Goal: Task Accomplishment & Management: Manage account settings

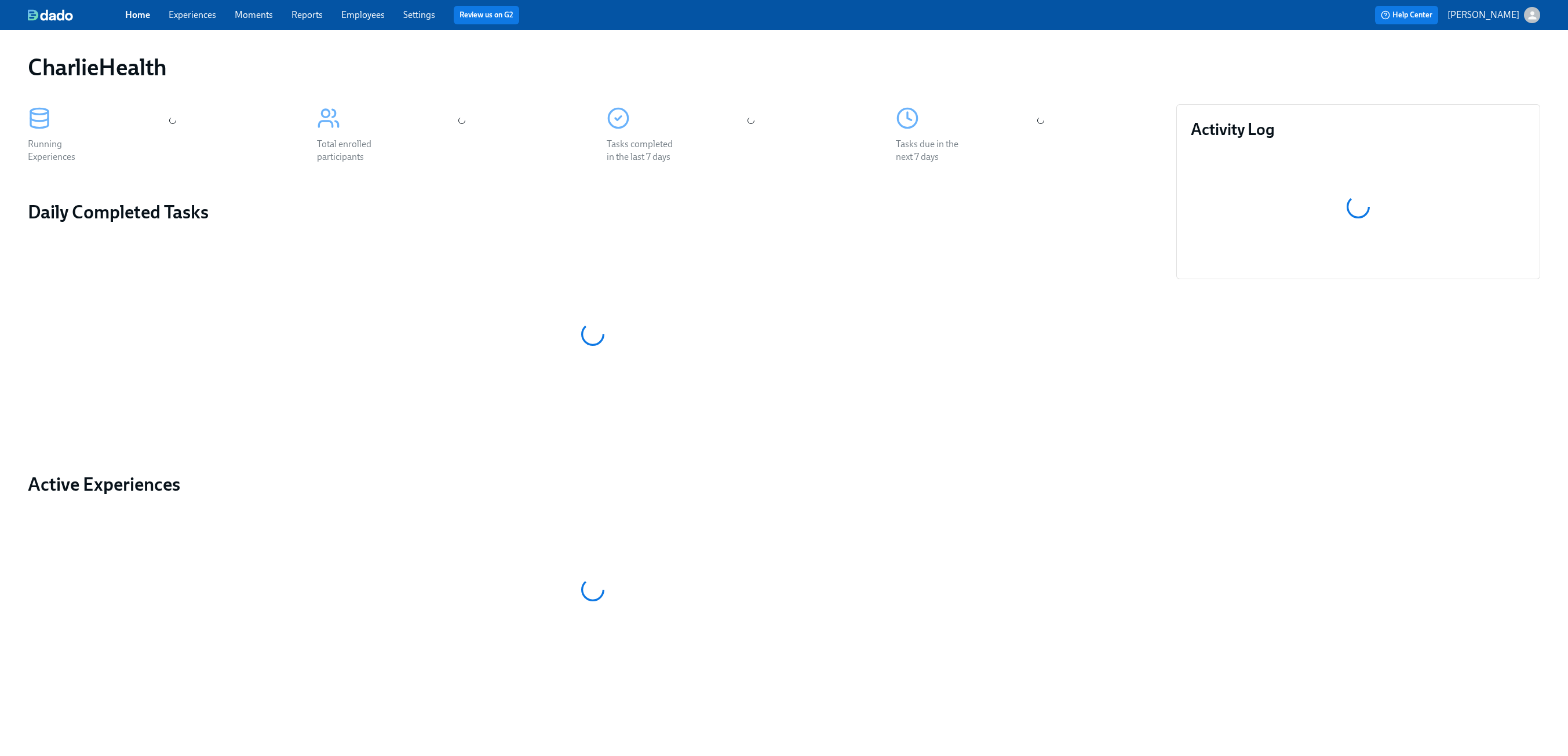
click at [205, 22] on div "Home Experiences Moments Reports Employees Settings Review us on G2" at bounding box center [479, 15] width 707 height 18
click at [201, 14] on link "Experiences" at bounding box center [192, 14] width 47 height 11
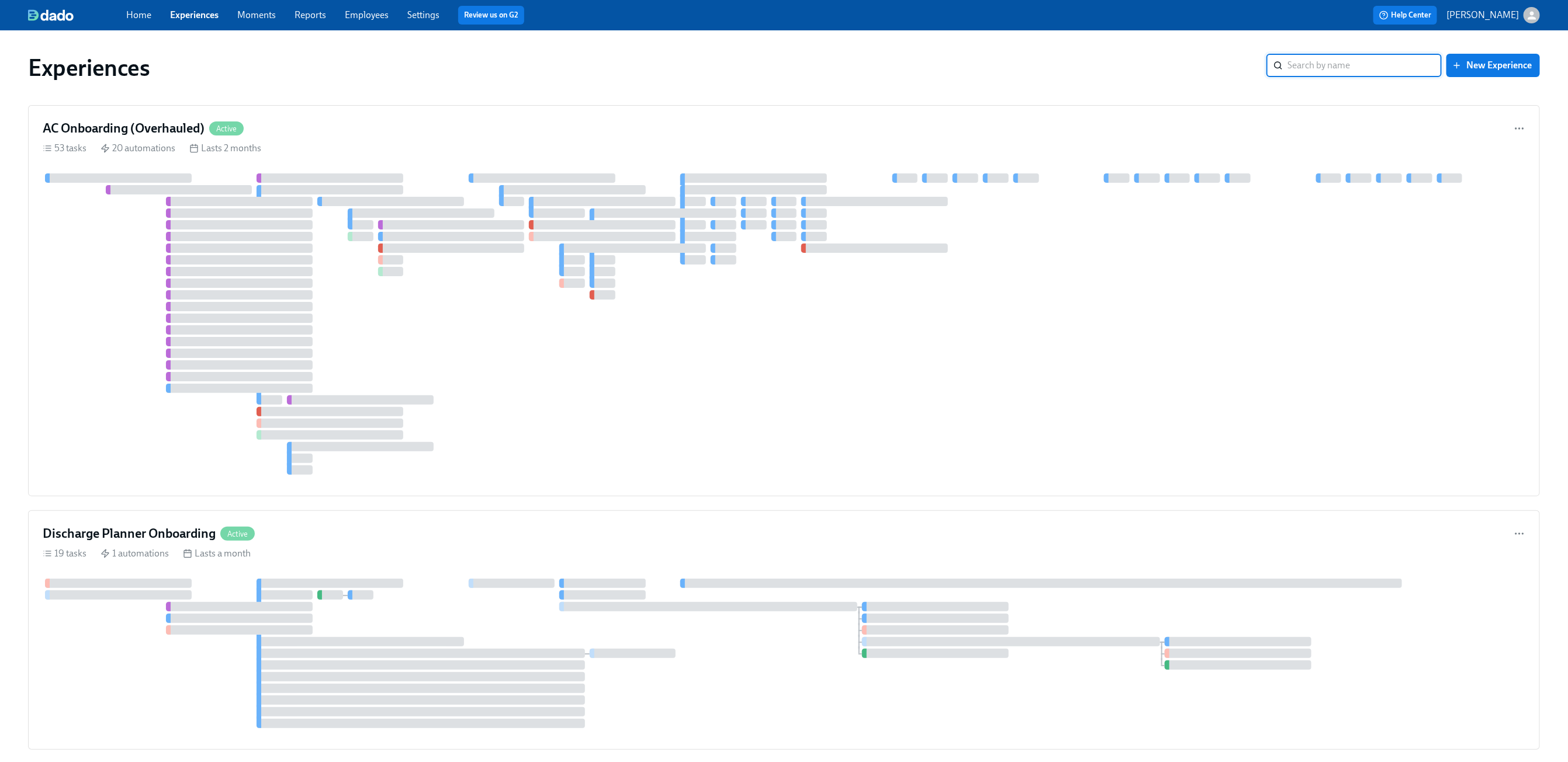
click at [1320, 62] on input "search" at bounding box center [1365, 65] width 154 height 23
type input "admissi"
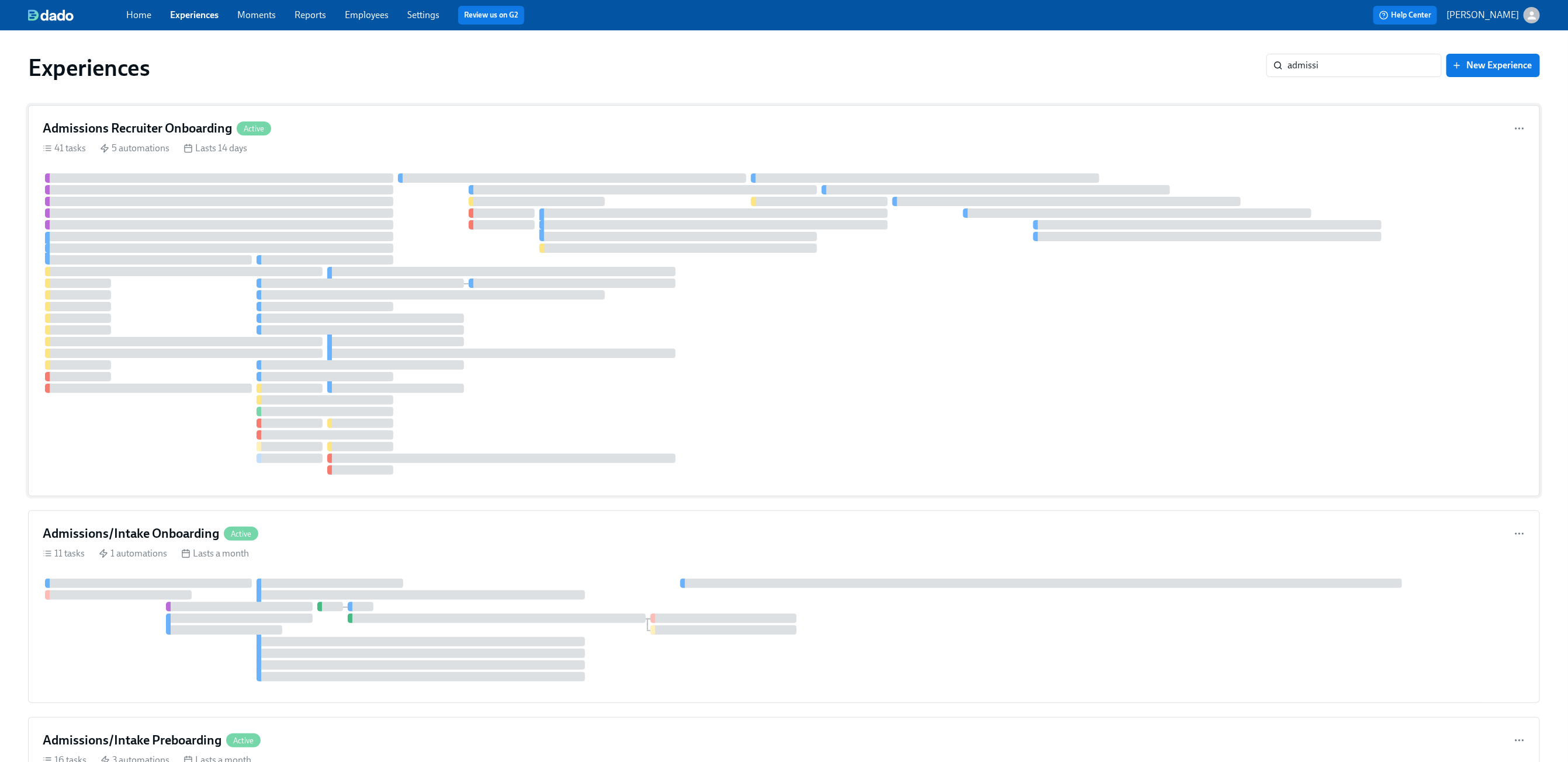
click at [632, 147] on div "41 tasks 5 automations Lasts 14 days" at bounding box center [784, 148] width 1483 height 13
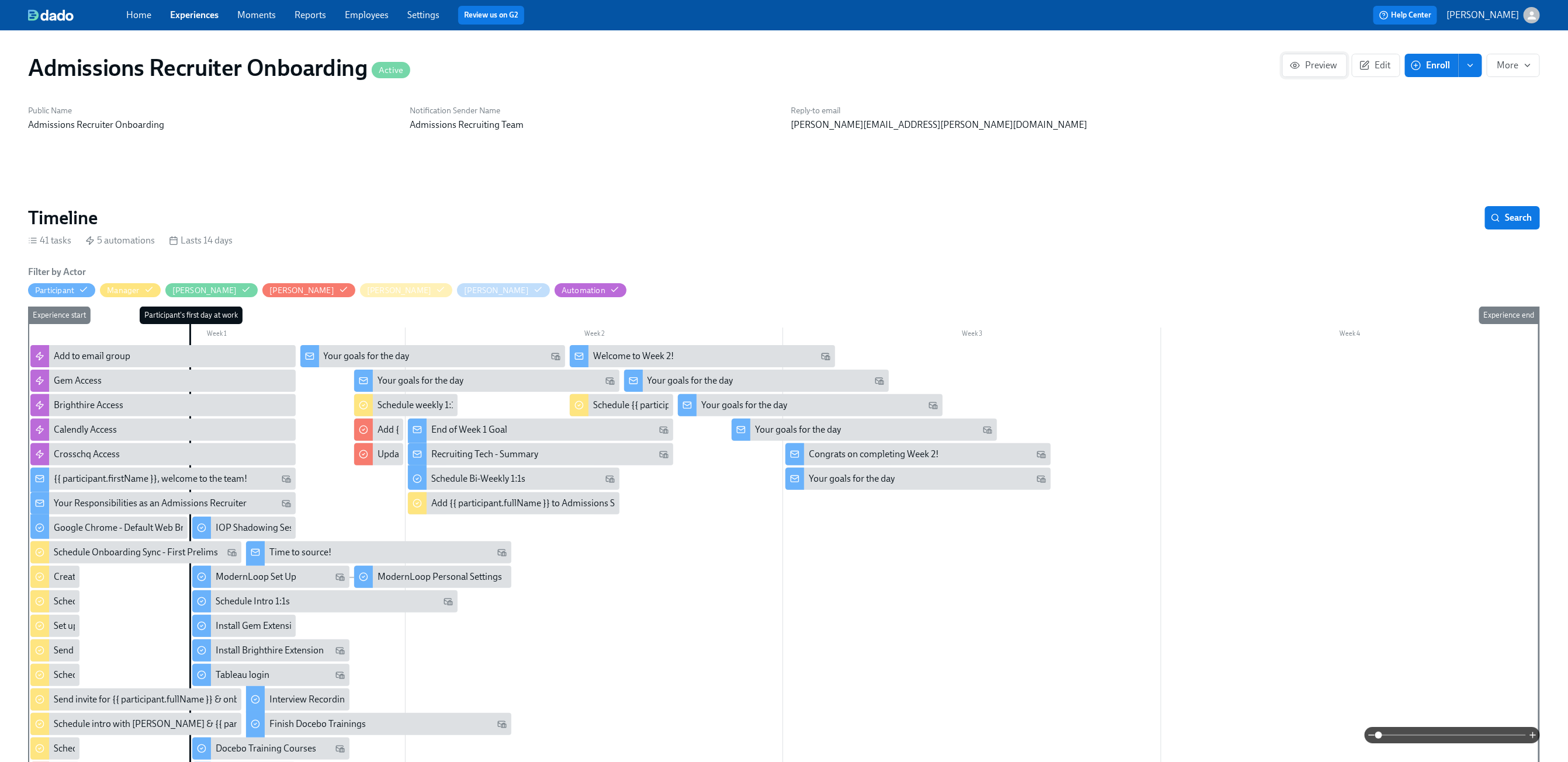
click at [1313, 67] on span "Preview" at bounding box center [1315, 66] width 45 height 12
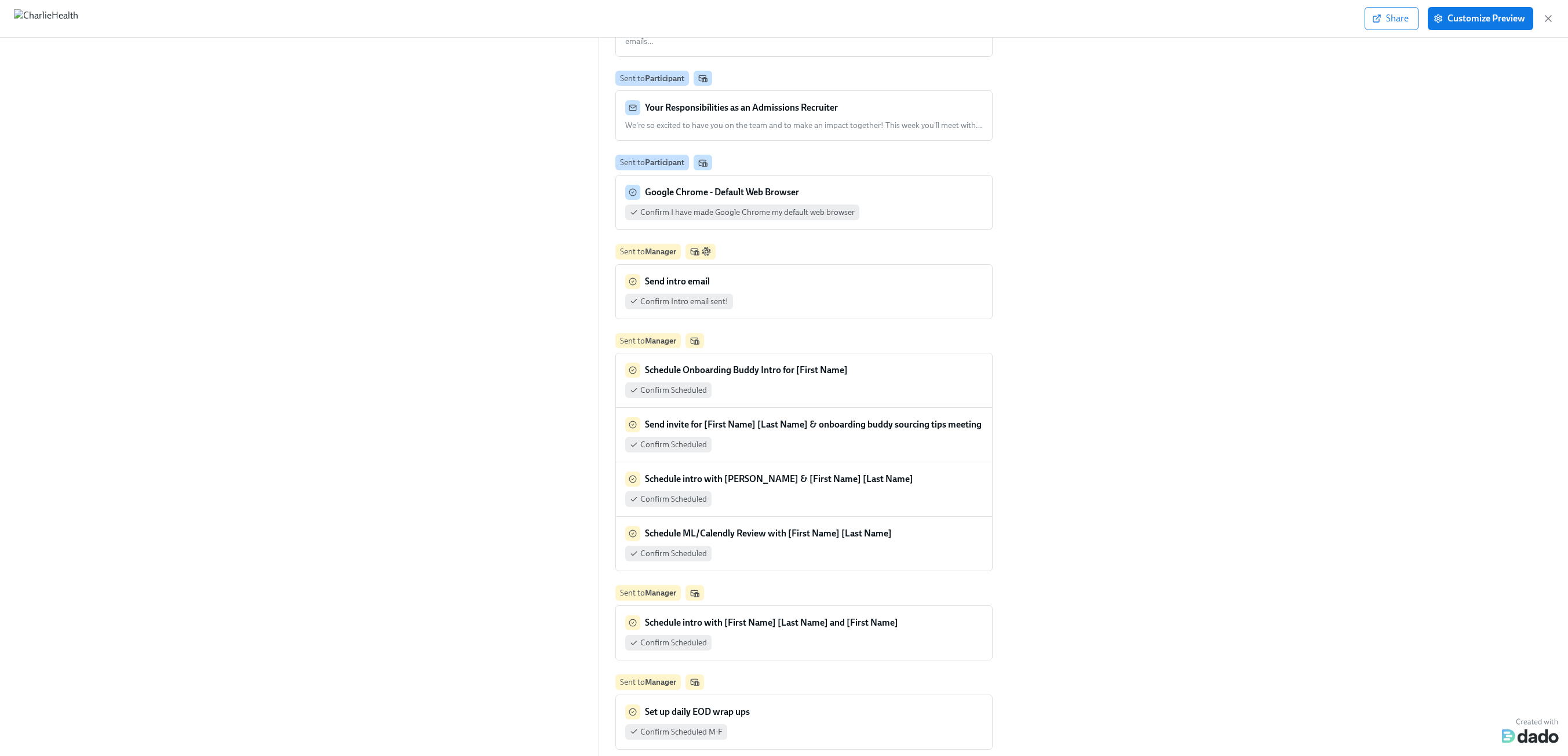
scroll to position [329, 0]
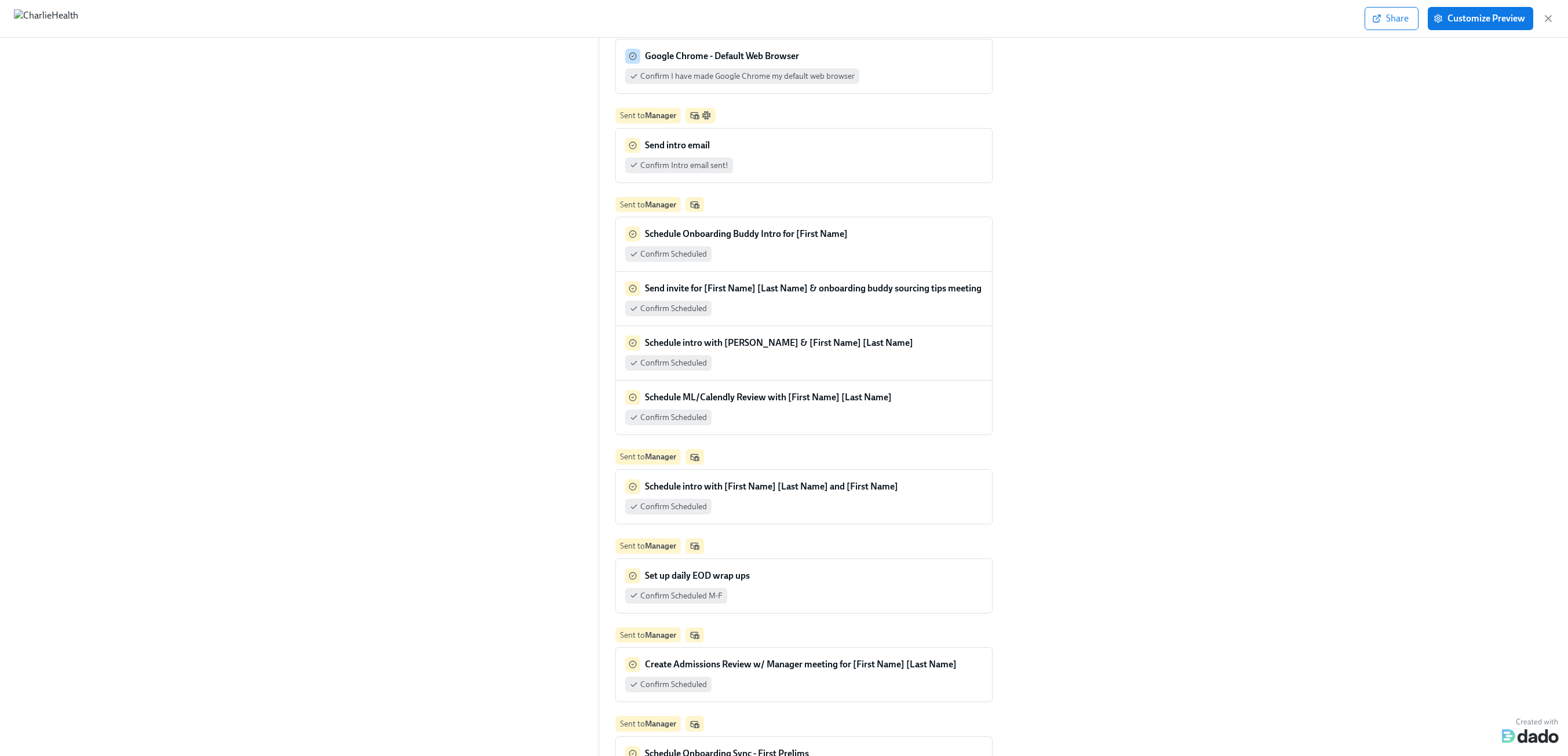
click at [909, 410] on div "Confirm Scheduled" at bounding box center [804, 418] width 357 height 16
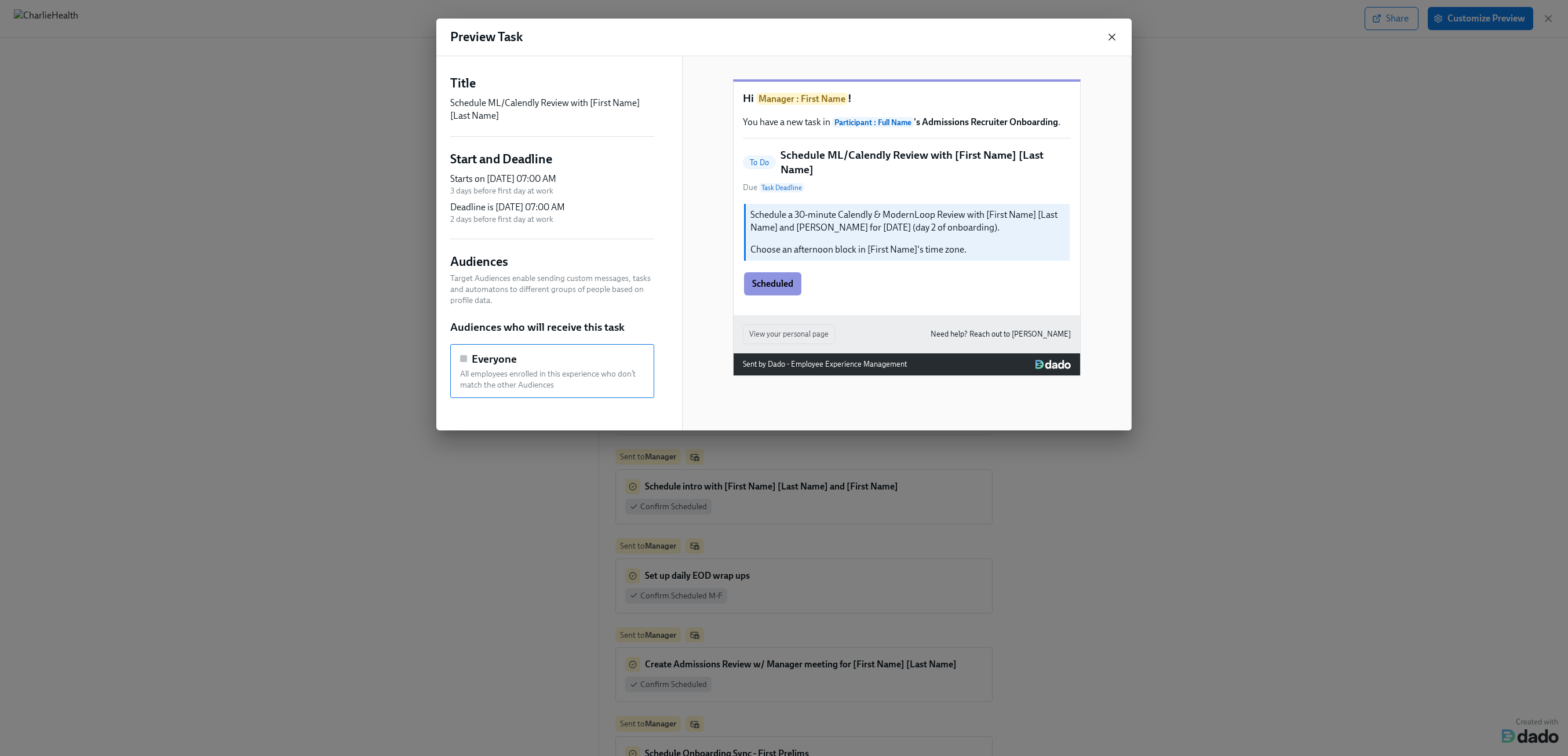
click at [1108, 39] on icon "button" at bounding box center [1112, 37] width 12 height 12
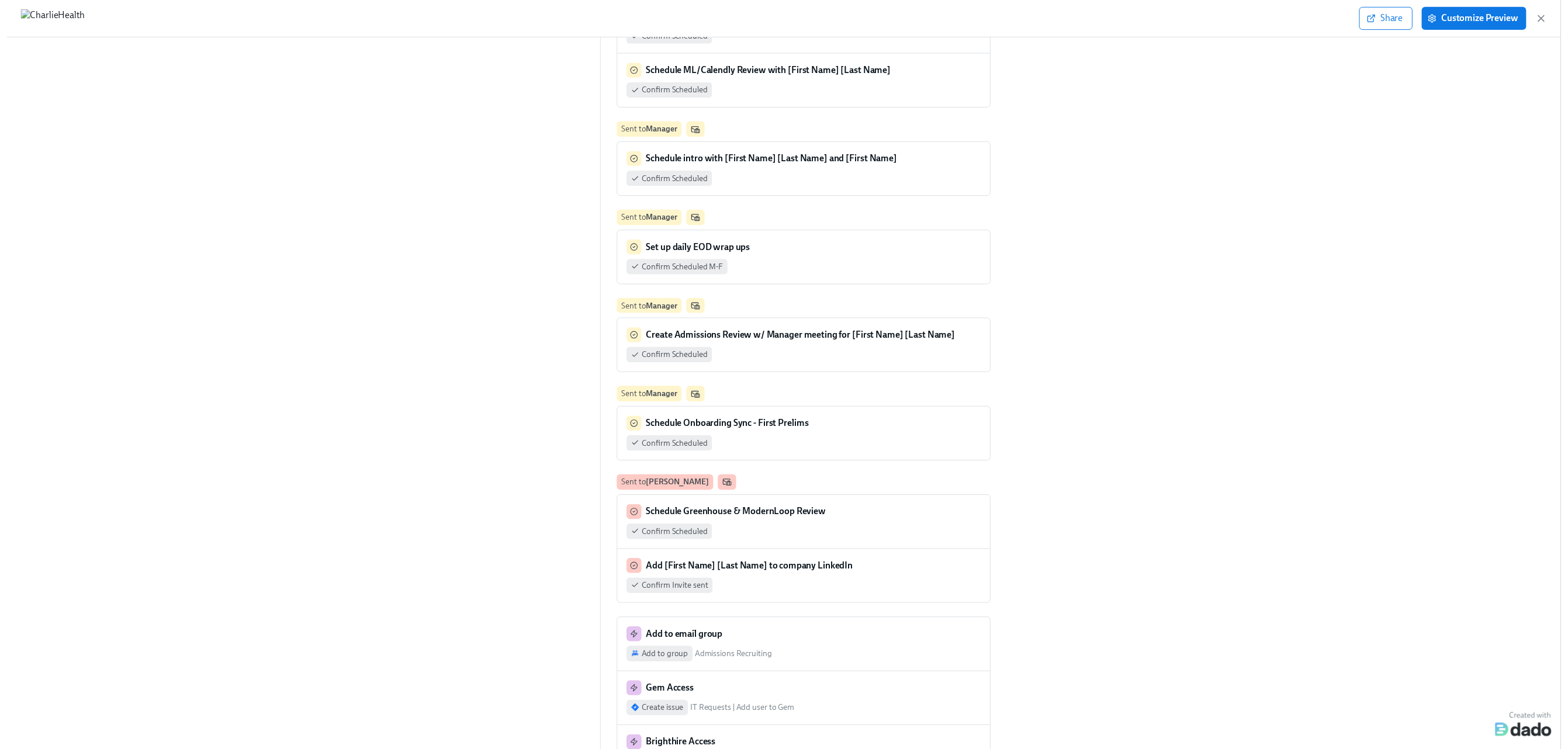
scroll to position [668, 0]
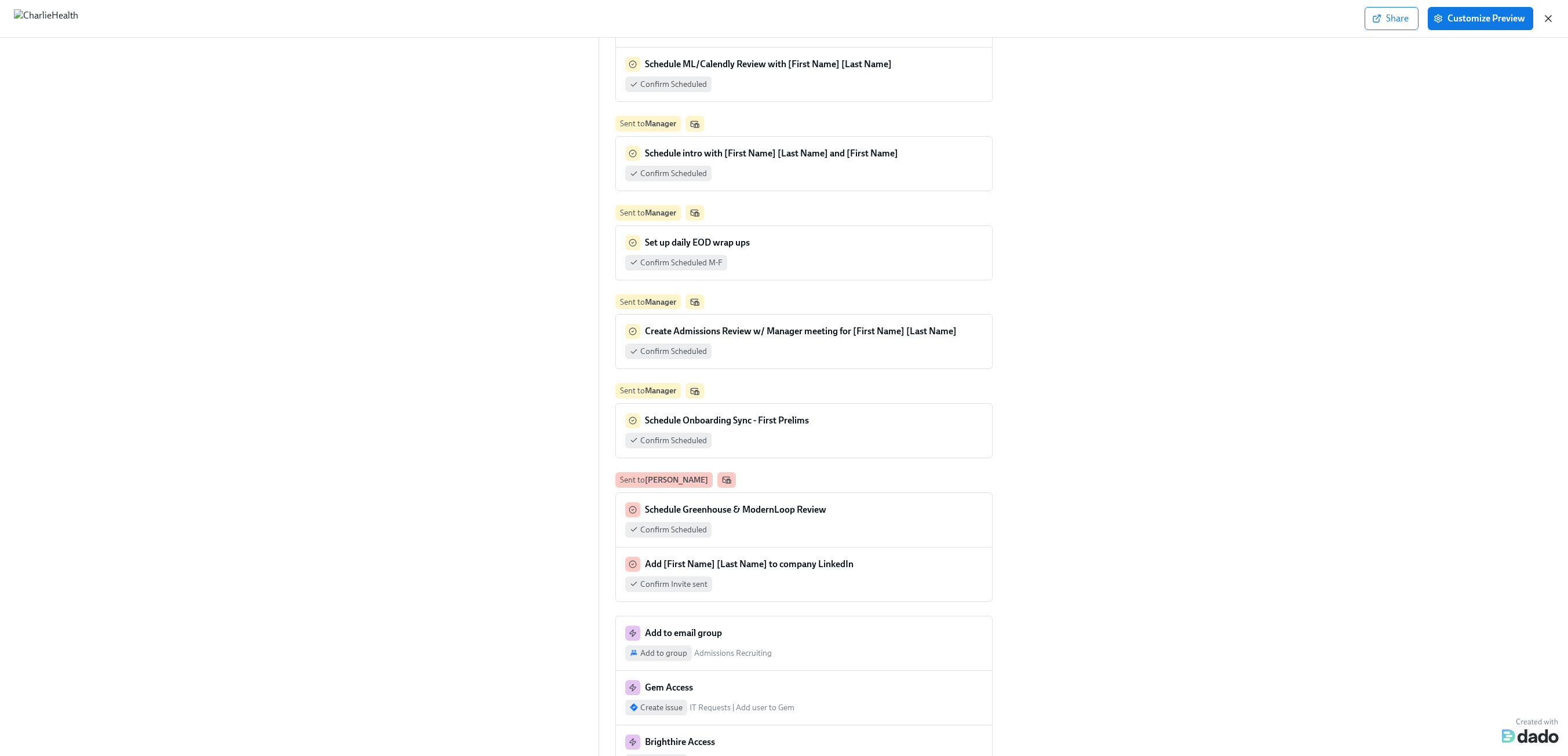
click at [1546, 18] on icon "button" at bounding box center [1549, 18] width 12 height 12
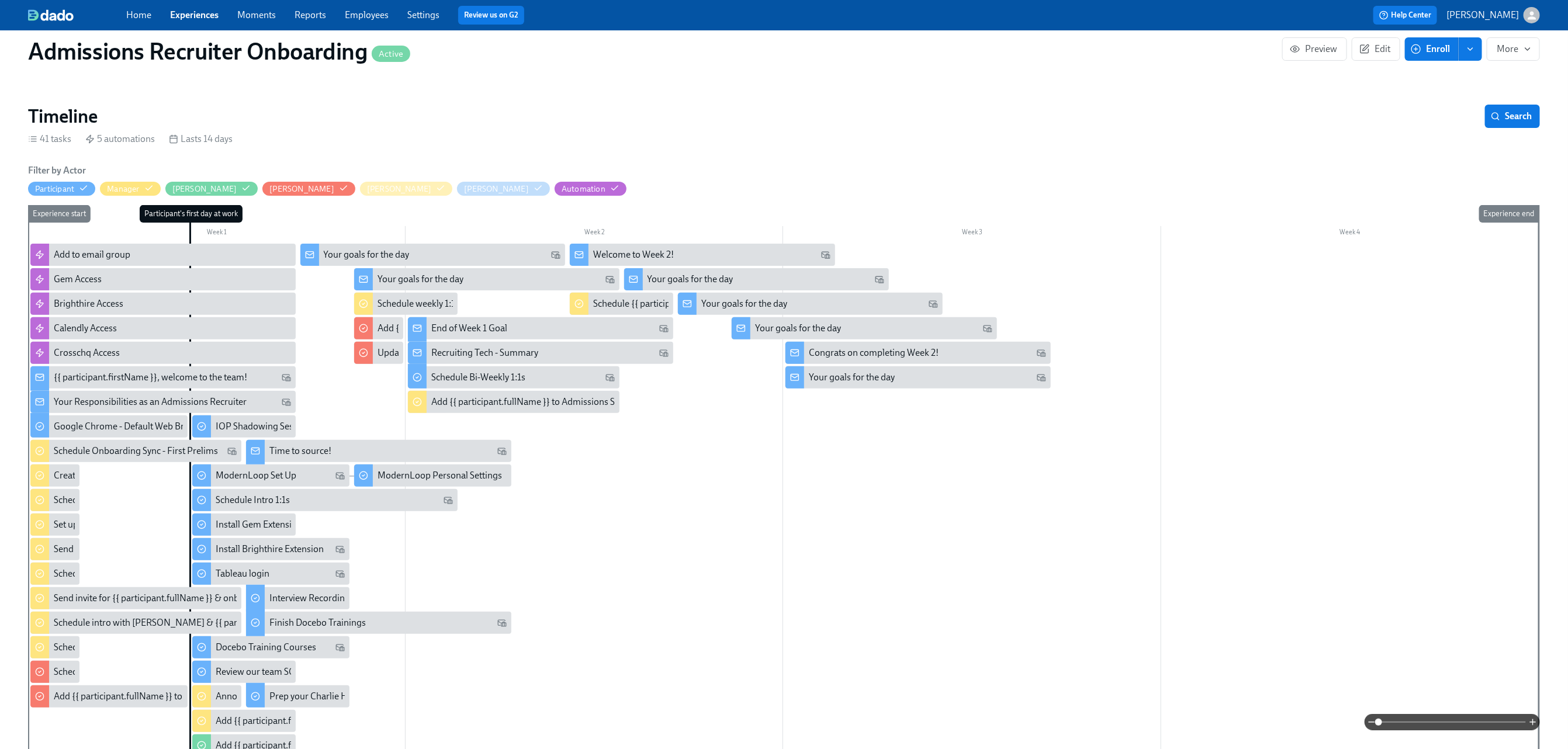
scroll to position [136, 0]
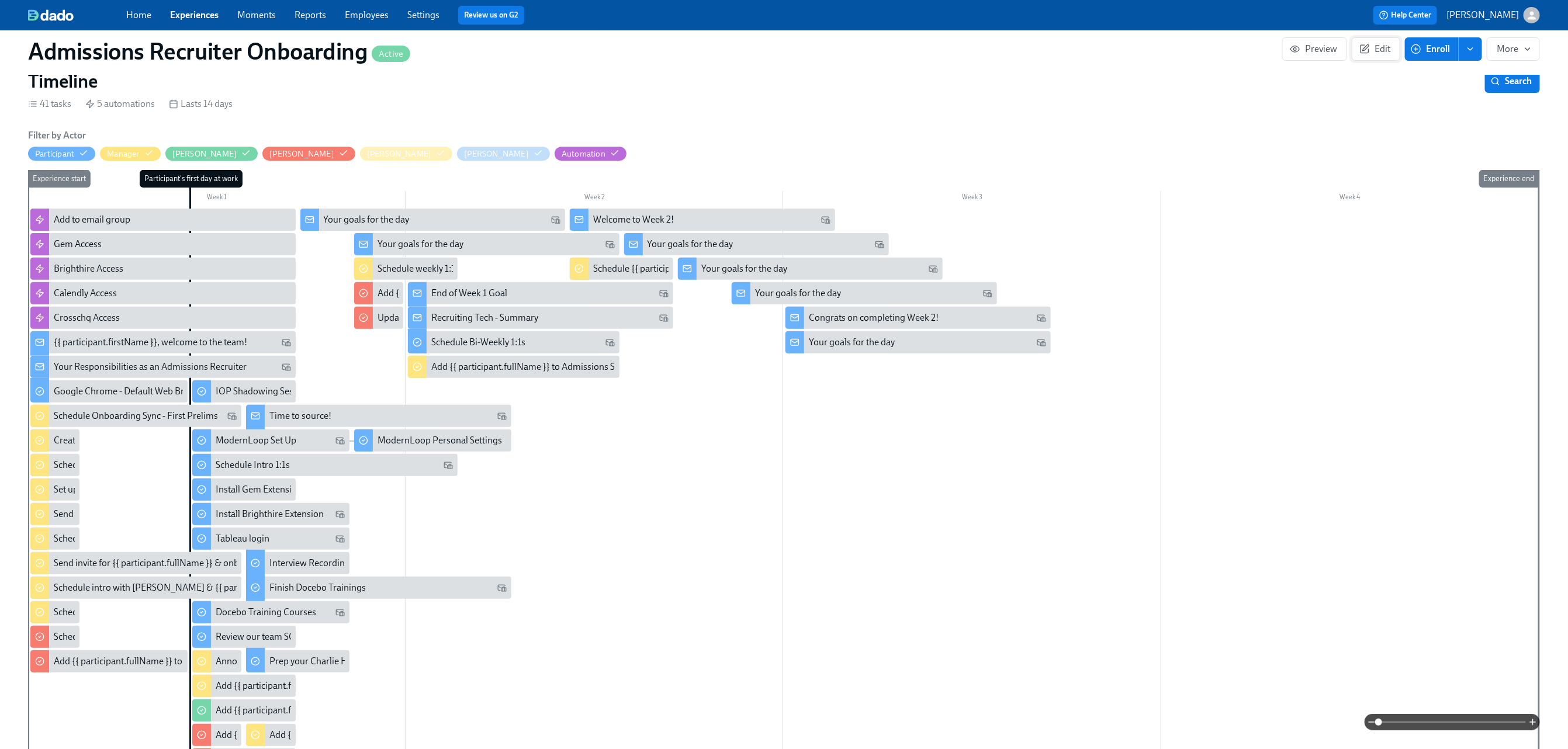
click at [1377, 48] on span "Edit" at bounding box center [1376, 49] width 28 height 12
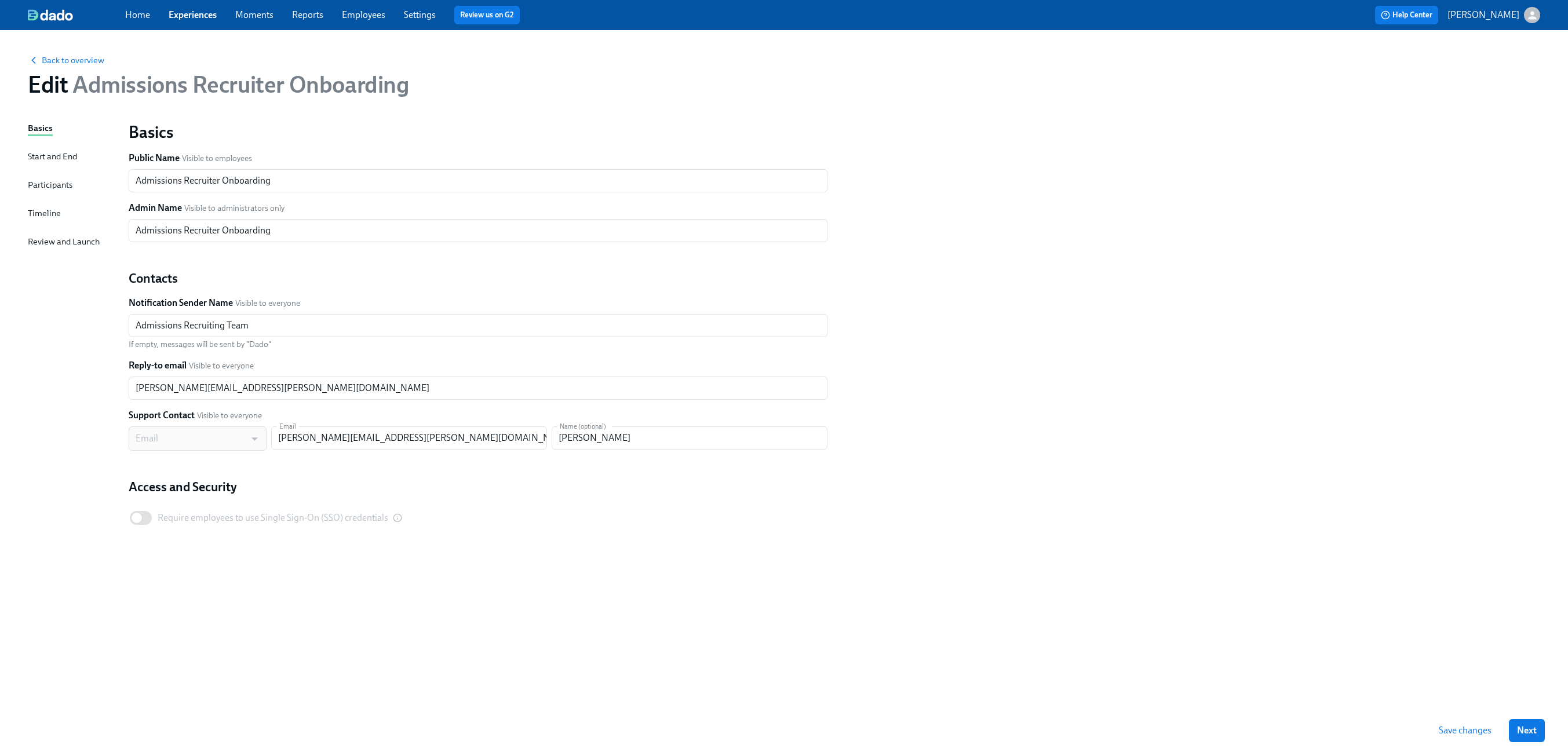
click at [34, 225] on div "Basics Start and End Participants Timeline Review and Launch" at bounding box center [71, 413] width 87 height 583
click at [39, 205] on div "Basics Start and End Participants Timeline Review and Launch" at bounding box center [71, 413] width 87 height 583
click at [39, 216] on div "Timeline" at bounding box center [44, 213] width 33 height 12
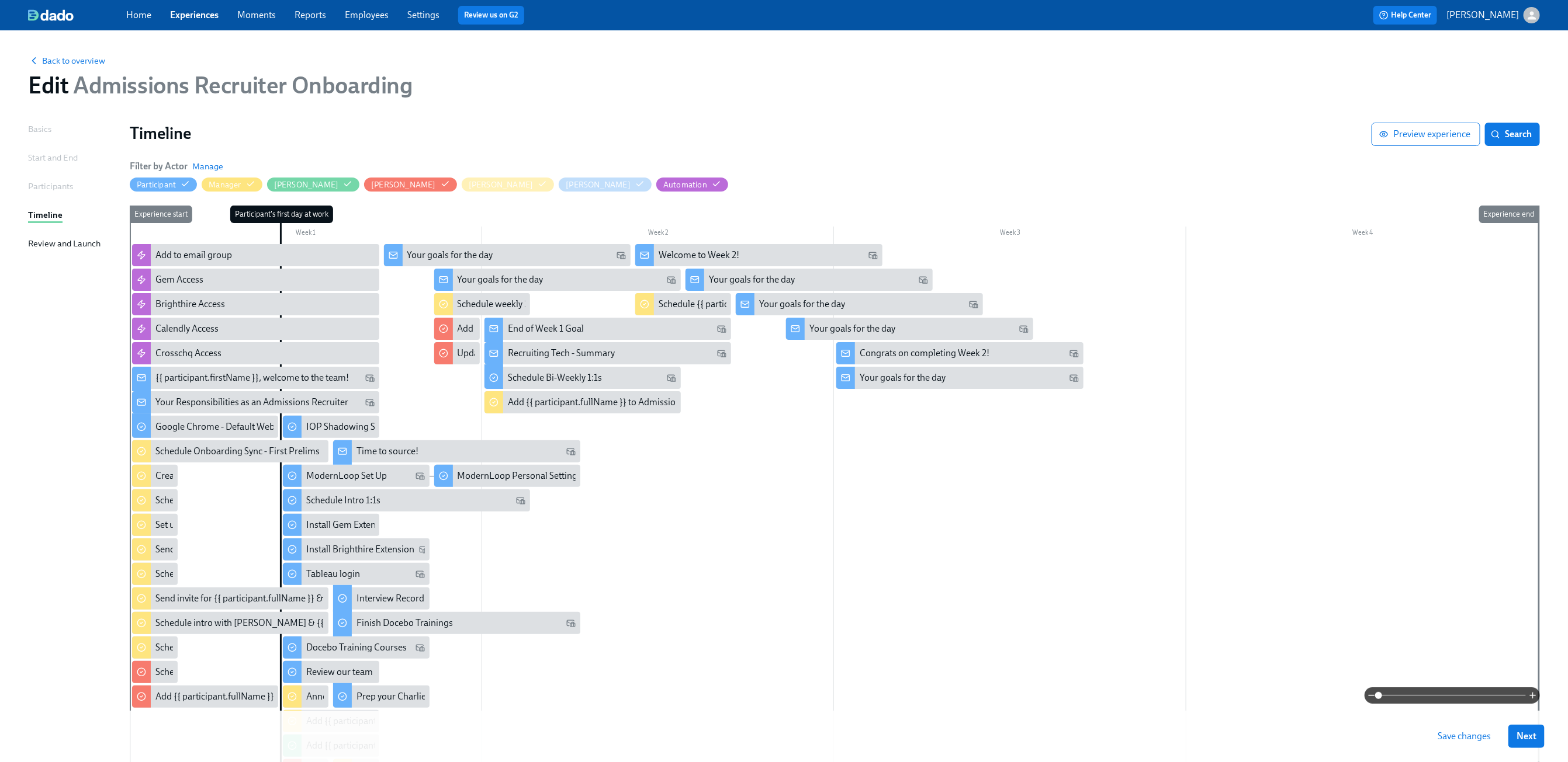
click at [711, 546] on div at bounding box center [834, 568] width 1409 height 647
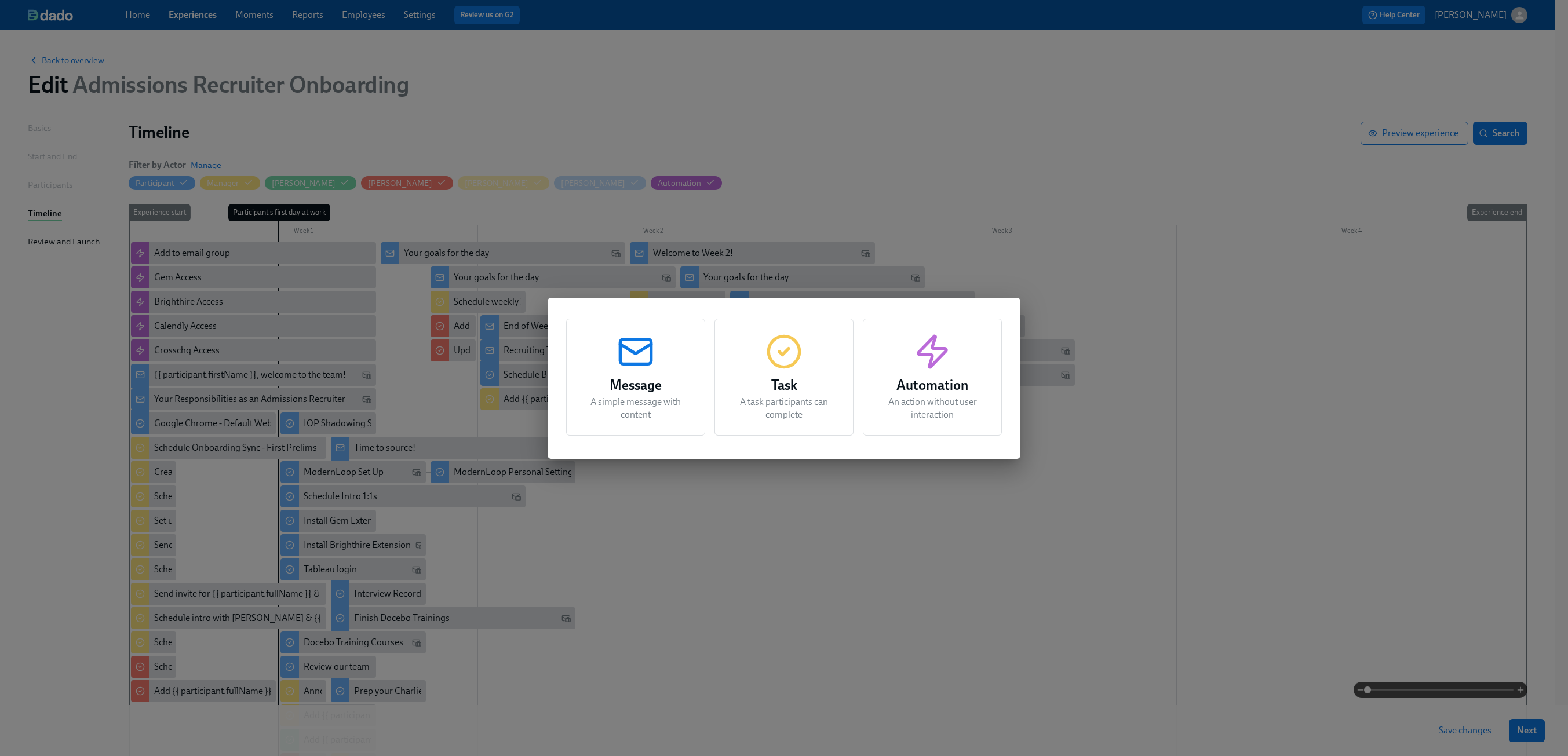
click at [815, 349] on div "Task A task participants can complete" at bounding box center [784, 377] width 139 height 117
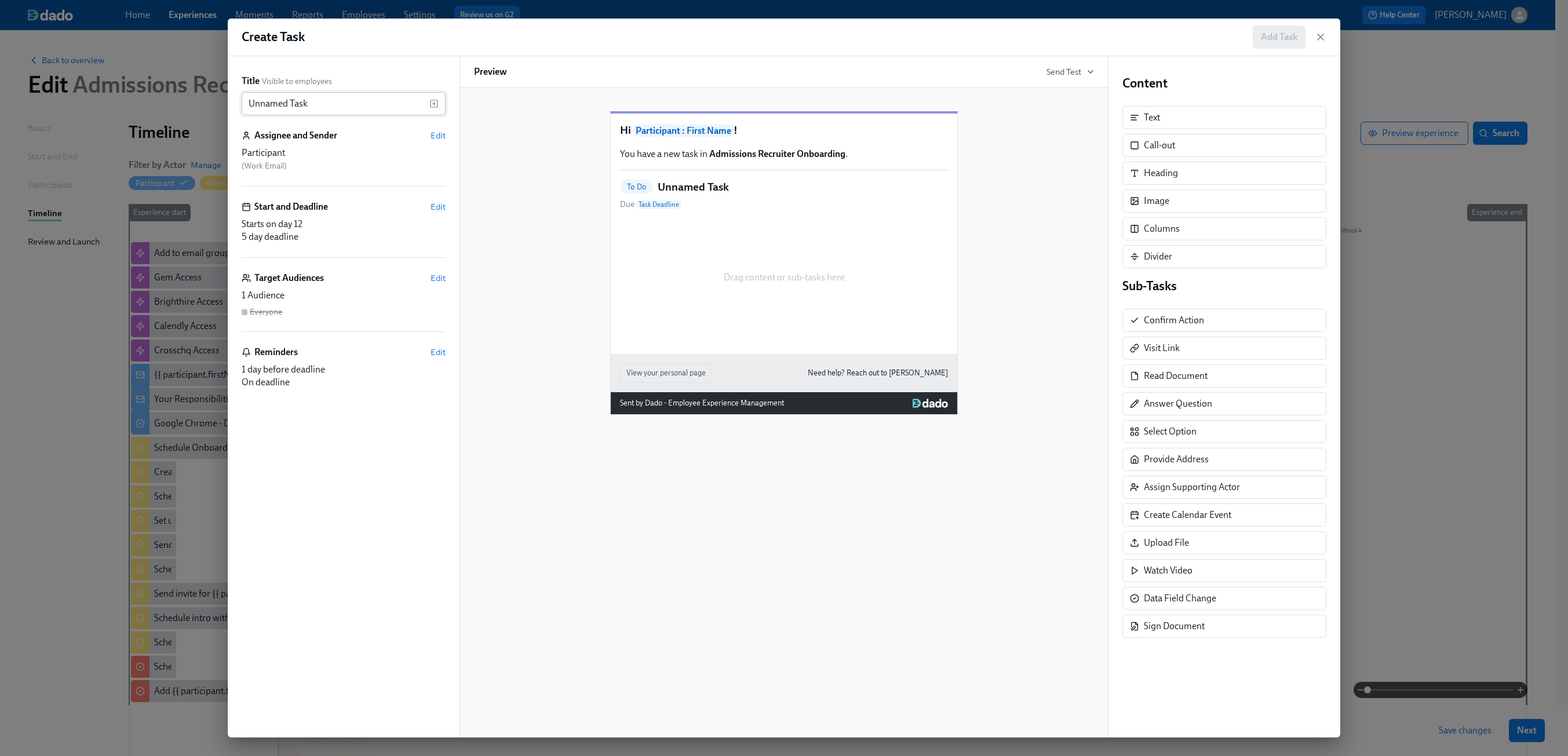
click at [374, 110] on input "Unnamed Task" at bounding box center [336, 103] width 188 height 23
type input "Schedule Greenhouse & Gem intro"
click at [432, 135] on span "Edit" at bounding box center [438, 136] width 15 height 12
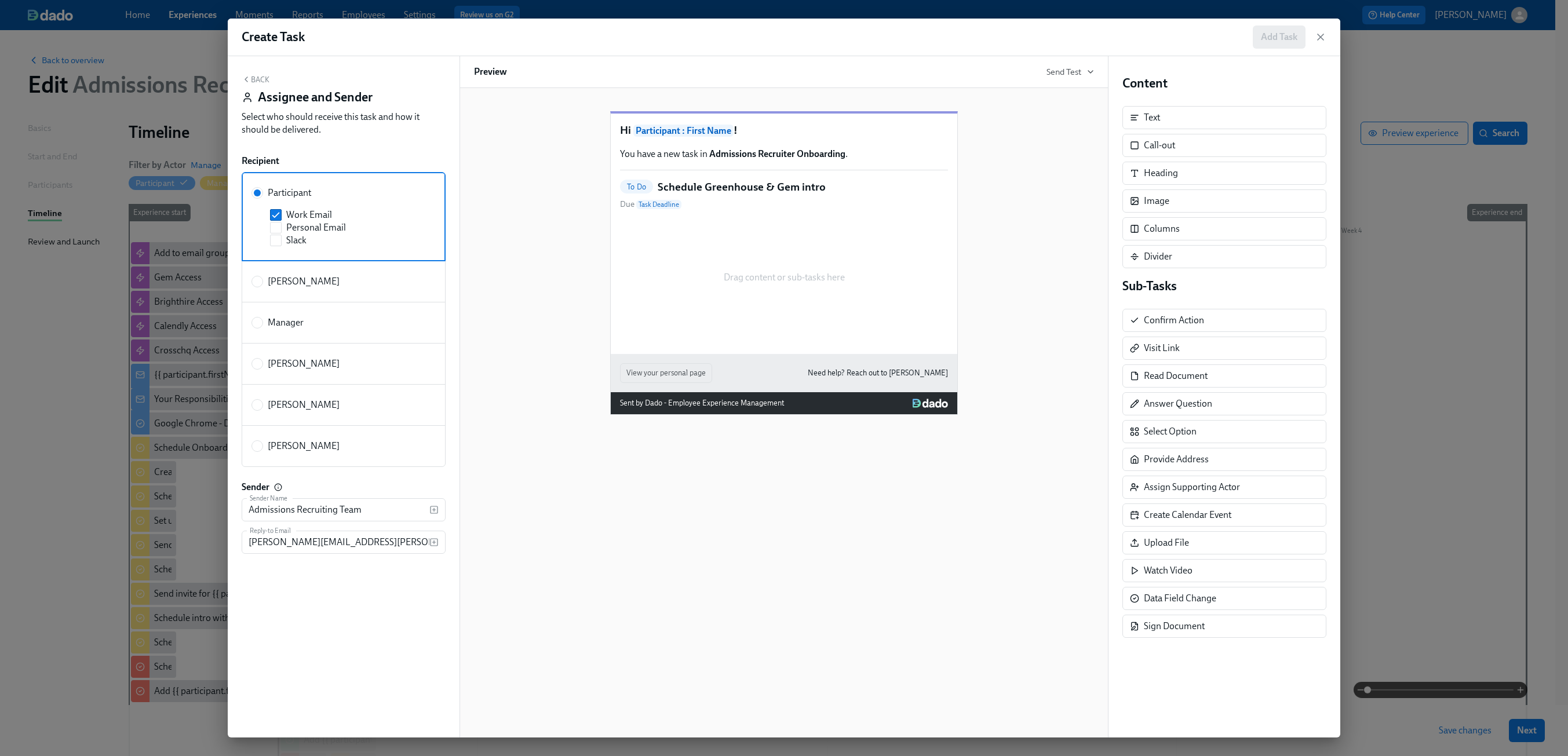
click at [318, 317] on div "Manager" at bounding box center [342, 322] width 180 height 12
click at [263, 317] on input "Manager" at bounding box center [258, 322] width 11 height 11
radio input "true"
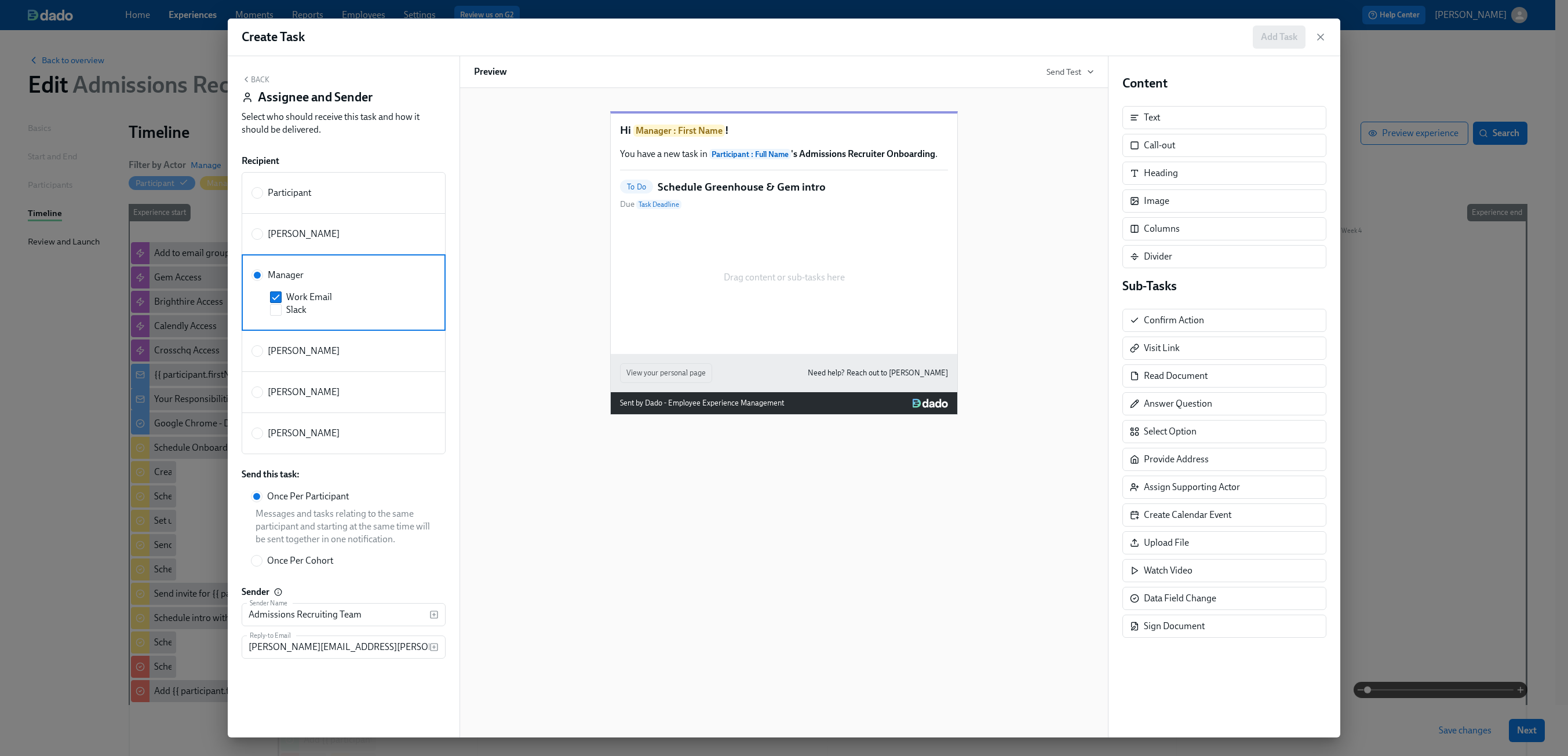
click at [258, 80] on button "Back" at bounding box center [256, 79] width 28 height 9
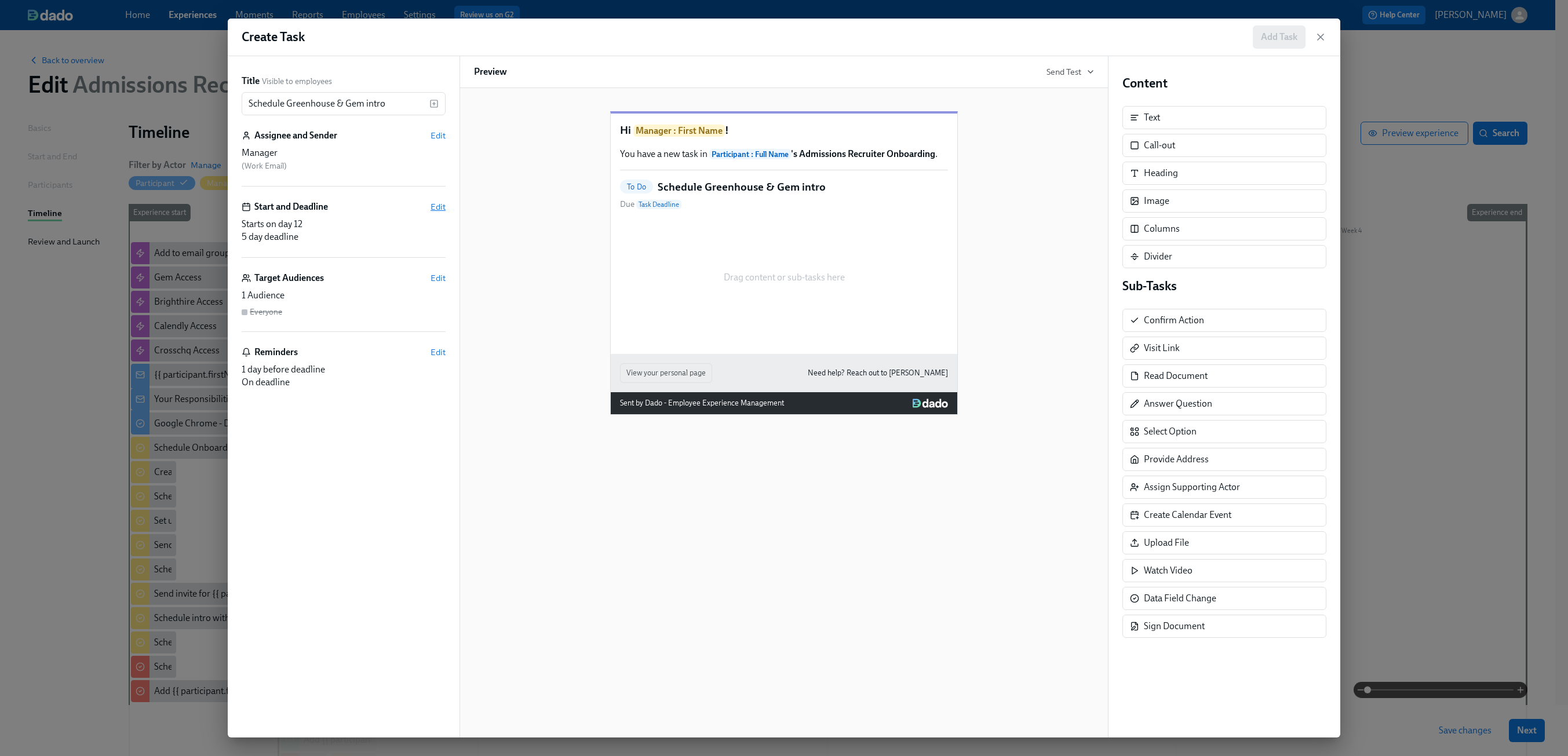
click at [434, 201] on span "Edit" at bounding box center [438, 207] width 15 height 12
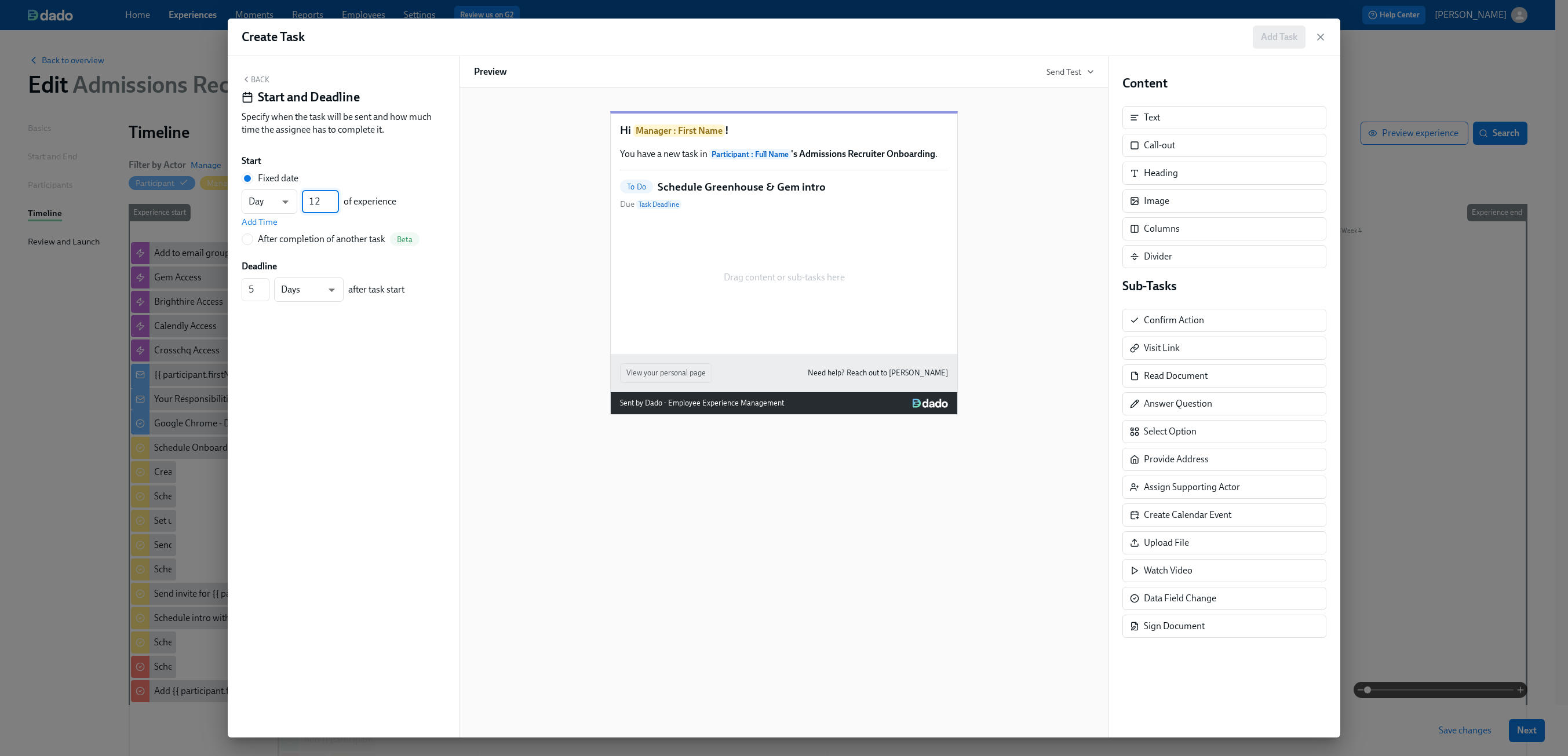
click at [323, 199] on input "12" at bounding box center [321, 201] width 37 height 23
type input "1"
click at [267, 222] on span "Add Time" at bounding box center [259, 222] width 36 height 12
click at [271, 225] on input "09:00 AM" at bounding box center [271, 227] width 58 height 23
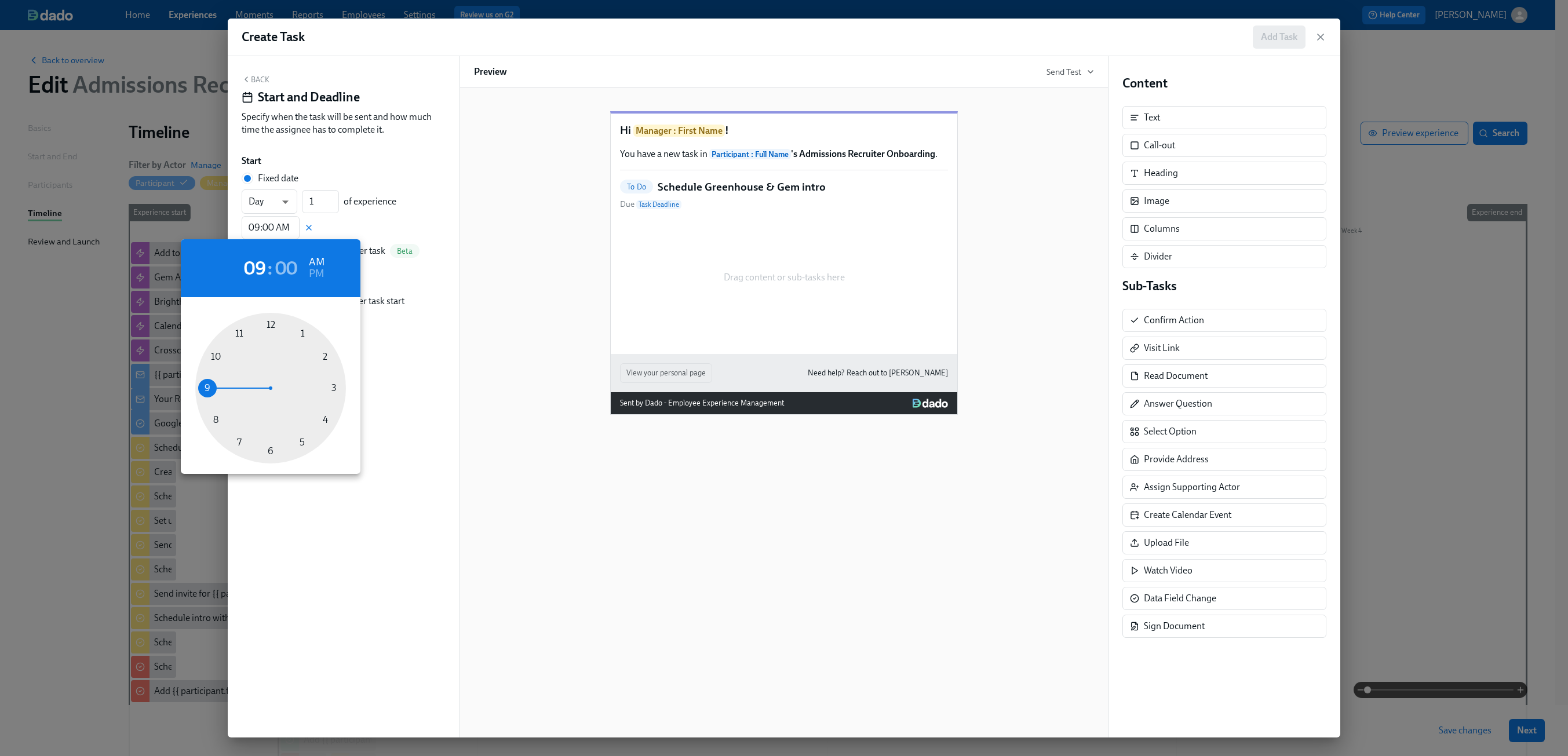
click at [302, 332] on div at bounding box center [270, 388] width 150 height 150
type input "01:00 AM"
click at [392, 236] on div at bounding box center [784, 378] width 1568 height 756
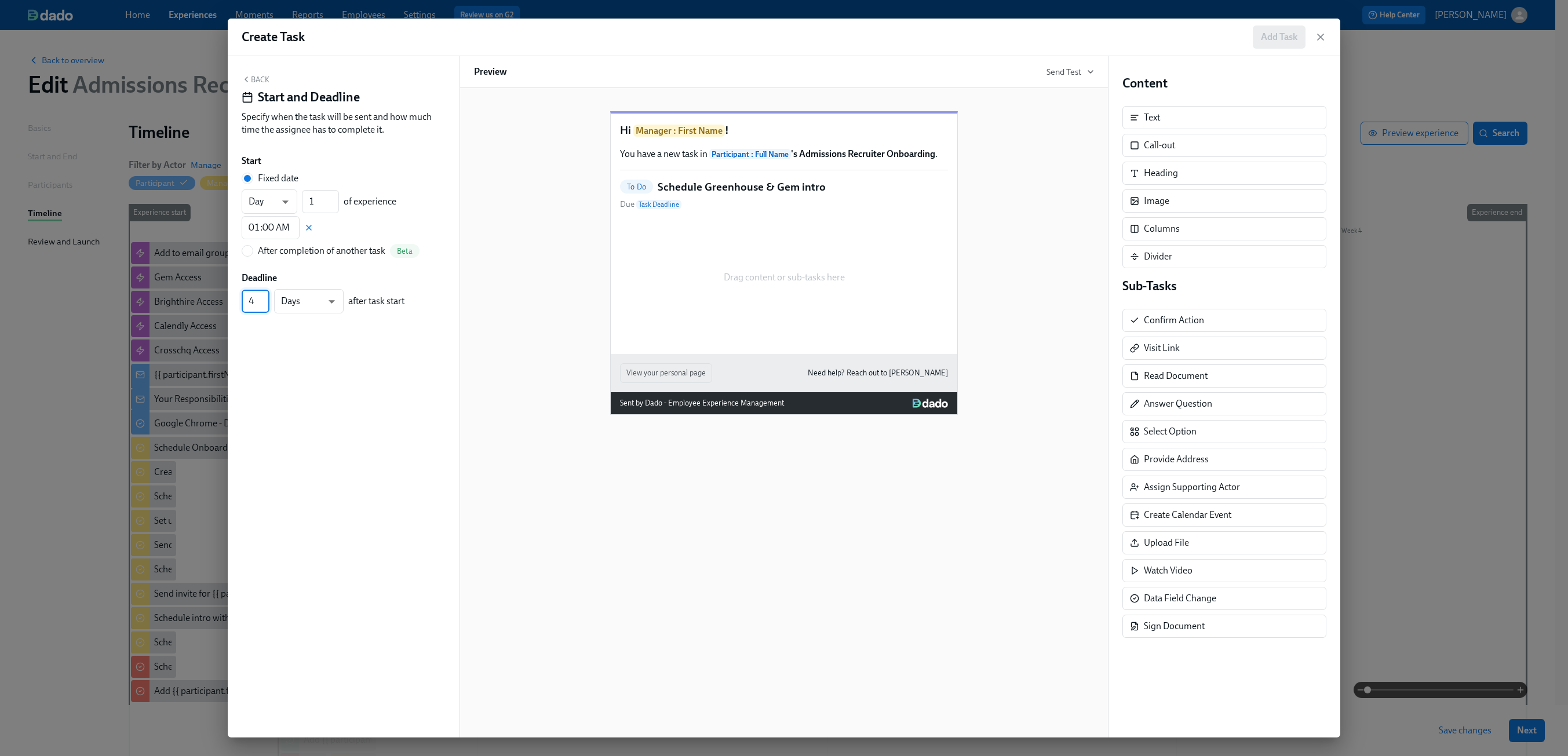
click at [266, 303] on input "4" at bounding box center [256, 301] width 28 height 23
type input "3"
click at [266, 303] on input "3" at bounding box center [256, 301] width 28 height 23
click at [256, 79] on button "Back" at bounding box center [256, 79] width 28 height 9
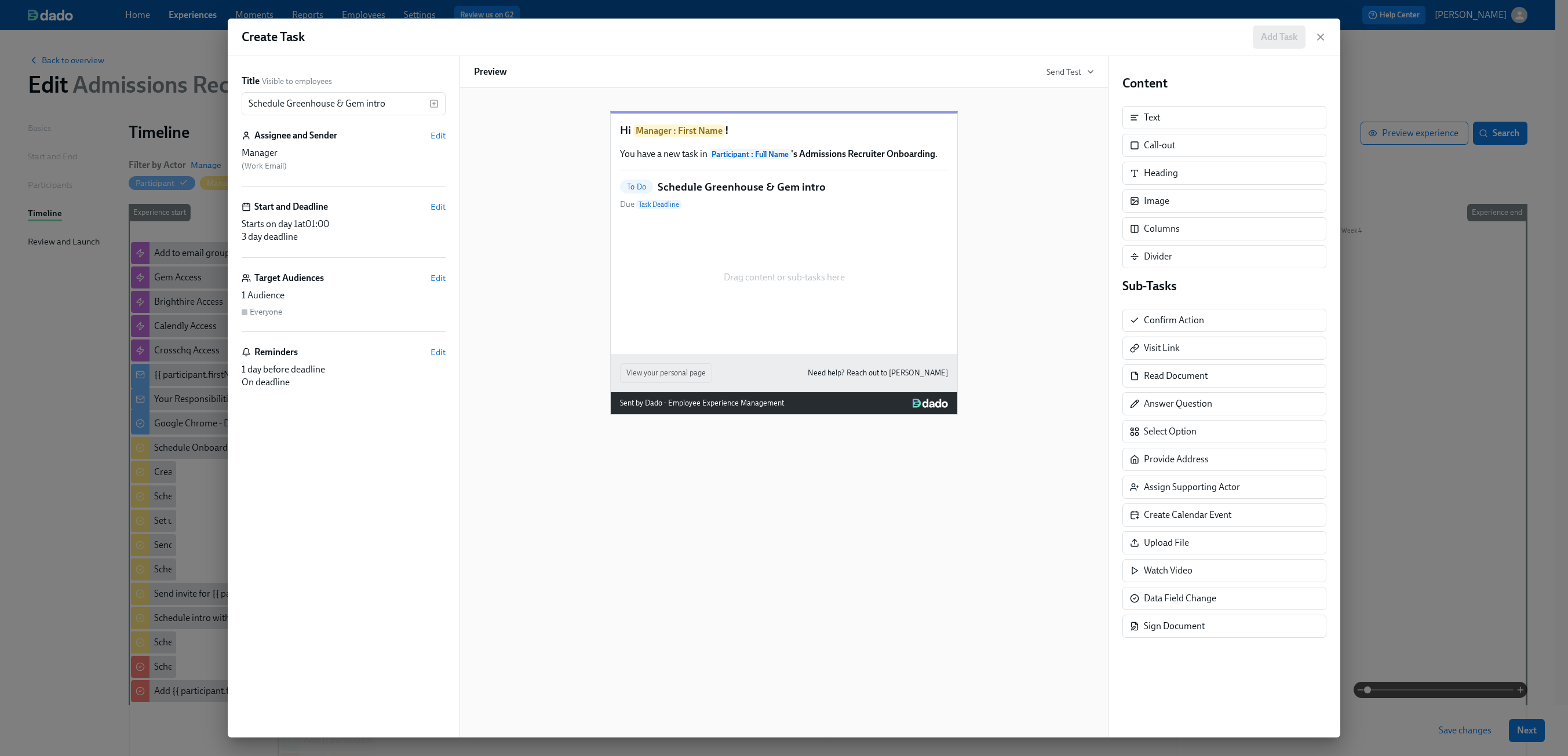
click at [434, 346] on div "Reminders Edit" at bounding box center [344, 352] width 204 height 12
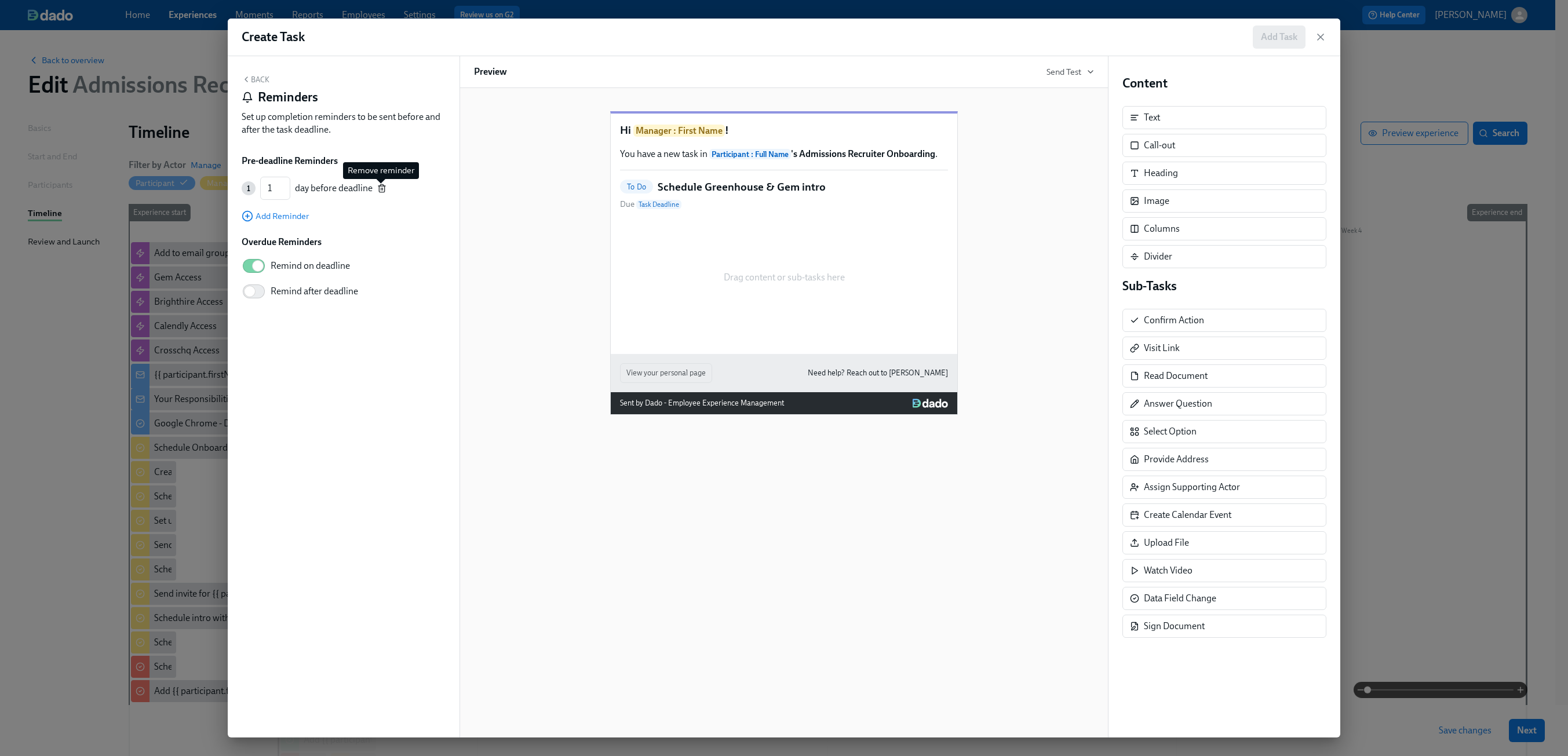
click at [382, 192] on icon "button" at bounding box center [382, 189] width 9 height 9
click at [258, 81] on button "Back" at bounding box center [256, 79] width 28 height 9
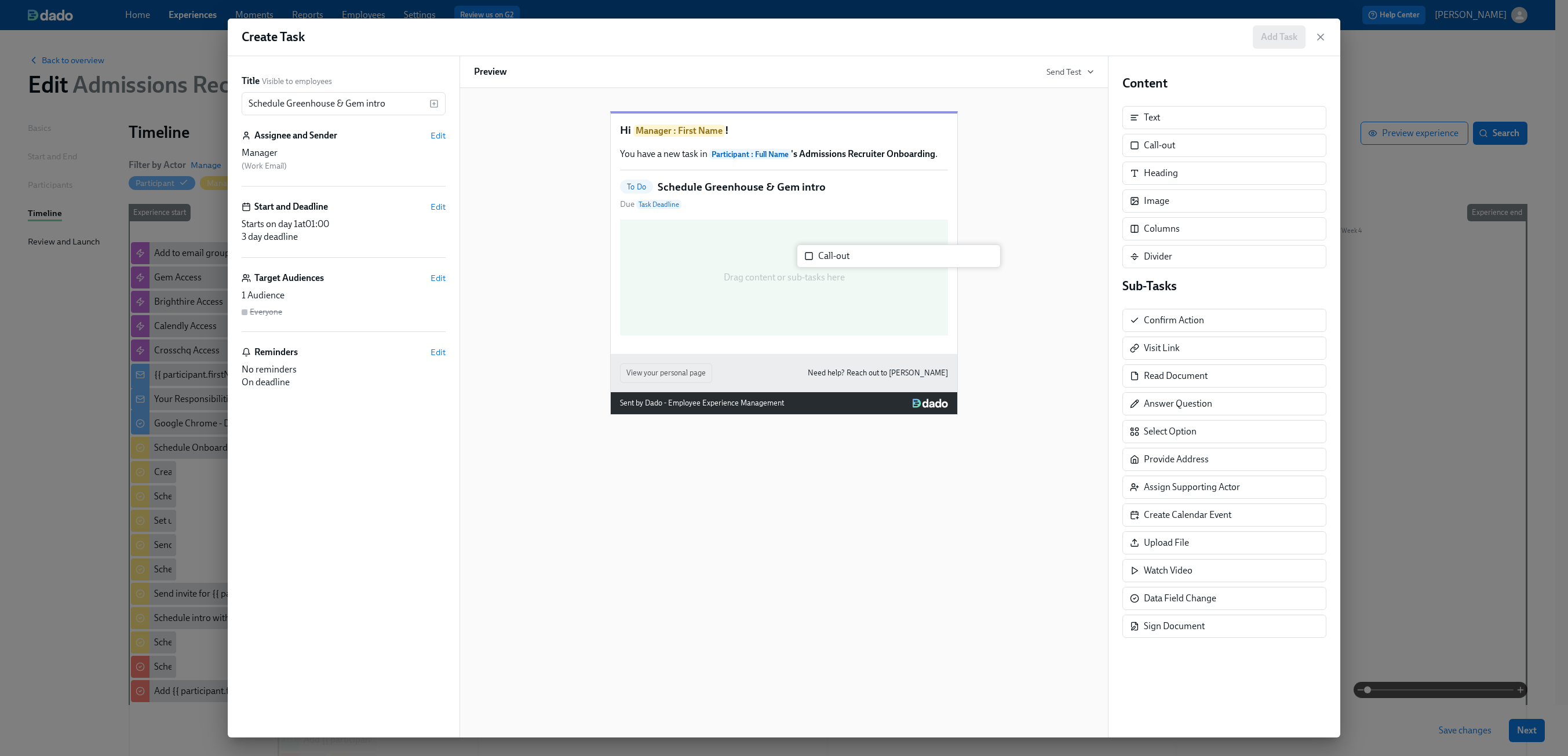
drag, startPoint x: 1192, startPoint y: 156, endPoint x: 862, endPoint y: 259, distance: 345.7
click at [862, 264] on div "Title Visible to employees Schedule Greenhouse & Gem intro ​ Assignee and Sende…" at bounding box center [784, 397] width 1113 height 682
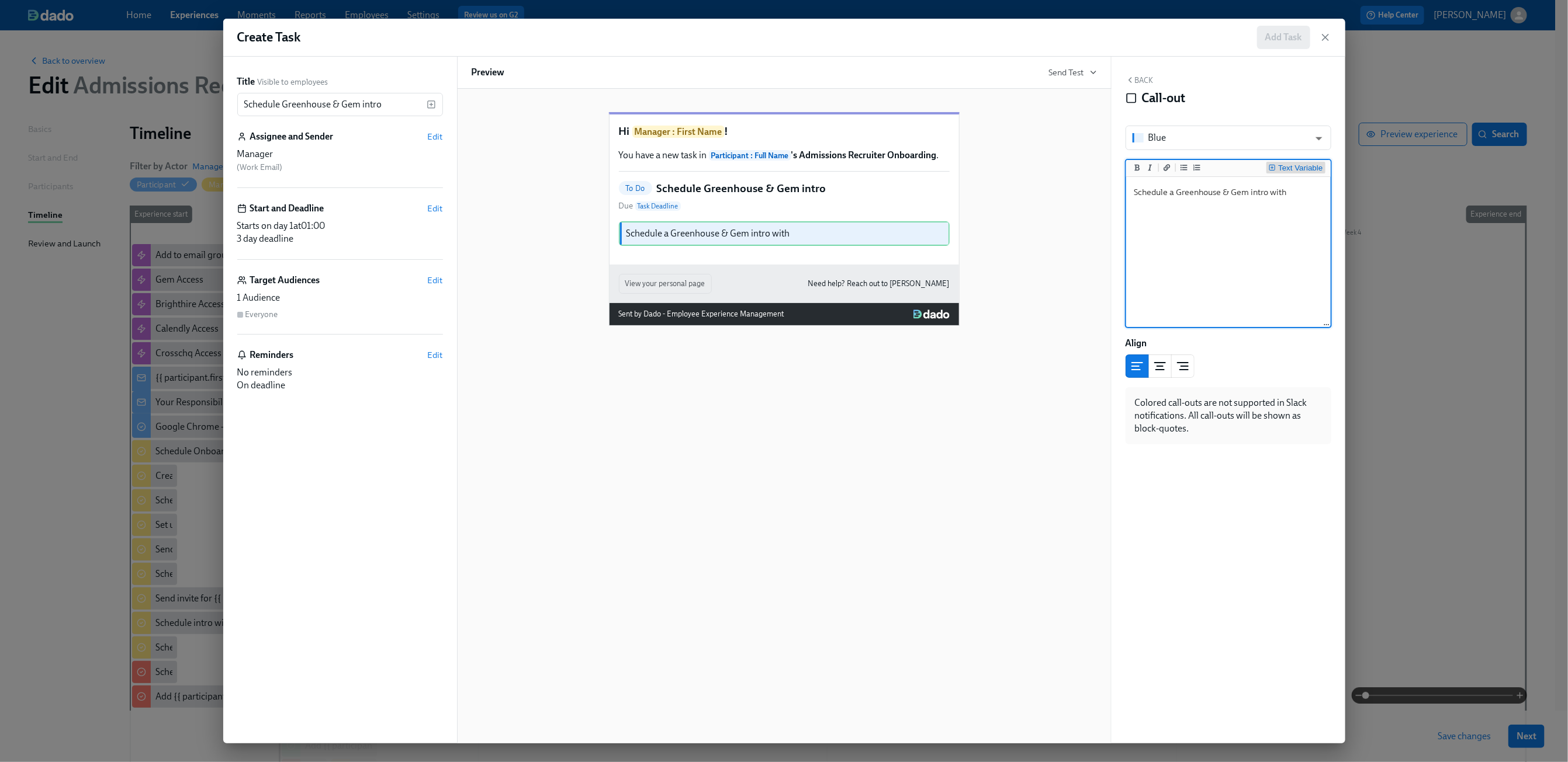
click at [1302, 170] on div "Text Variable" at bounding box center [1300, 168] width 44 height 8
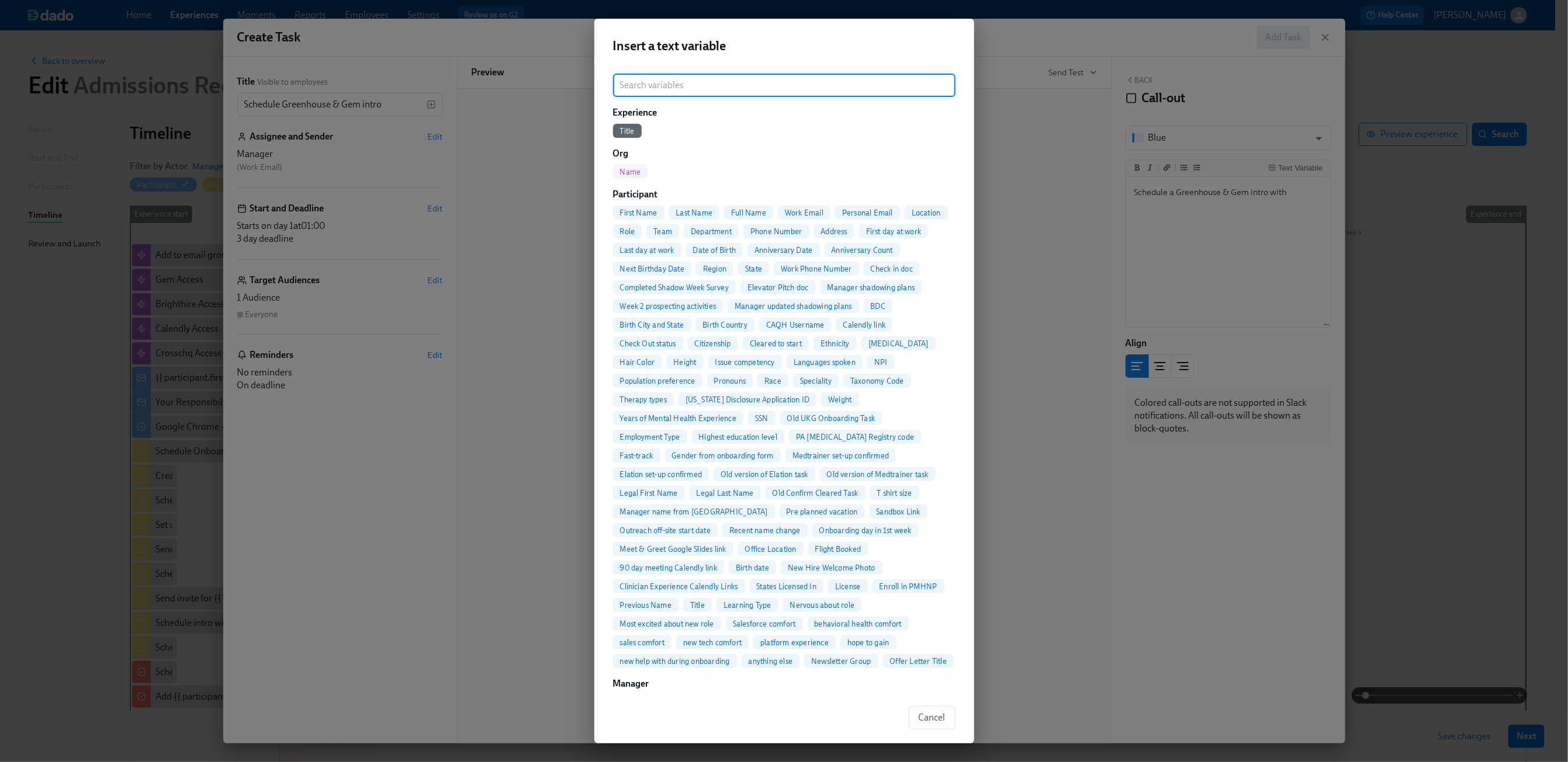
click at [768, 209] on span "Full Name" at bounding box center [749, 213] width 49 height 9
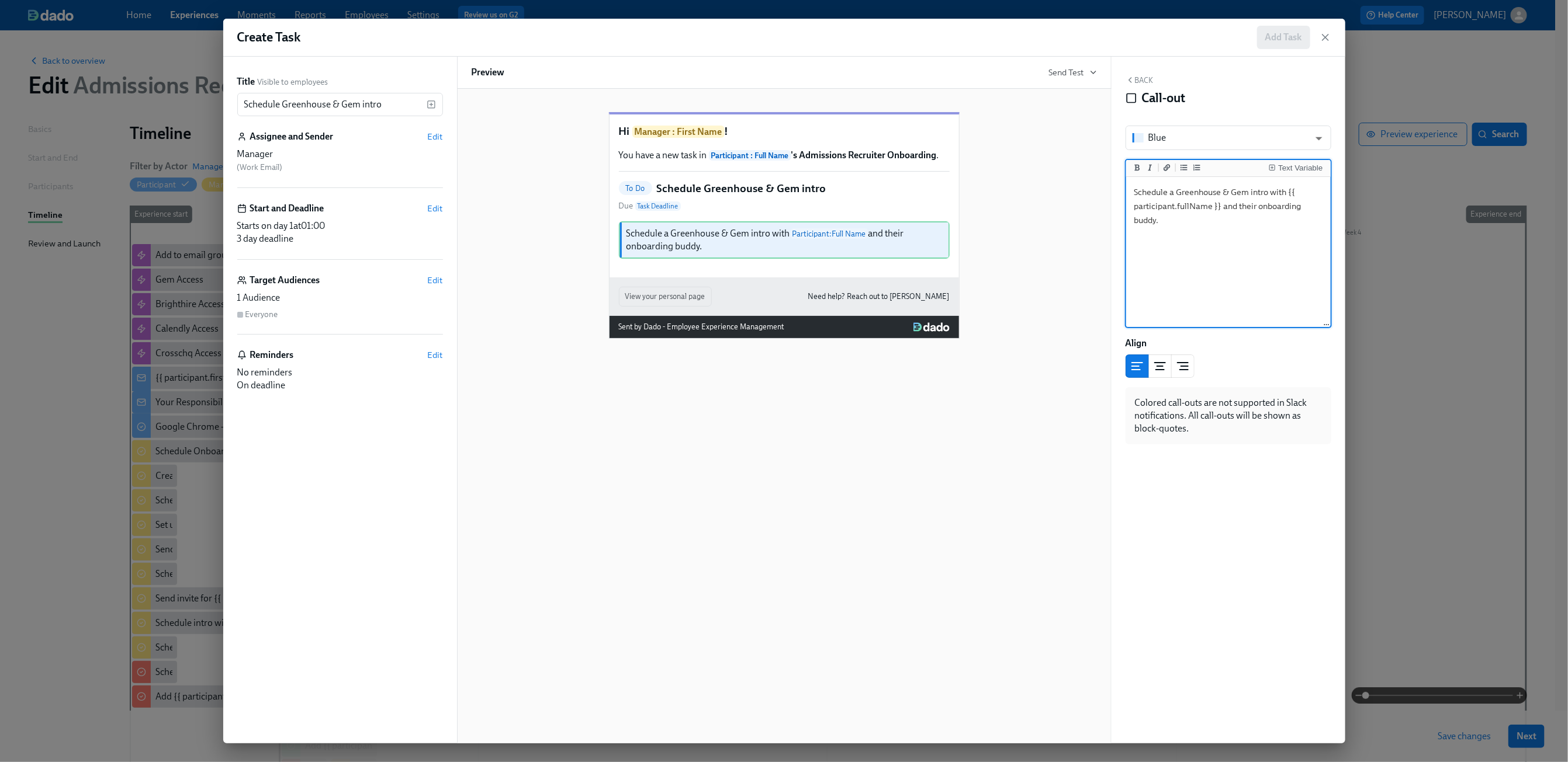
click at [1178, 193] on textarea "Schedule a Greenhouse & Gem intro with {{ participant.fullName }} and their onb…" at bounding box center [1229, 252] width 200 height 146
click at [1289, 242] on textarea "Schedule a 30-minute Greenhouse & Gem intro with {{ participant.fullName }} and…" at bounding box center [1229, 252] width 200 height 146
type textarea "Schedule a 30-minute Greenhouse & Gem intro with {{ participant.fullName }} and…"
click at [1143, 83] on button "Back" at bounding box center [1139, 80] width 28 height 9
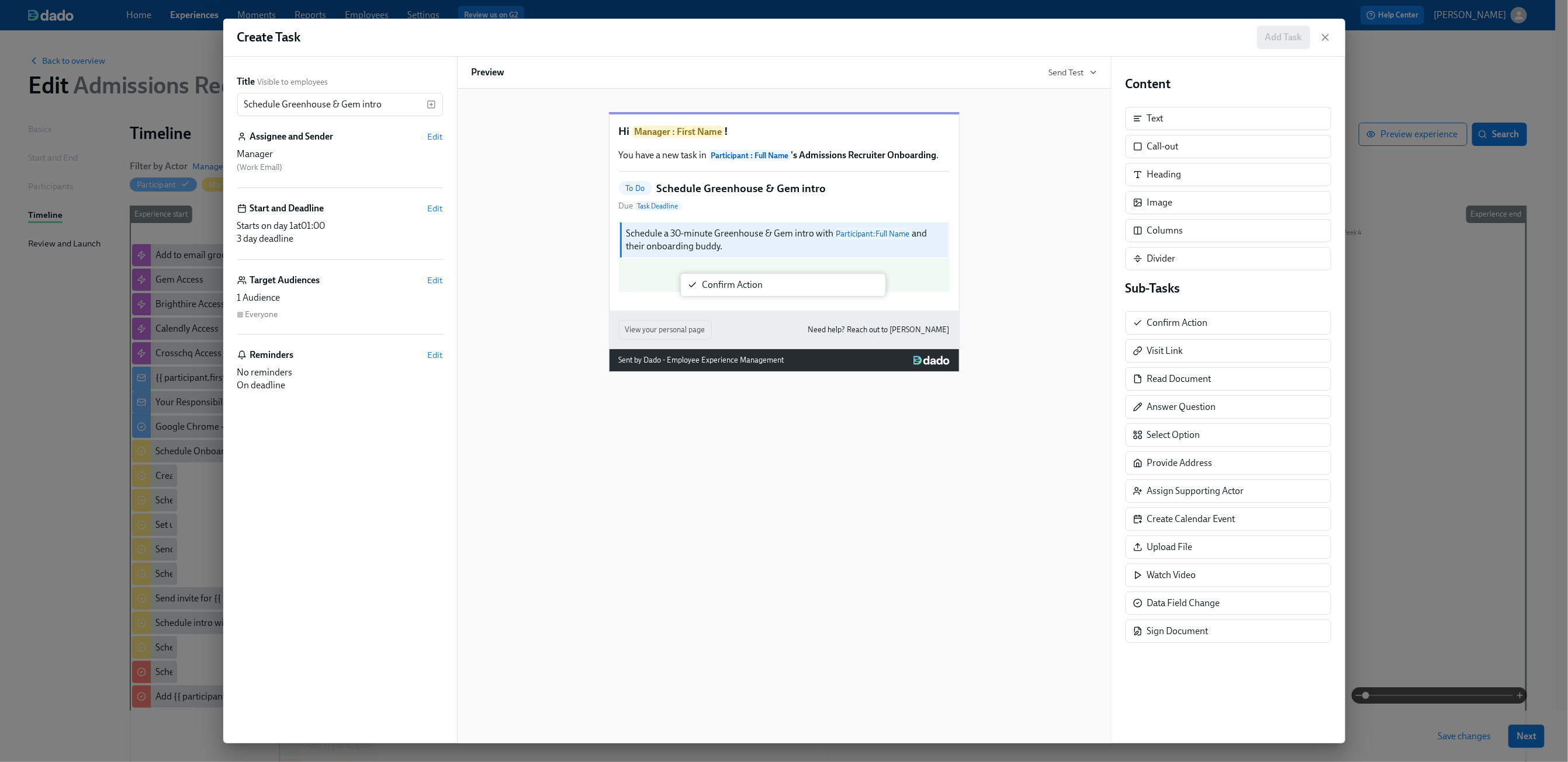
drag, startPoint x: 1164, startPoint y: 324, endPoint x: 715, endPoint y: 283, distance: 450.9
click at [715, 283] on div "Title Visible to employees Schedule Greenhouse & Gem intro ​ Assignee and Sende…" at bounding box center [784, 401] width 1122 height 687
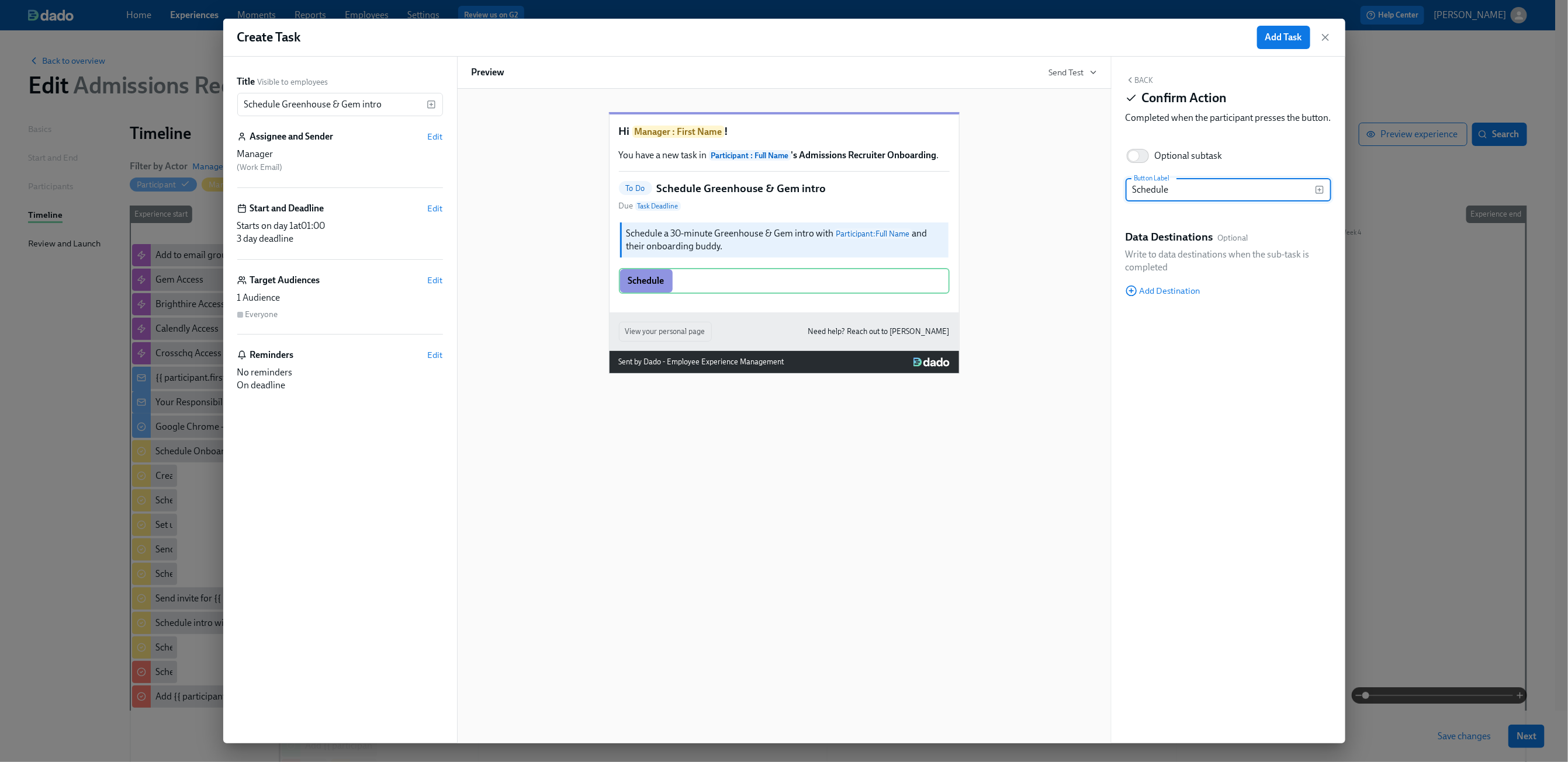
type input "Scheduled"
click at [735, 259] on div "Schedule a 30-minute Greenhouse & Gem intro with Participant : Full Name and th…" at bounding box center [784, 240] width 331 height 37
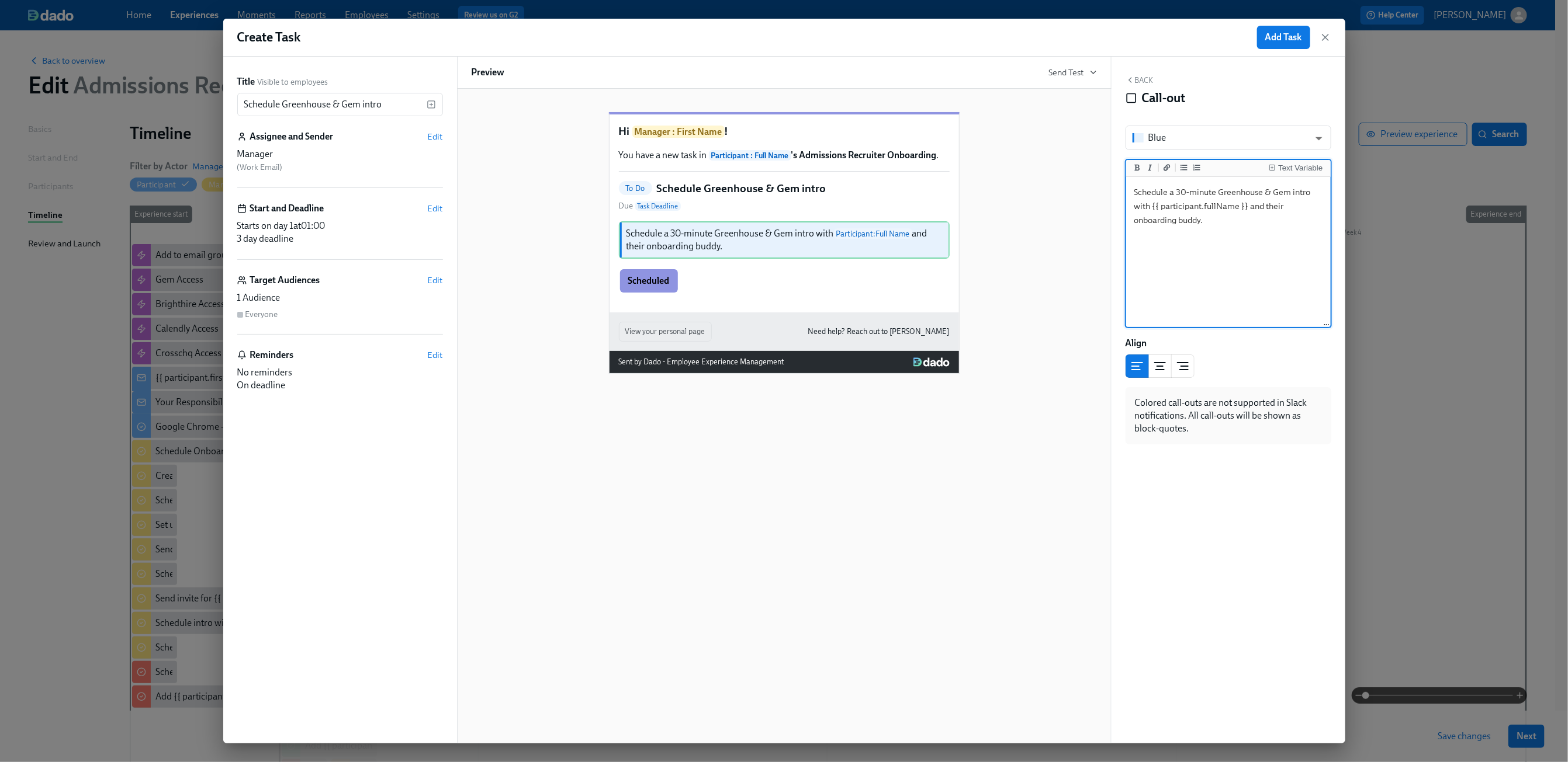
click at [1247, 242] on textarea "Schedule a 30-minute Greenhouse & Gem intro with {{ participant.fullName }} and…" at bounding box center [1229, 252] width 200 height 146
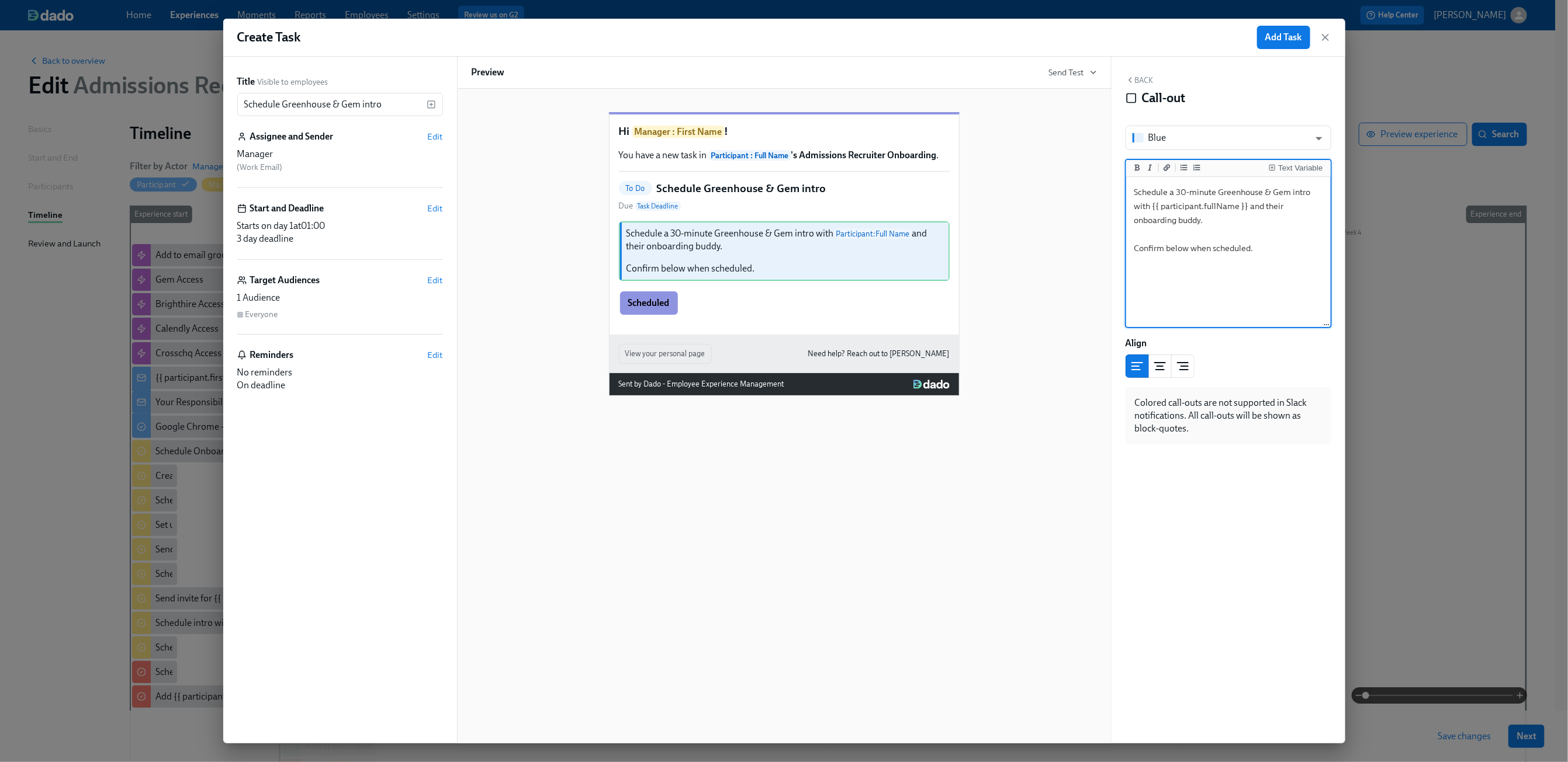
type textarea "Schedule a 30-minute Greenhouse & Gem intro with {{ participant.fullName }} and…"
click at [1133, 83] on icon "button" at bounding box center [1130, 80] width 9 height 9
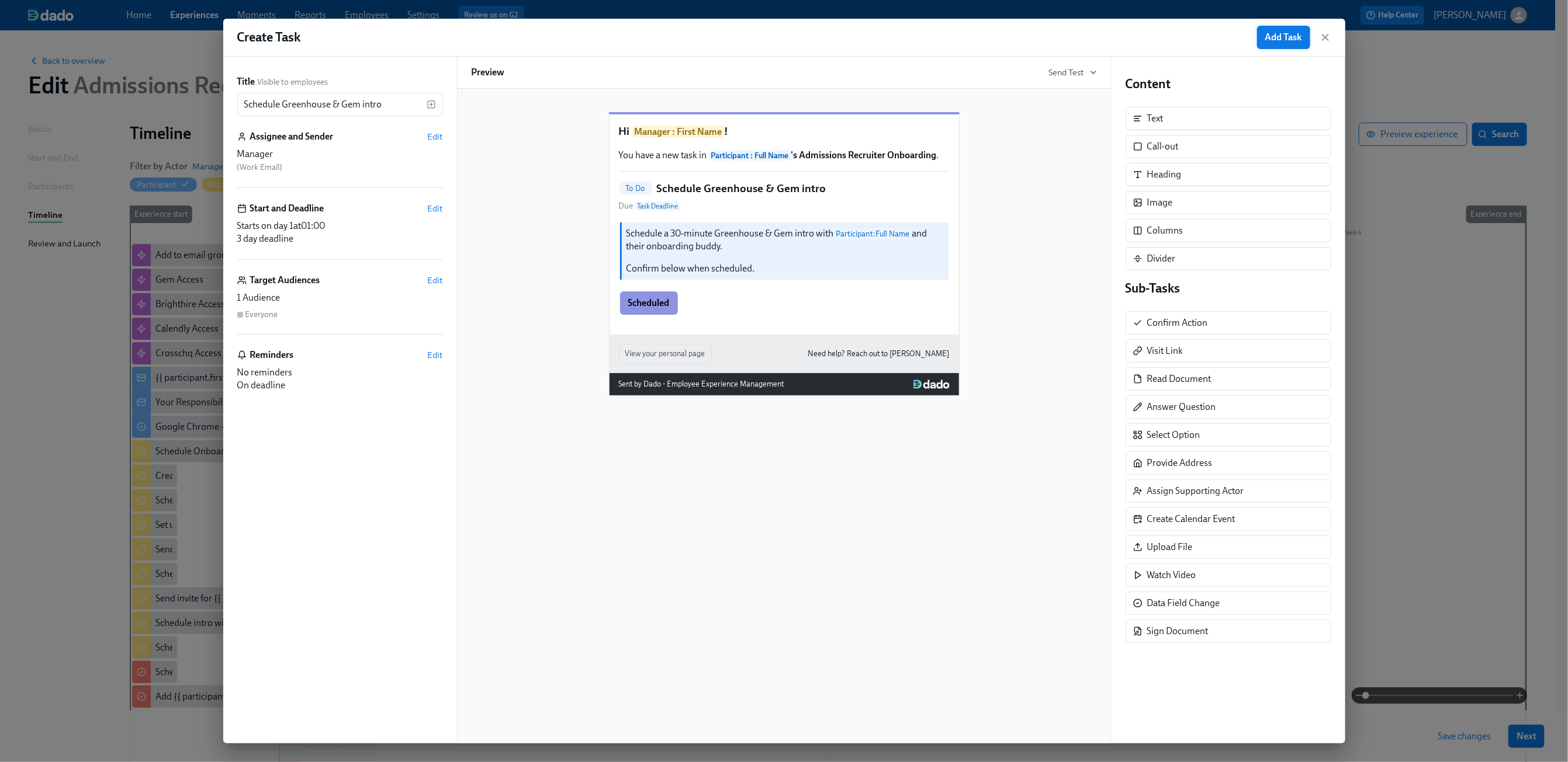
click at [1275, 42] on span "Add Task" at bounding box center [1284, 38] width 37 height 12
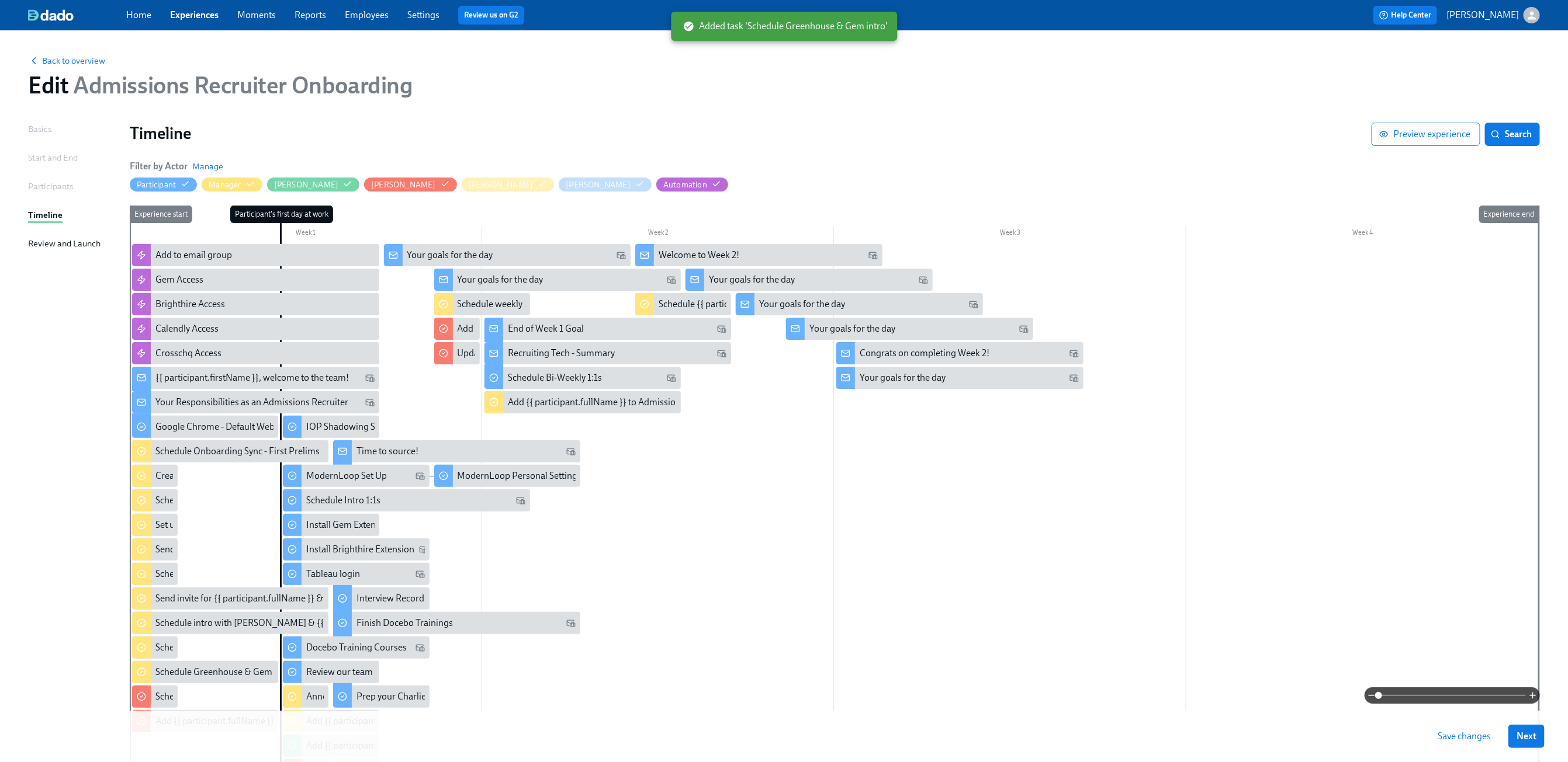
click at [1469, 741] on span "Save changes" at bounding box center [1464, 737] width 53 height 12
click at [1536, 734] on span "Next" at bounding box center [1526, 737] width 20 height 12
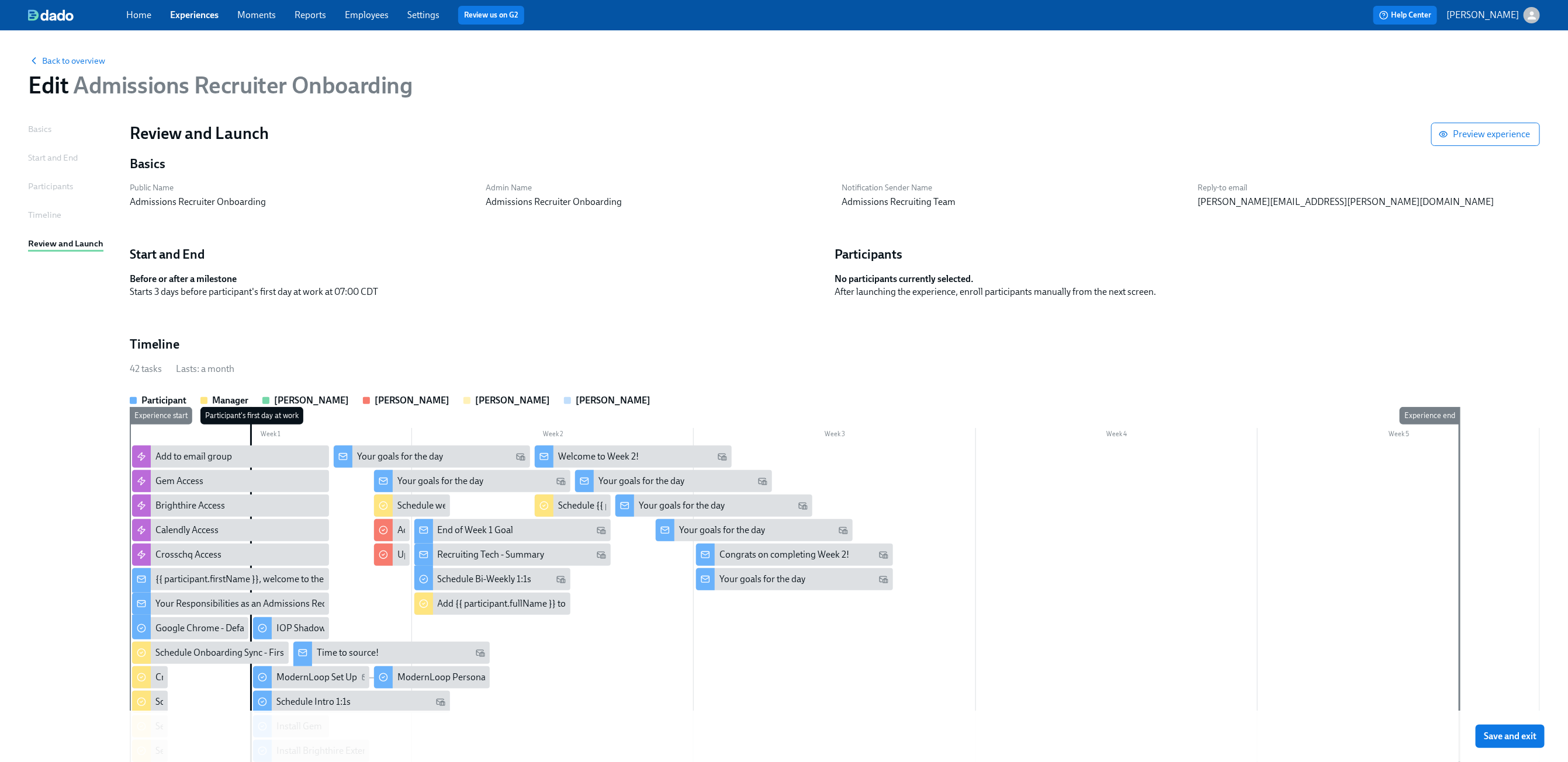
click at [1536, 734] on span "Save and exit" at bounding box center [1510, 737] width 52 height 12
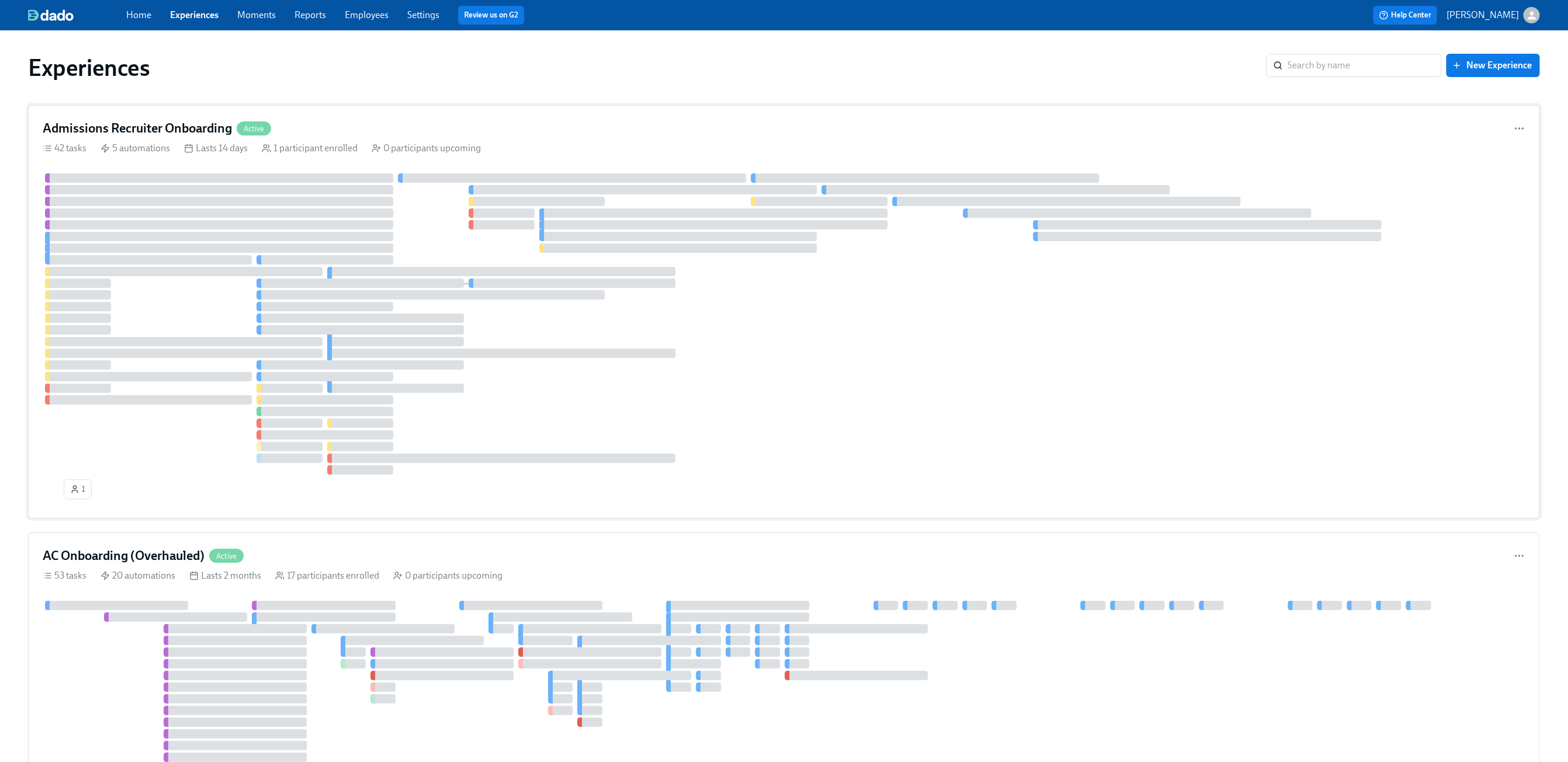
click at [978, 126] on div "Admissions Recruiter Onboarding Active" at bounding box center [784, 128] width 1483 height 17
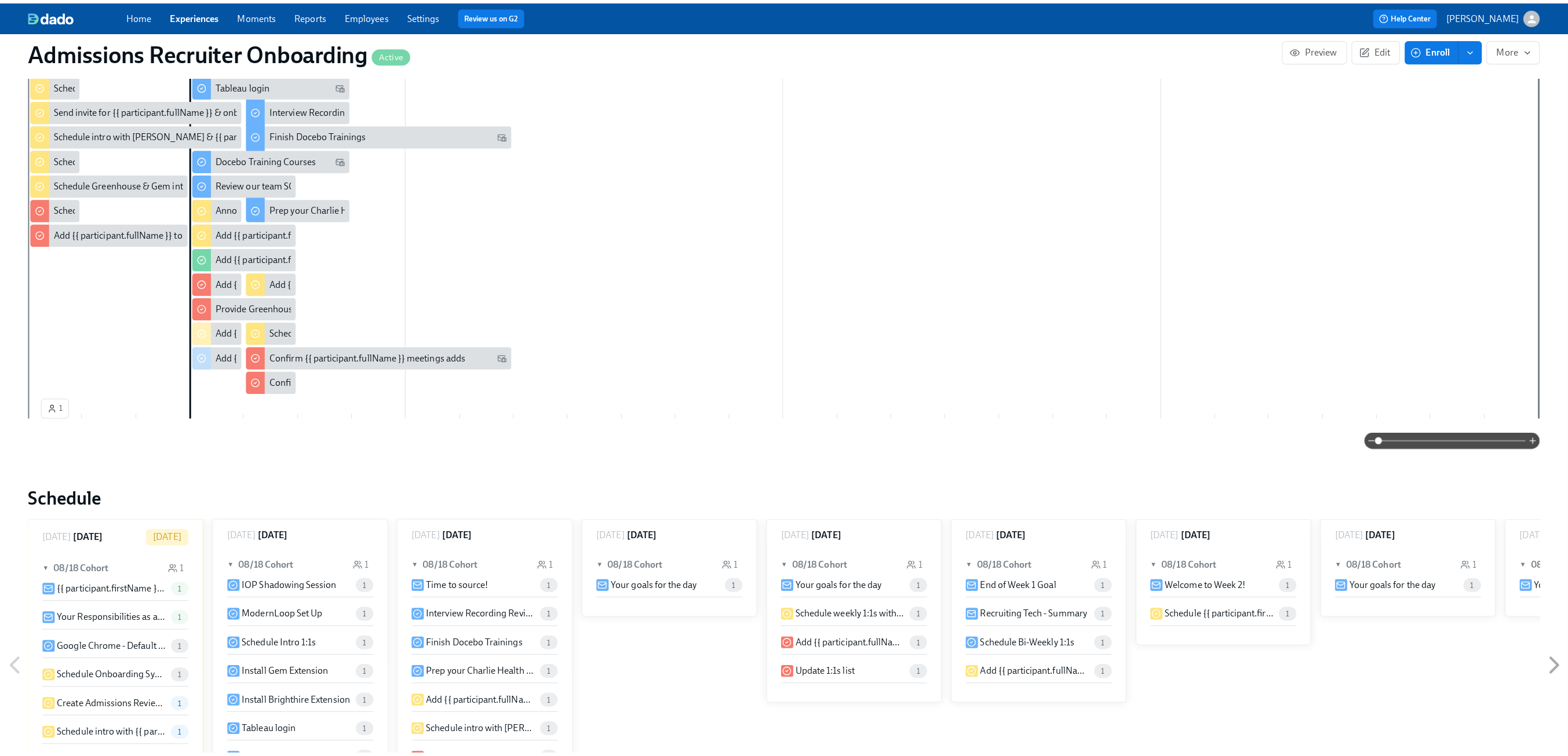
scroll to position [1011, 0]
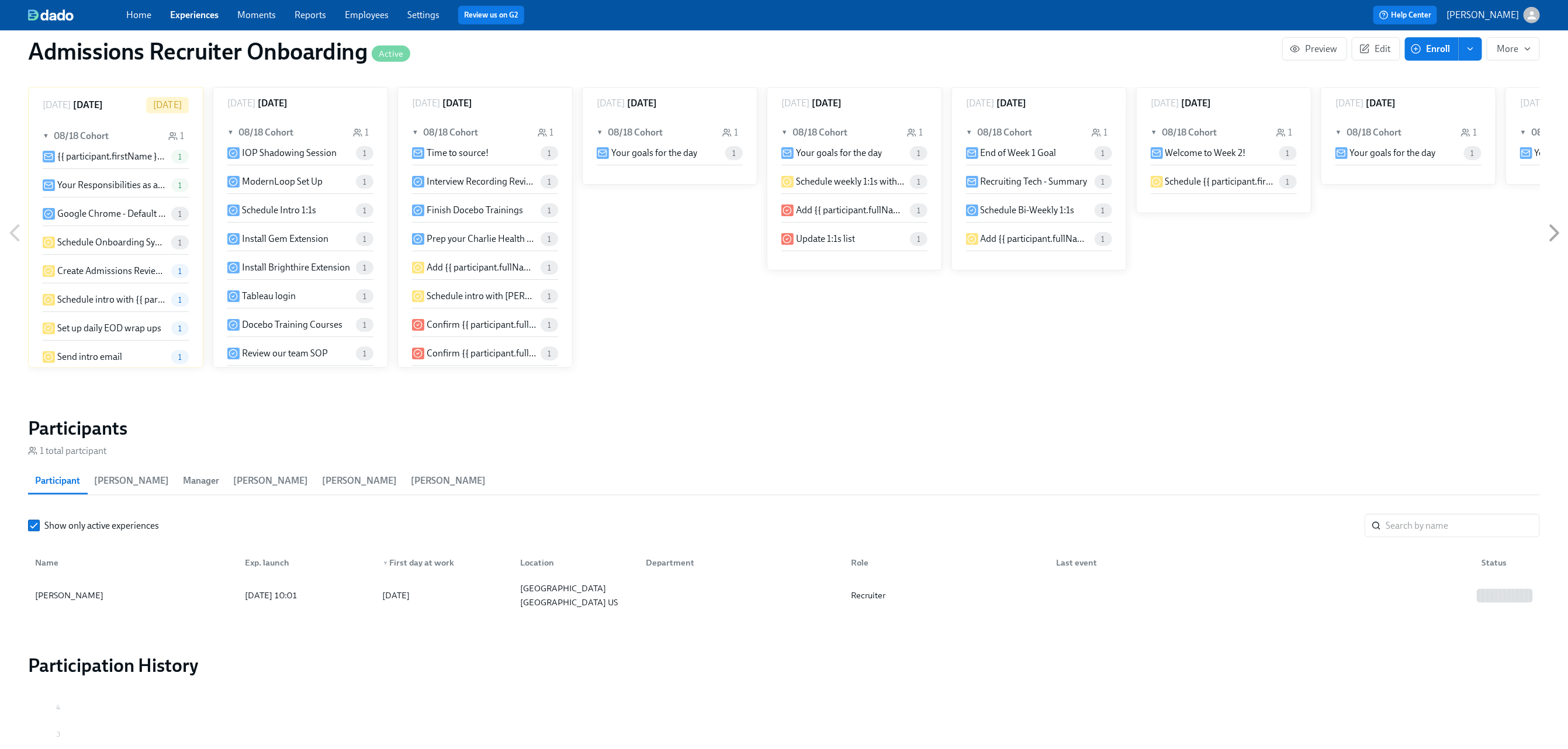
click at [185, 489] on button "Manager" at bounding box center [201, 481] width 50 height 28
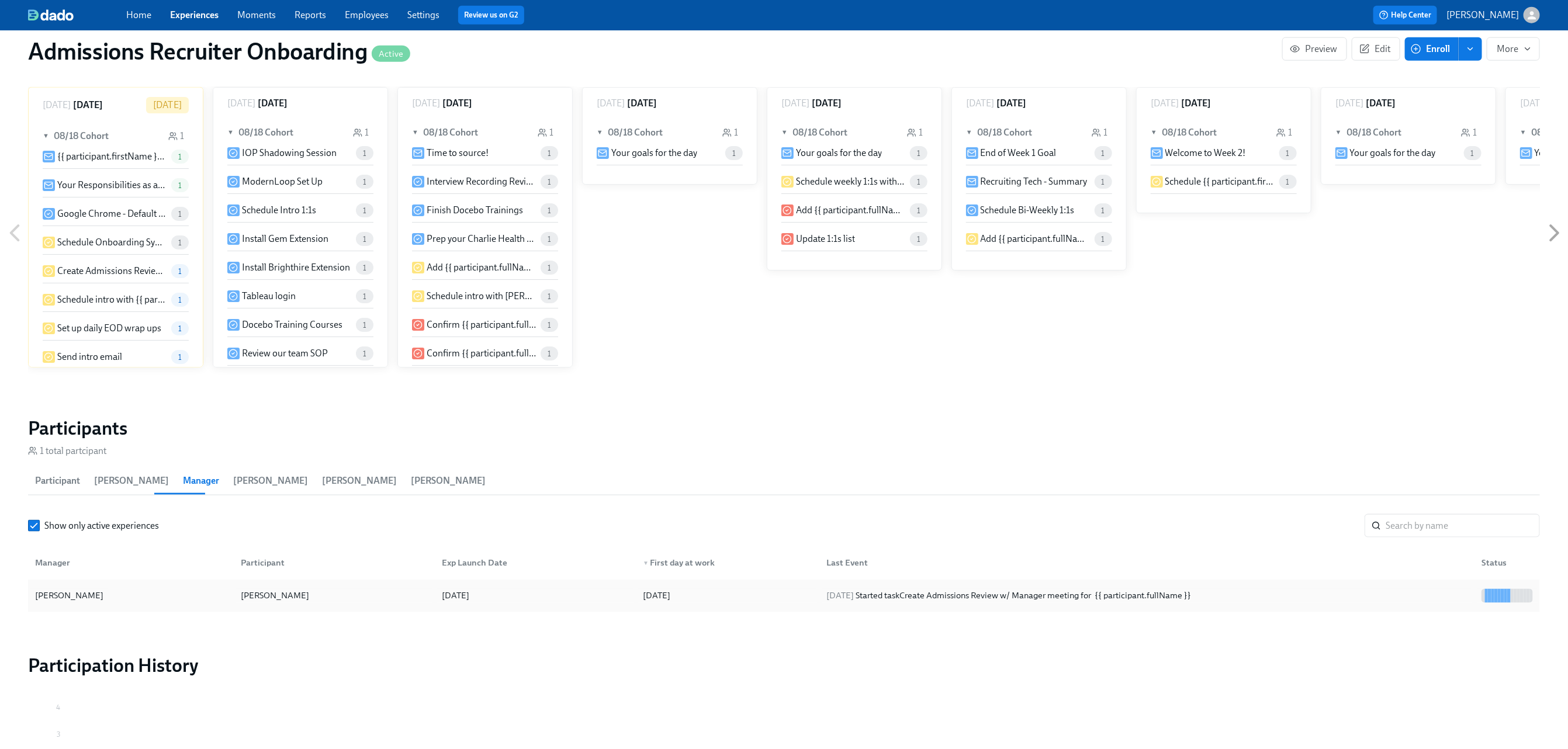
click at [227, 595] on div "[PERSON_NAME]" at bounding box center [131, 595] width 201 height 23
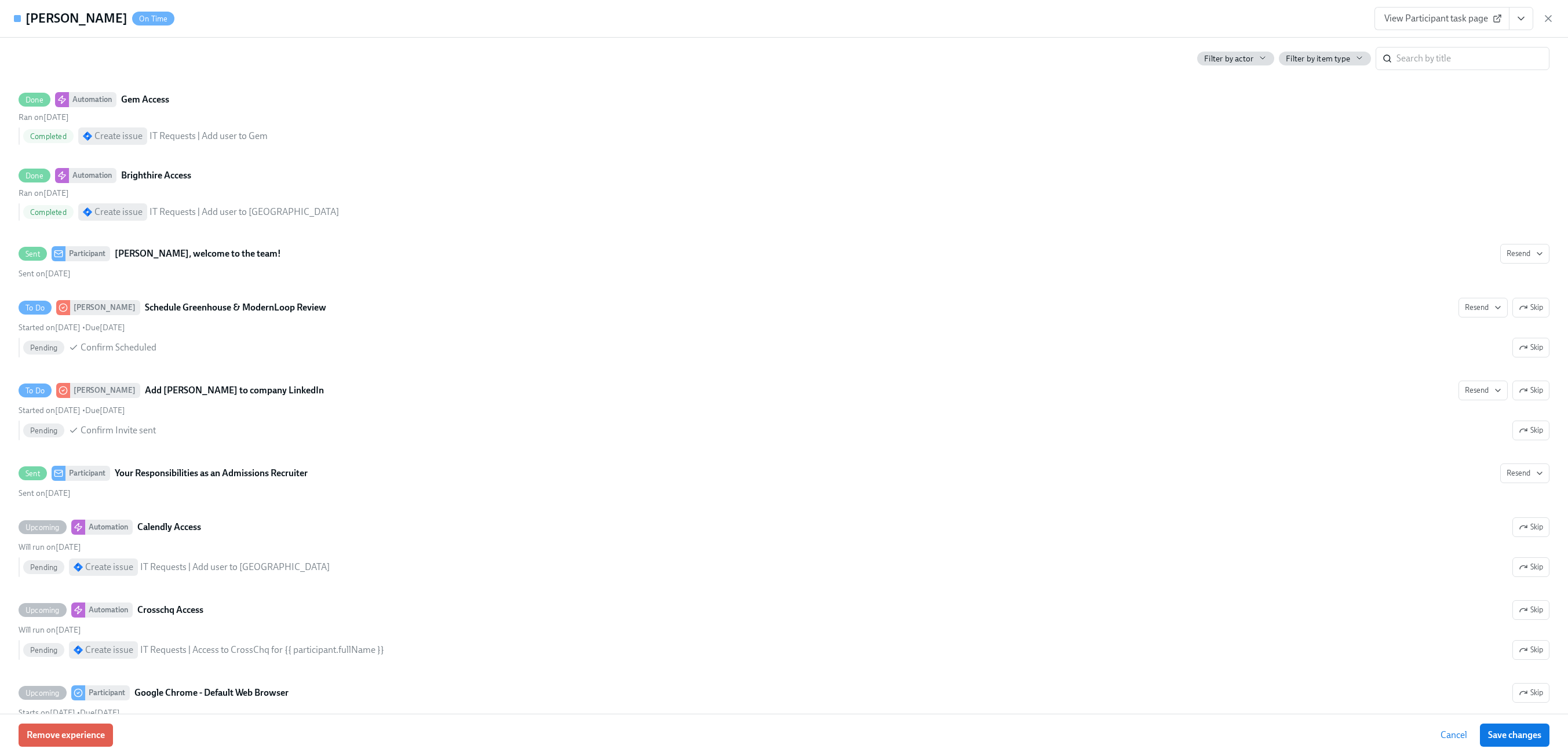
scroll to position [1589, 0]
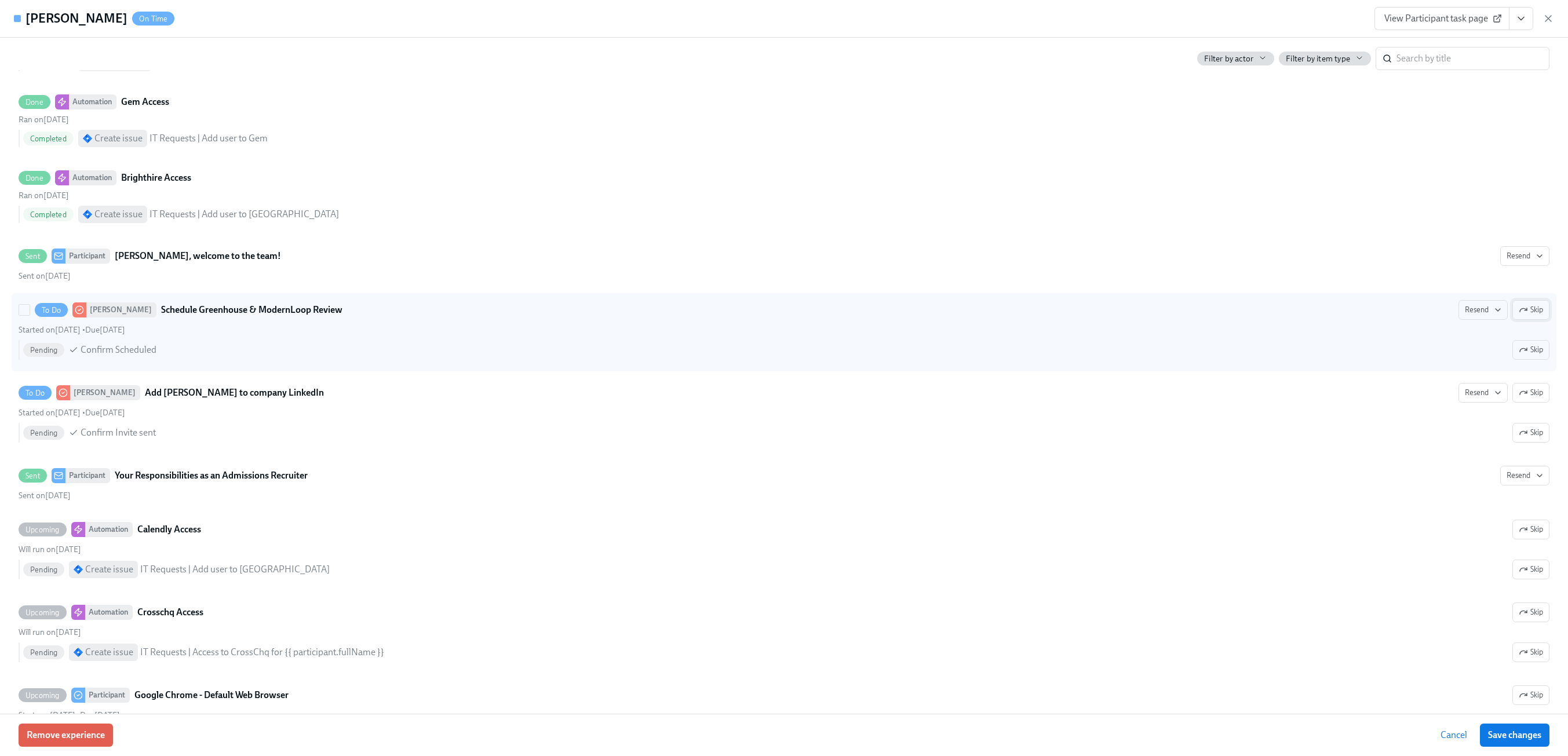
click at [1519, 315] on icon "button" at bounding box center [1523, 310] width 9 height 9
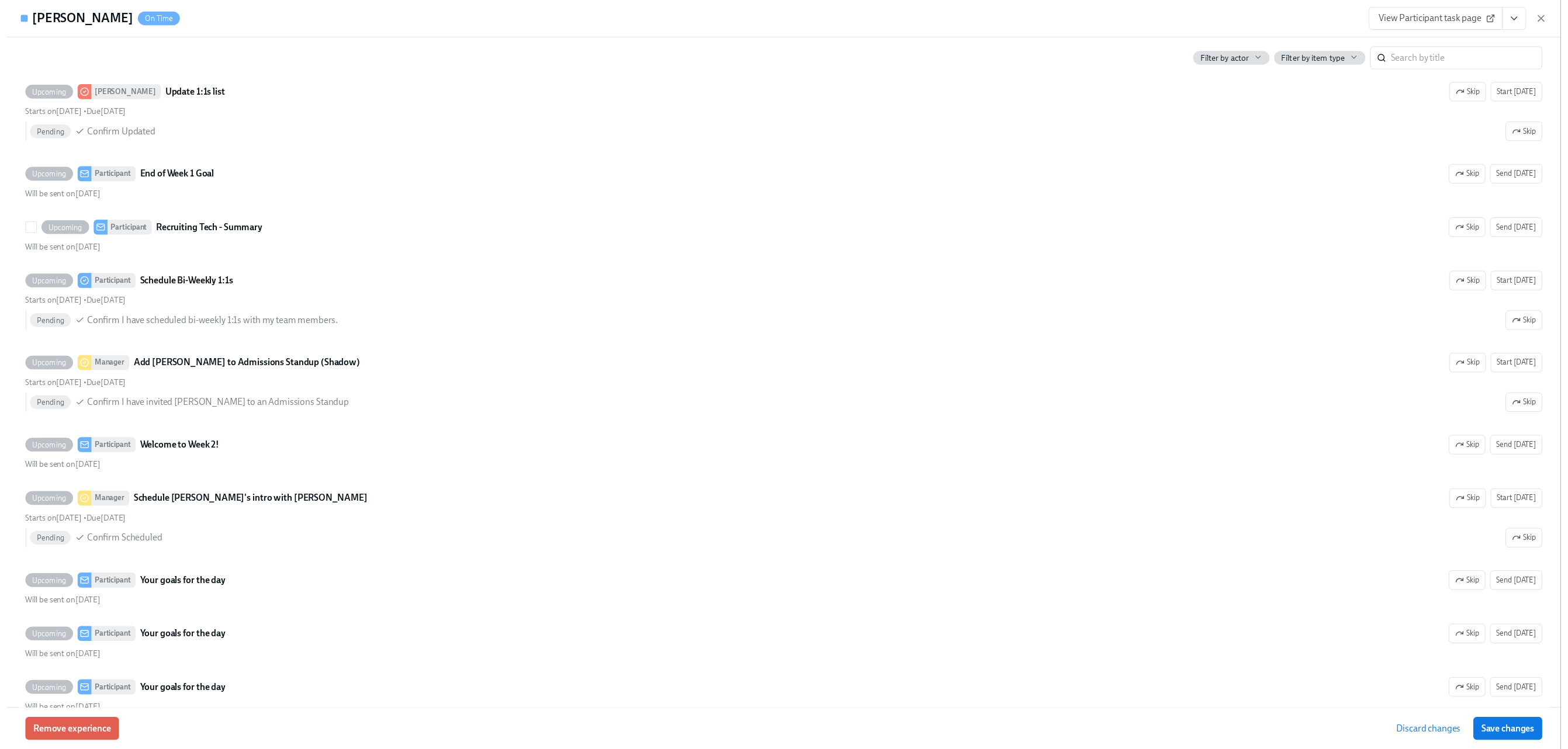
scroll to position [4815, 0]
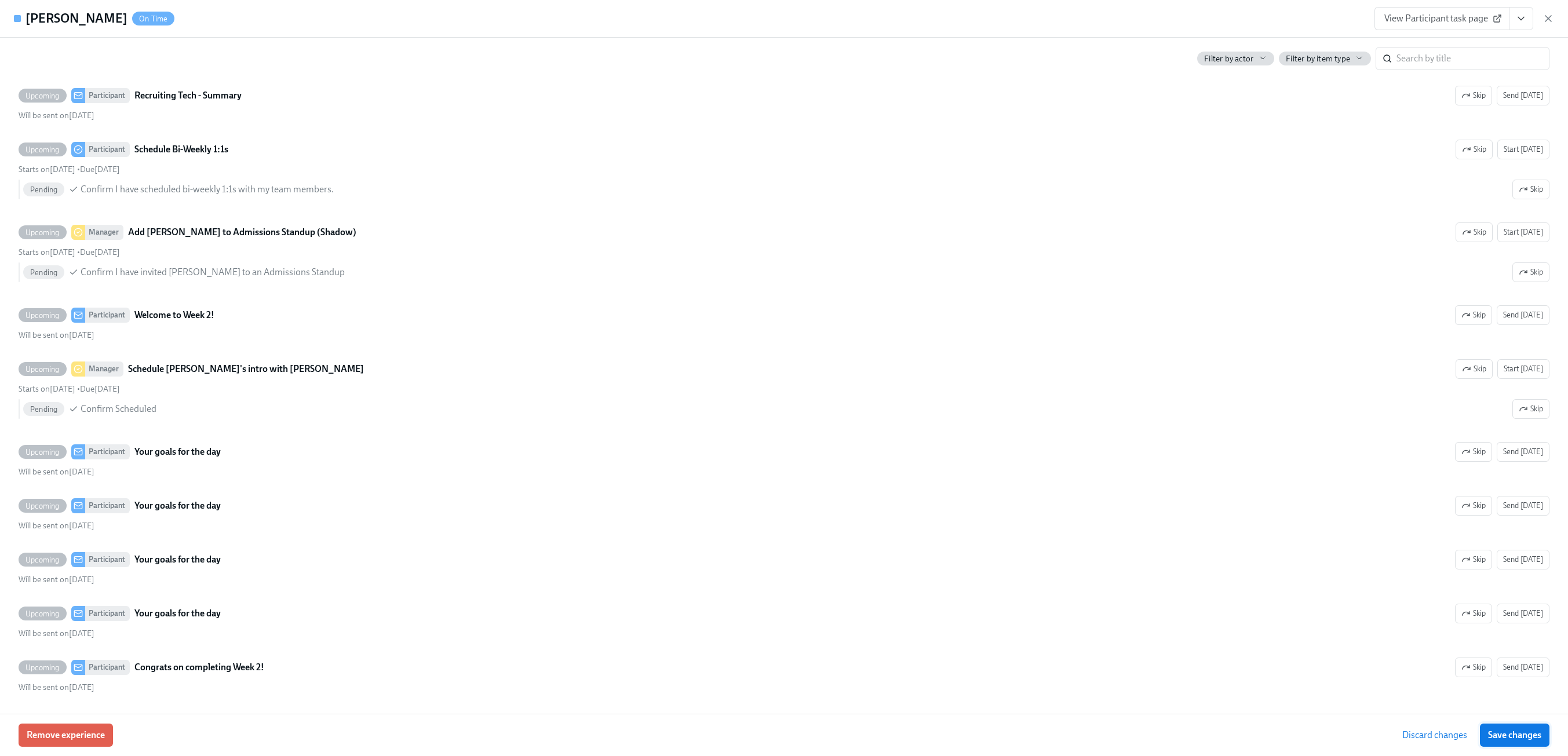
click at [1486, 733] on button "Save changes" at bounding box center [1515, 735] width 70 height 23
click at [1554, 22] on icon "button" at bounding box center [1549, 18] width 12 height 12
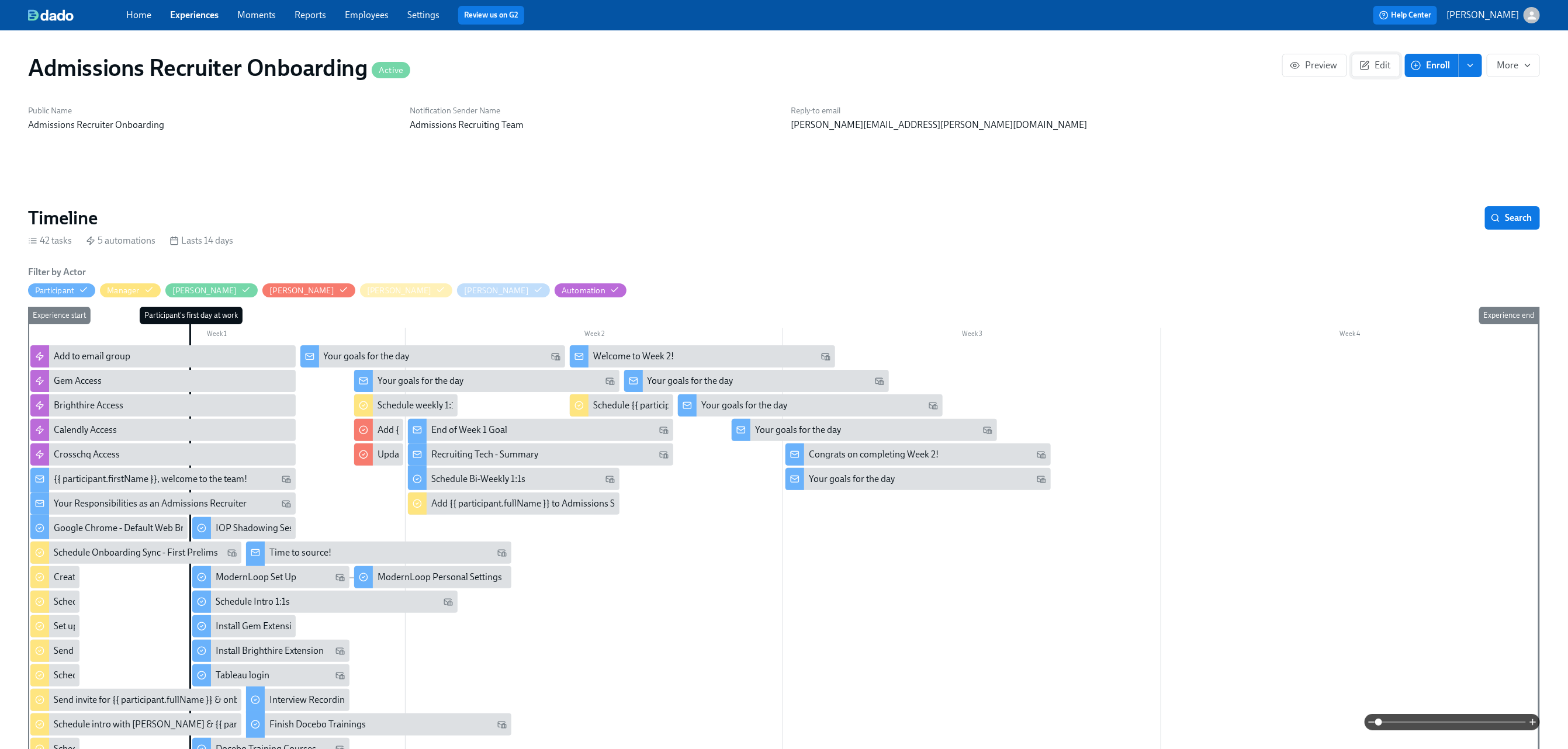
click at [1367, 66] on icon "button" at bounding box center [1365, 66] width 11 height 11
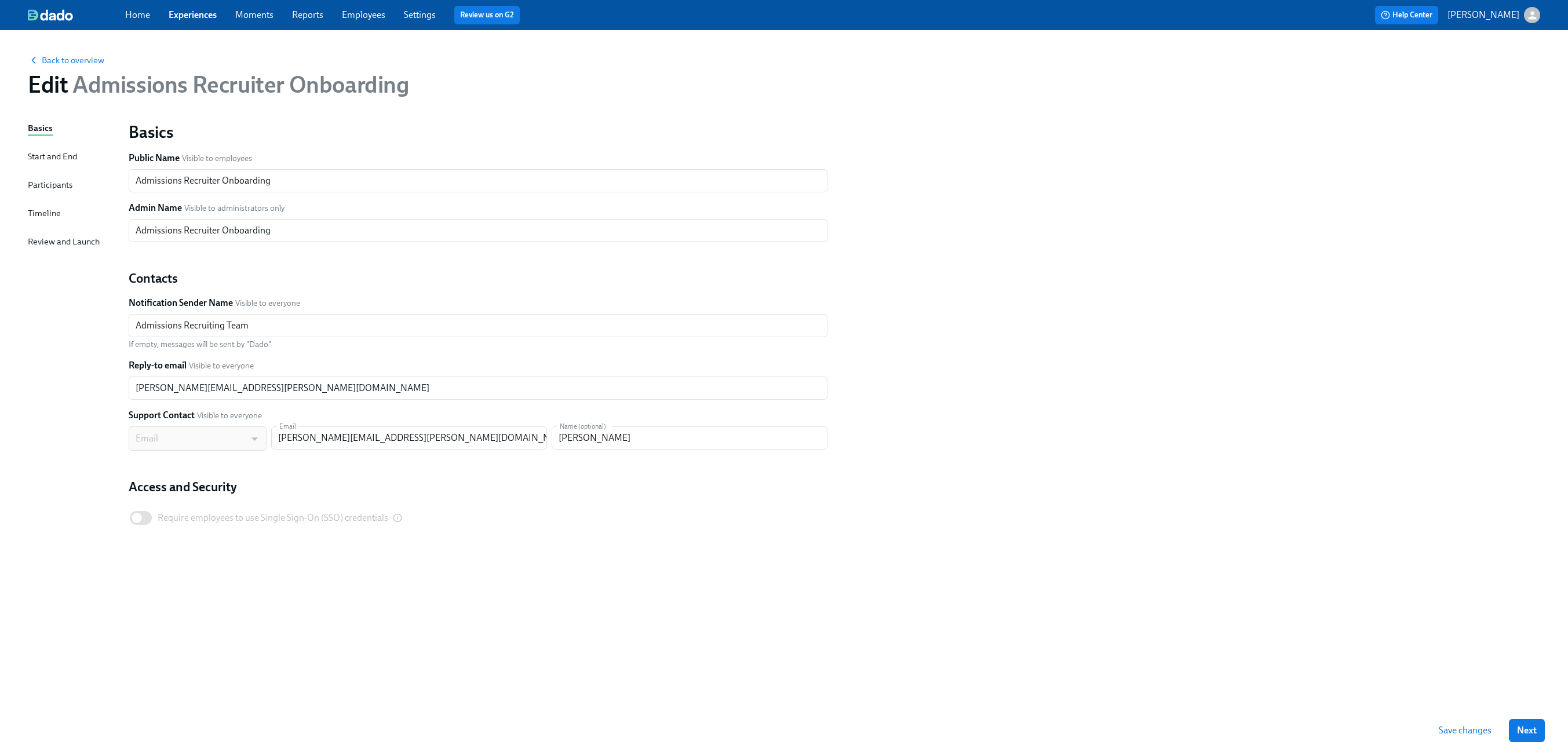
click at [37, 208] on div "Timeline" at bounding box center [44, 213] width 33 height 12
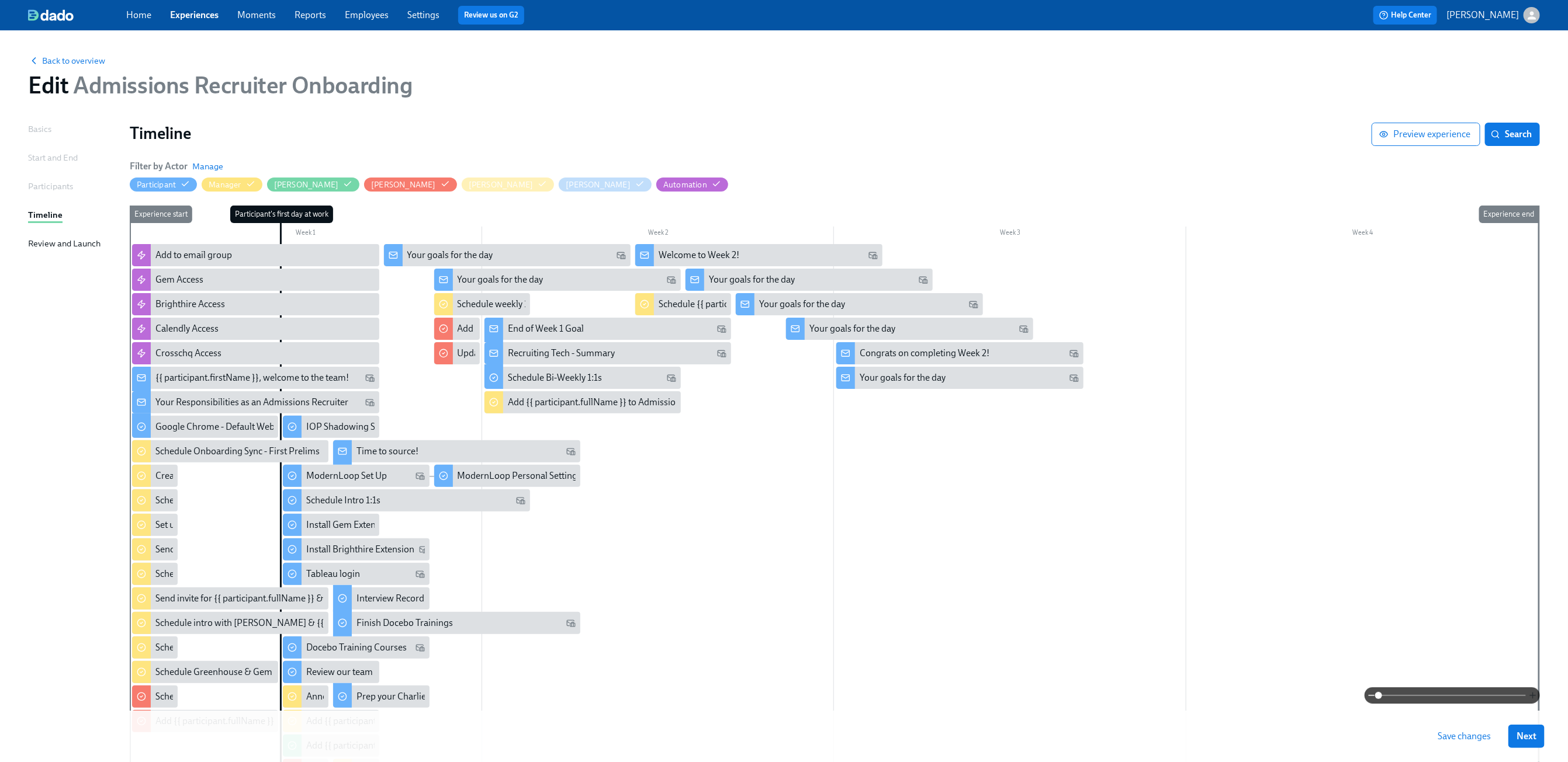
click at [1532, 696] on icon "button" at bounding box center [1533, 696] width 5 height 0
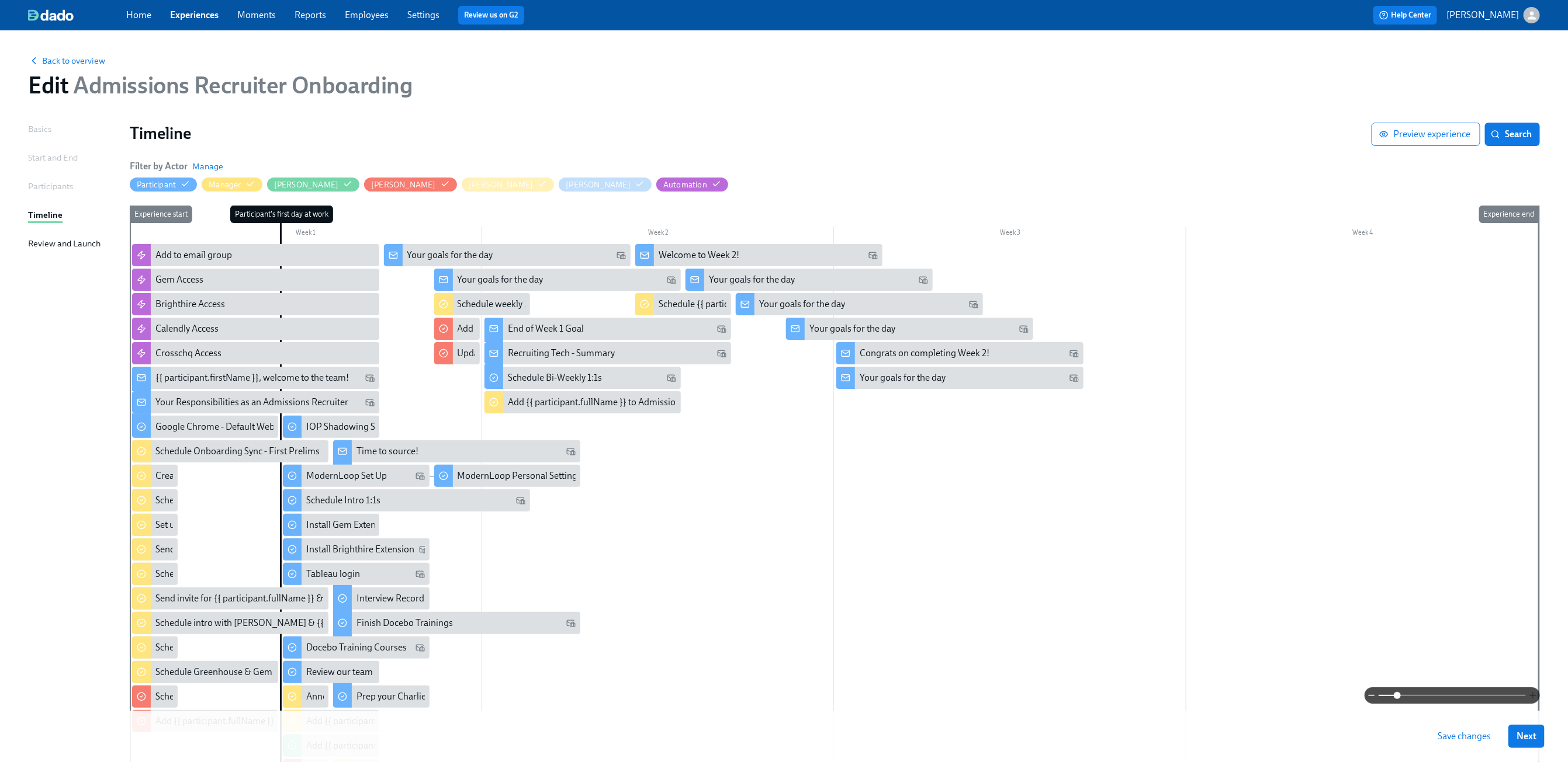
click at [1532, 696] on icon "button" at bounding box center [1533, 696] width 5 height 0
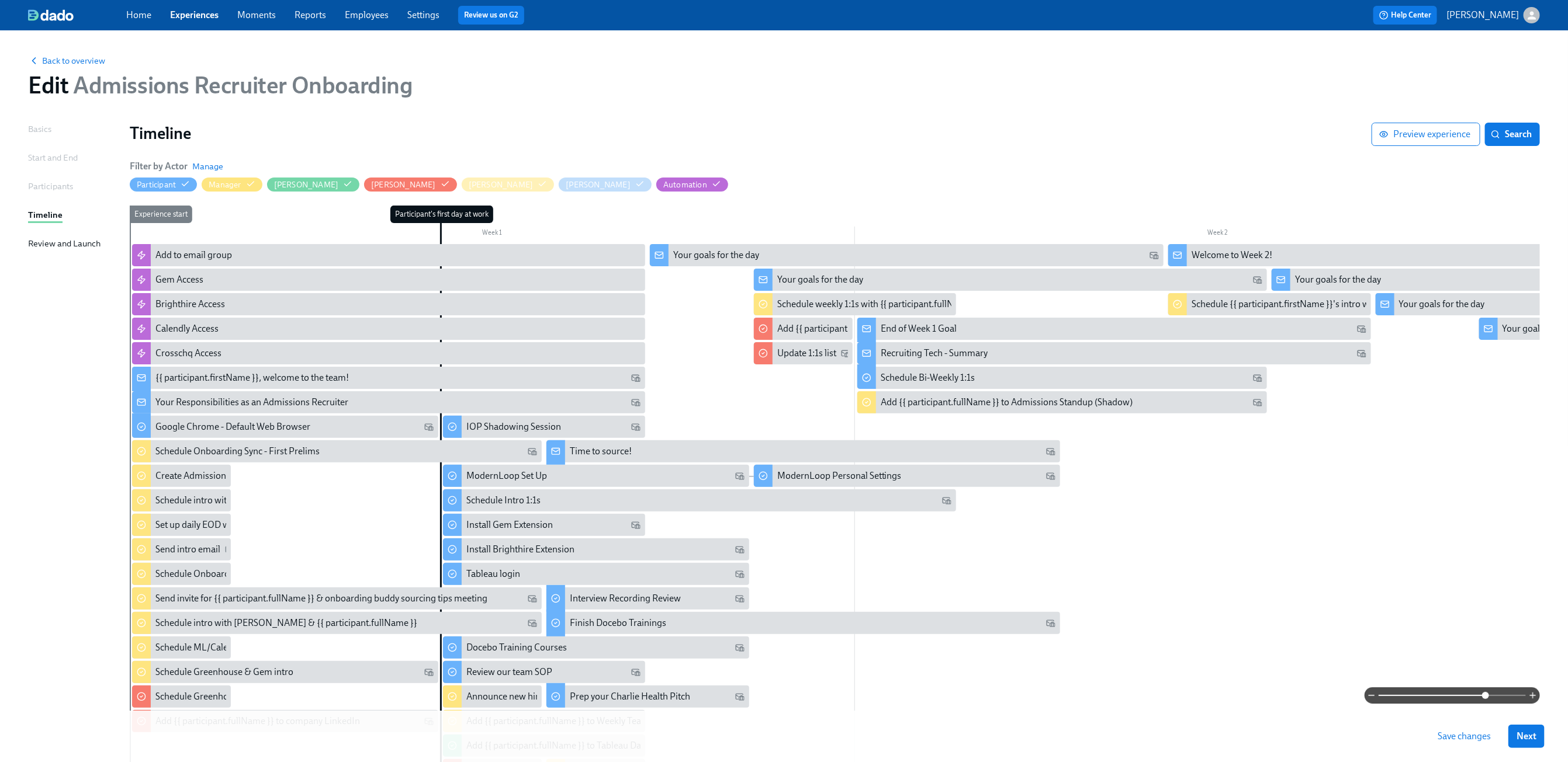
drag, startPoint x: 1402, startPoint y: 697, endPoint x: 1487, endPoint y: 703, distance: 85.2
click at [1487, 699] on span at bounding box center [1485, 695] width 7 height 7
click at [1479, 747] on button "Save changes" at bounding box center [1464, 736] width 70 height 23
click at [241, 675] on div "Schedule Greenhouse & Gem intro" at bounding box center [225, 672] width 138 height 13
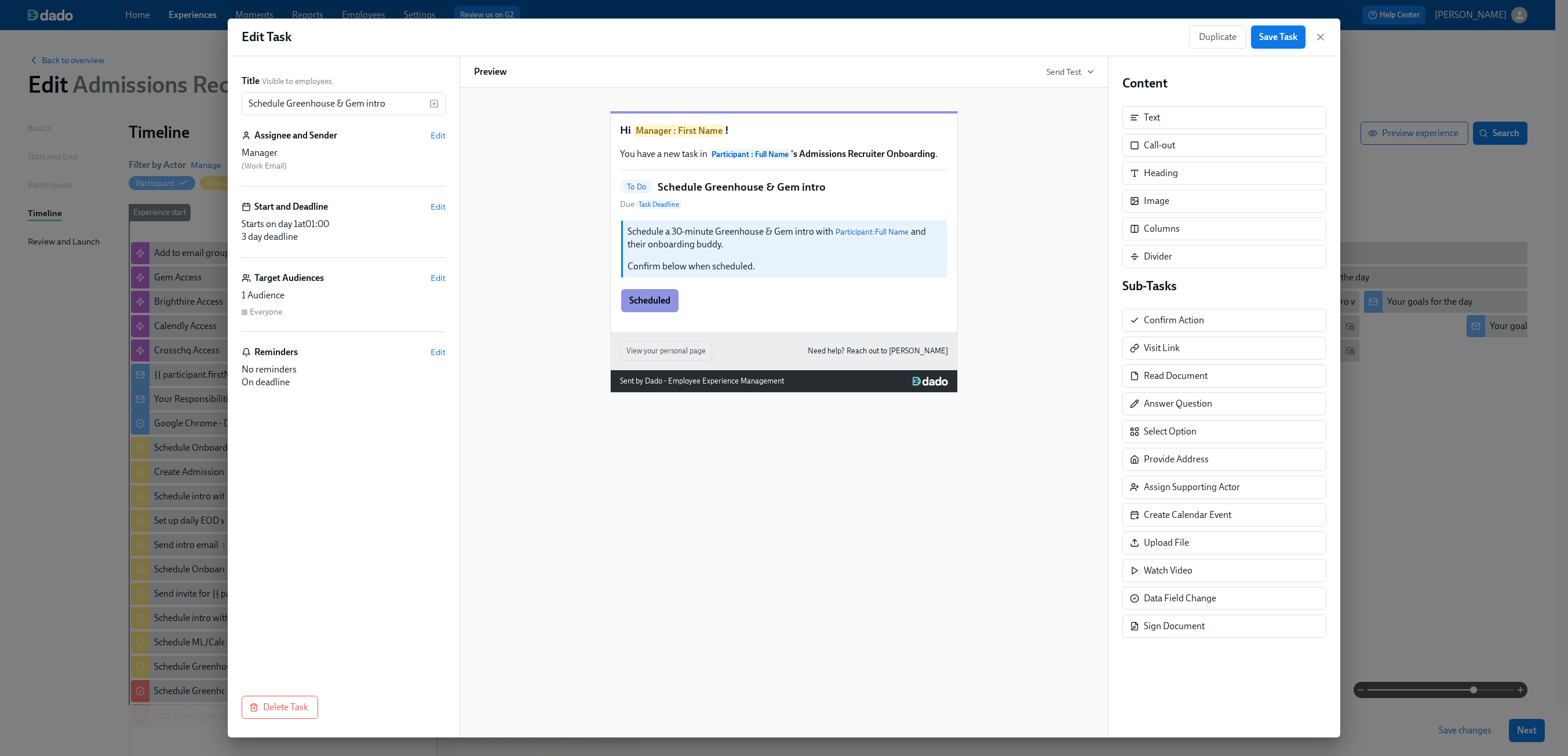
click at [1269, 33] on span "Save Task" at bounding box center [1278, 37] width 38 height 12
click at [1323, 35] on icon "button" at bounding box center [1321, 37] width 12 height 12
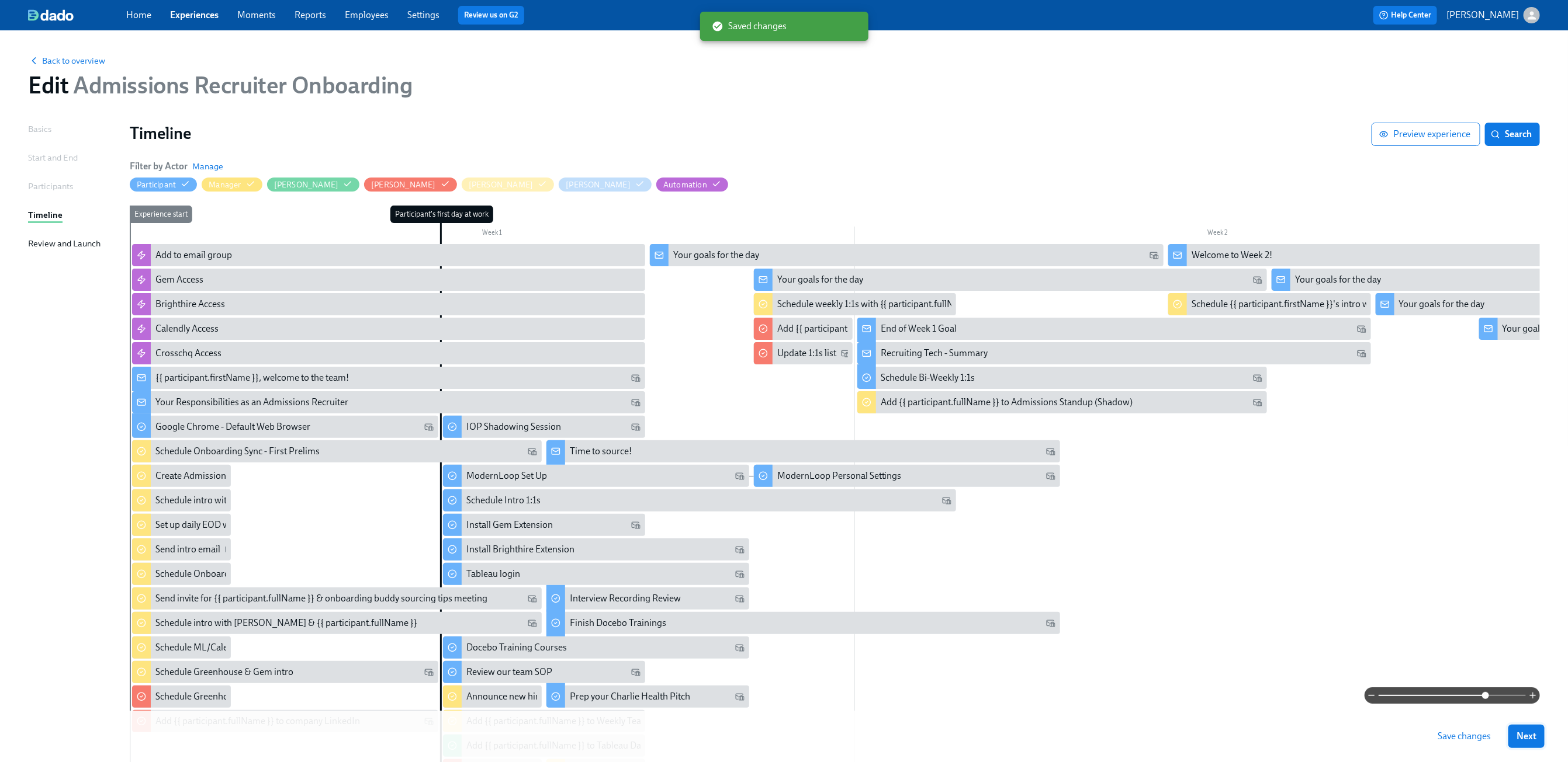
click at [1536, 736] on span "Next" at bounding box center [1526, 737] width 20 height 12
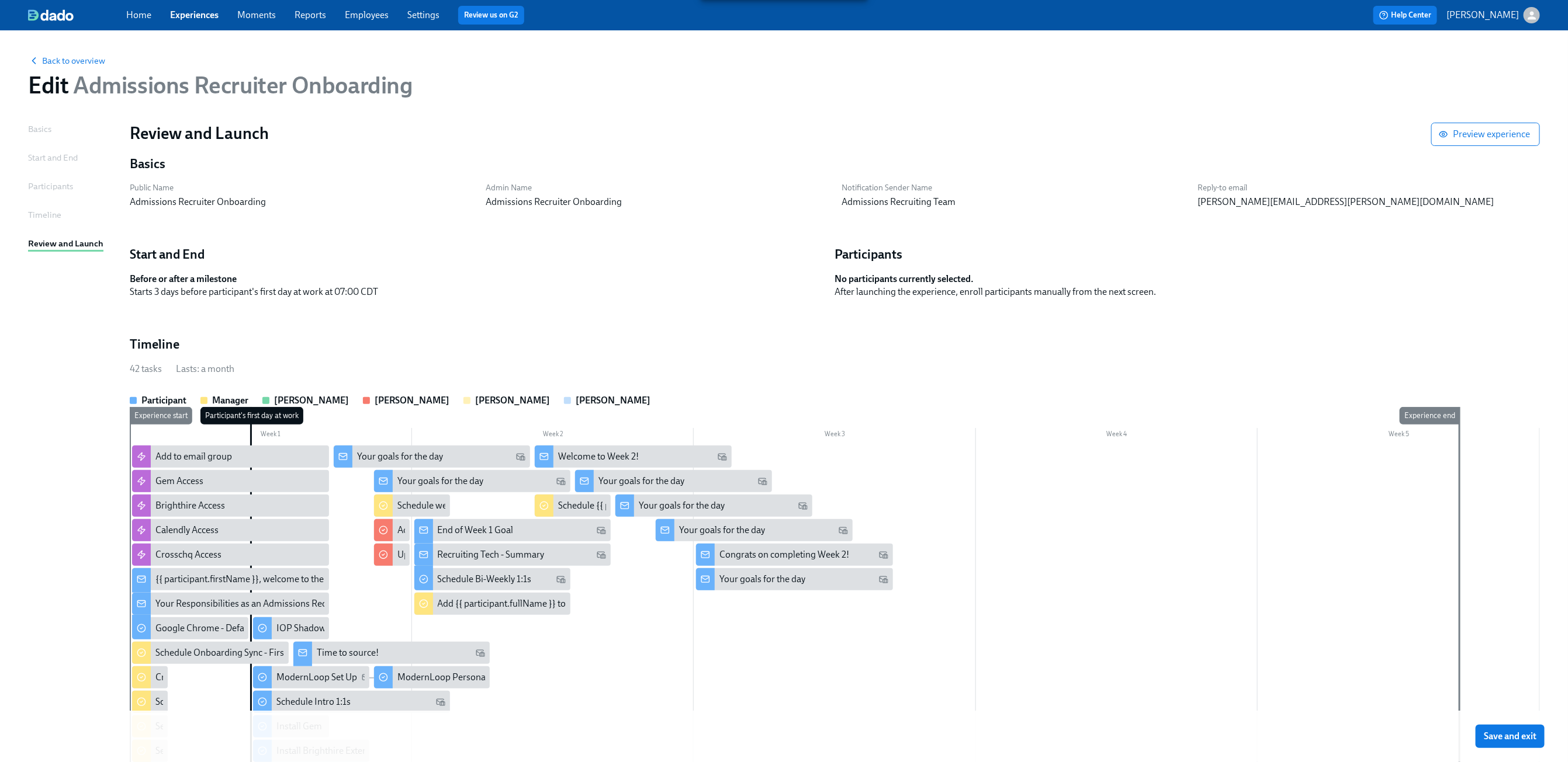
click at [1536, 736] on span "Save and exit" at bounding box center [1510, 737] width 52 height 12
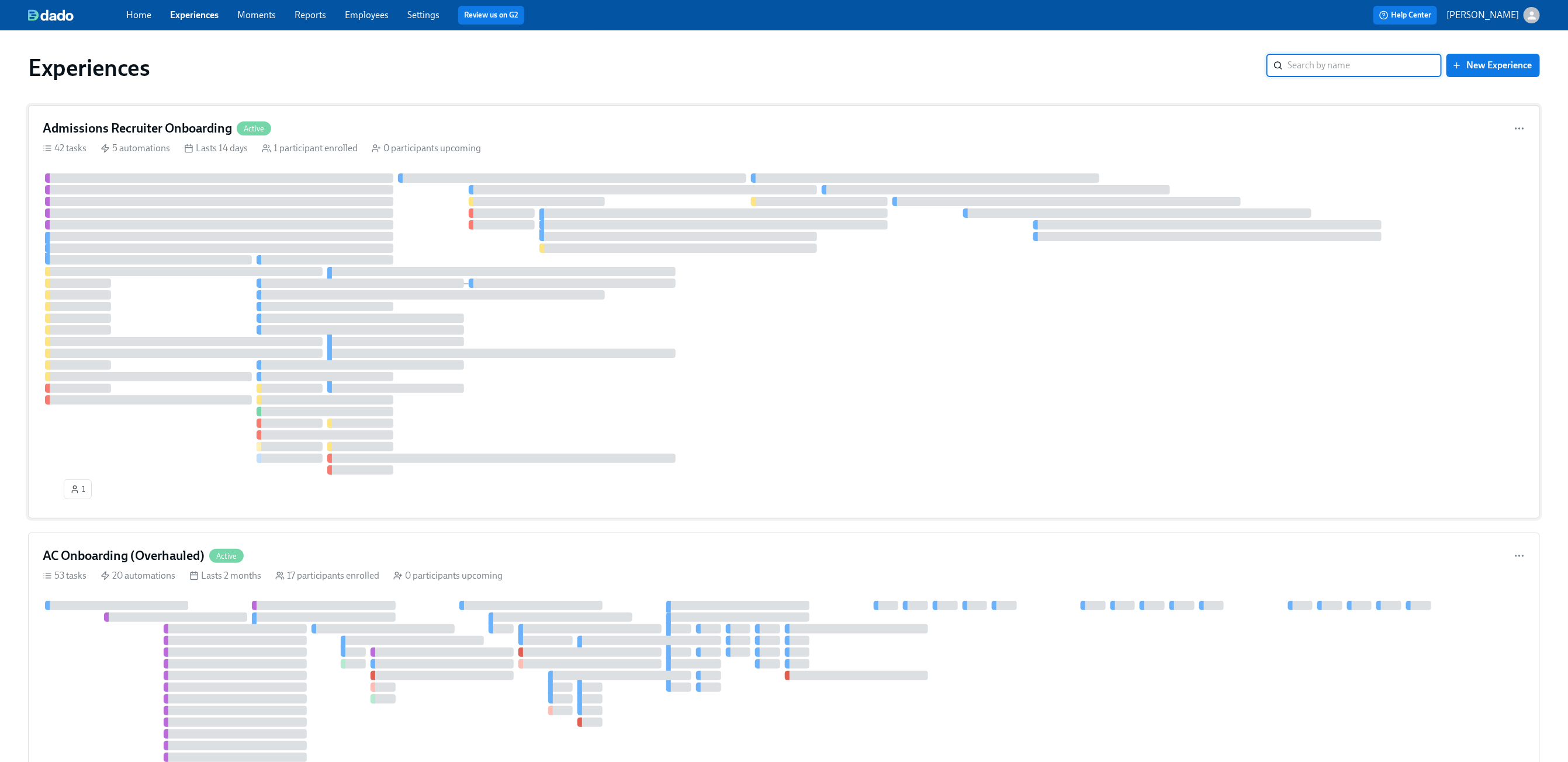
click at [976, 131] on div "Admissions Recruiter Onboarding Active" at bounding box center [784, 128] width 1483 height 17
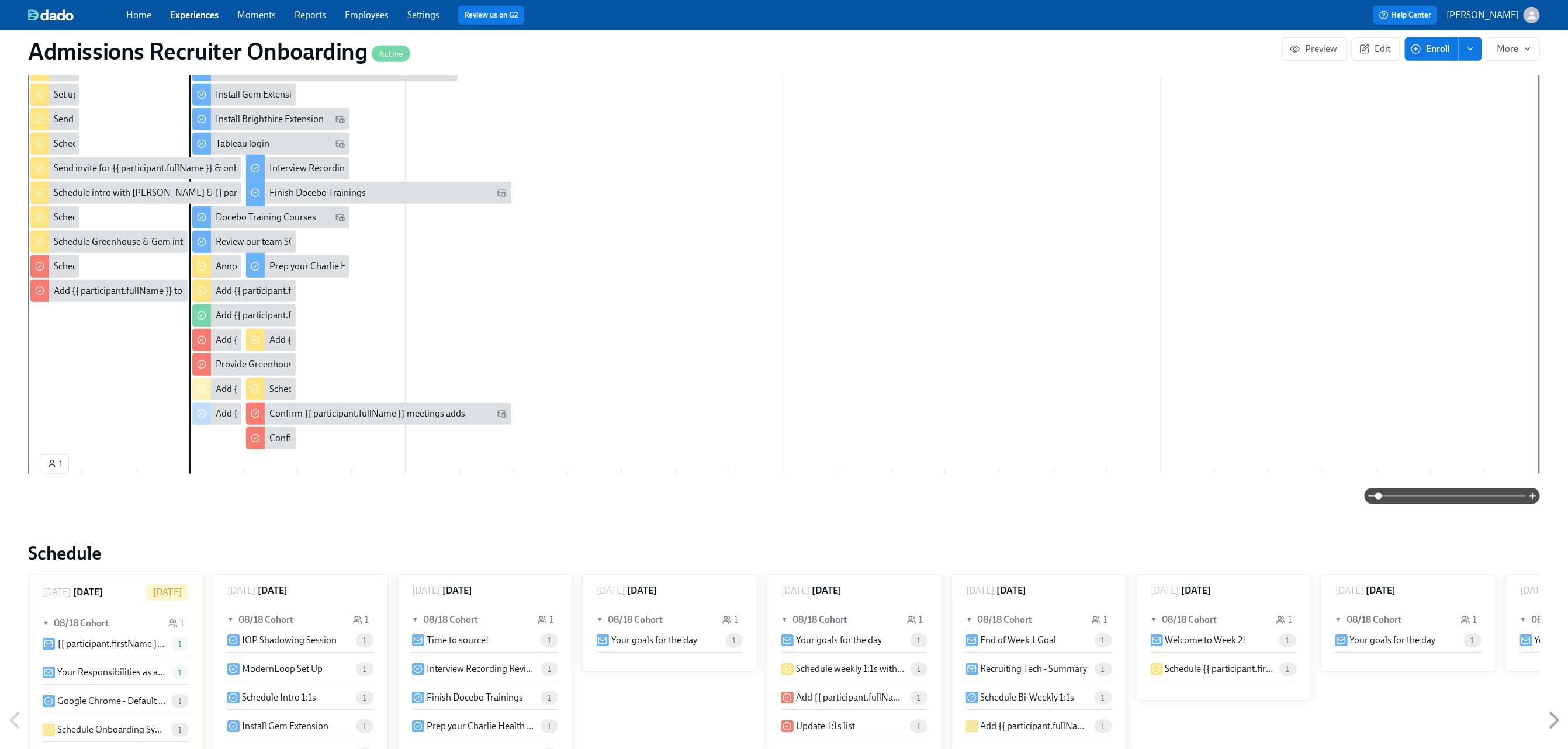
scroll to position [479, 0]
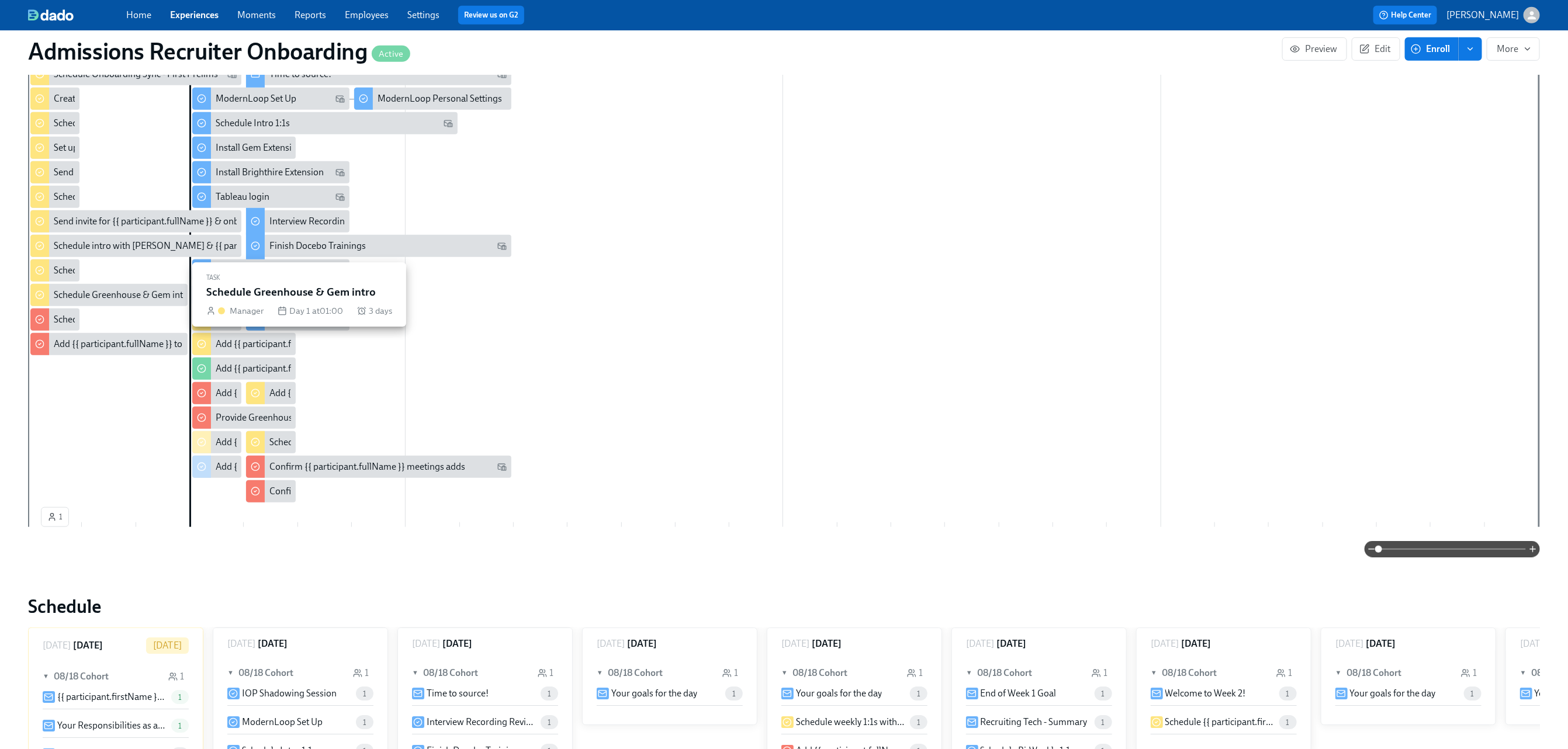
click at [109, 294] on div "Schedule Greenhouse & Gem intro" at bounding box center [123, 295] width 138 height 13
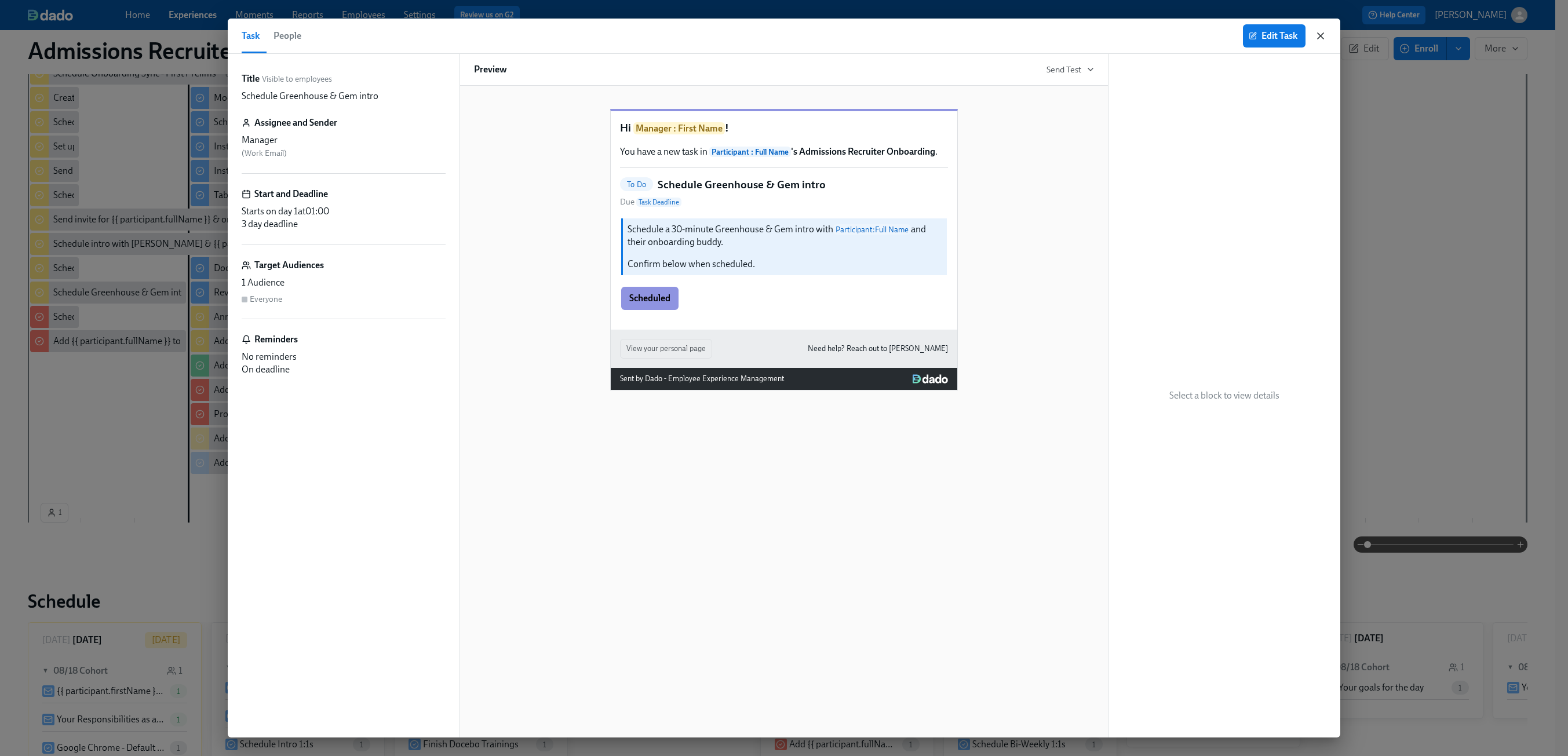
click at [1326, 32] on icon "button" at bounding box center [1321, 36] width 12 height 12
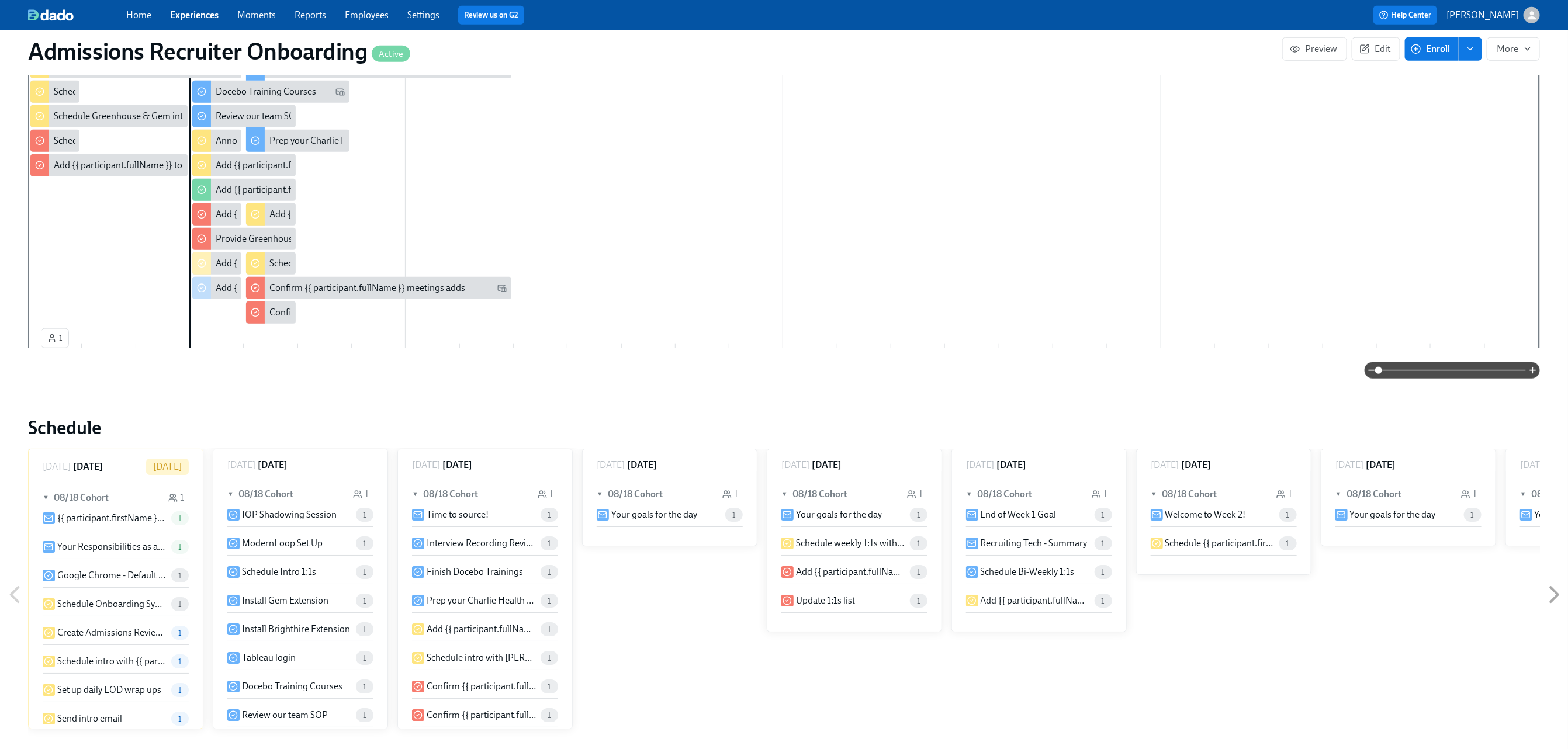
scroll to position [654, 0]
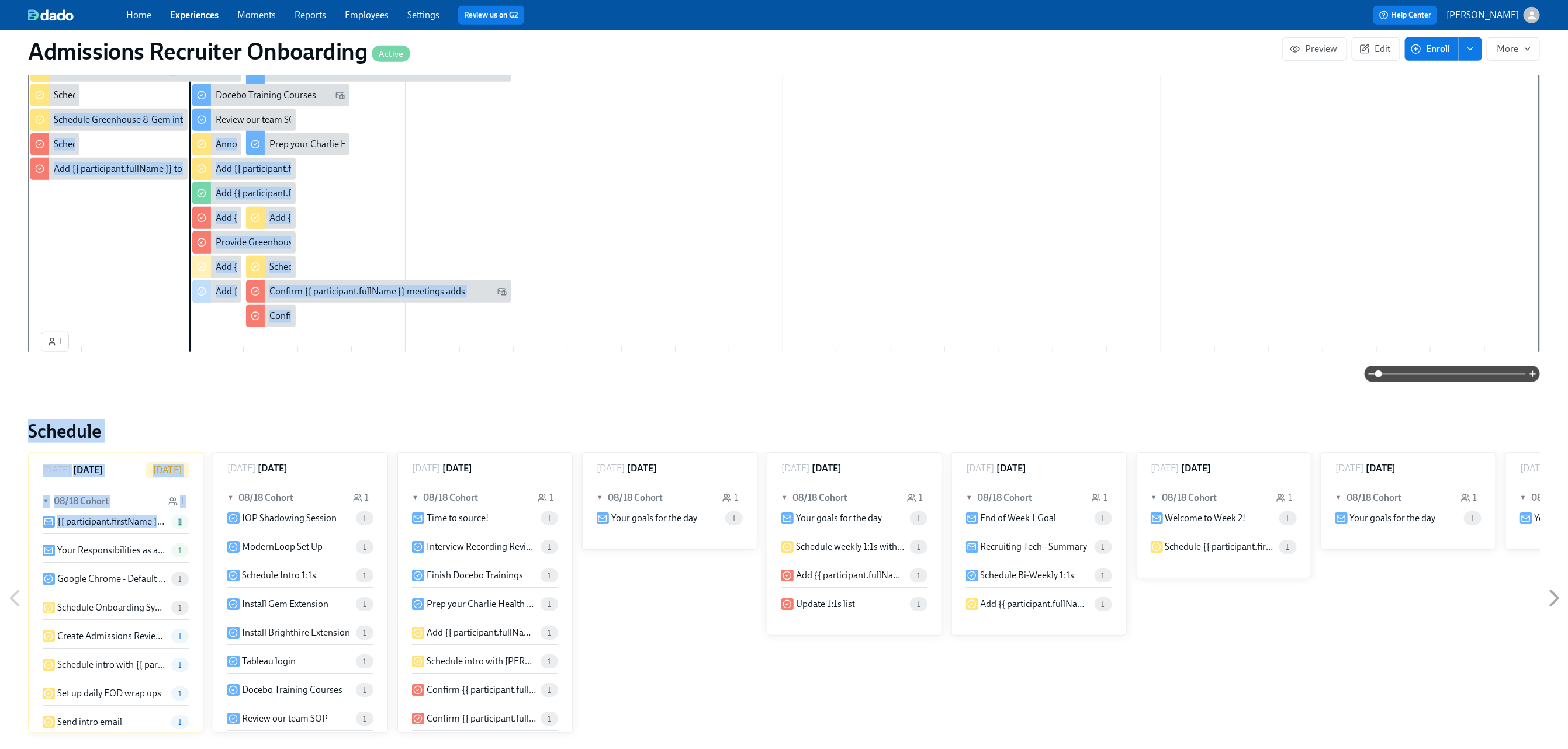
drag, startPoint x: 144, startPoint y: 112, endPoint x: 122, endPoint y: 535, distance: 423.6
click at [122, 535] on div "Admissions Recruiter Onboarding Active Preview Edit Enroll More Public Name Adm…" at bounding box center [784, 320] width 1512 height 1859
click at [183, 407] on div "Admissions Recruiter Onboarding Active Preview Edit Enroll More Public Name Adm…" at bounding box center [784, 320] width 1512 height 1859
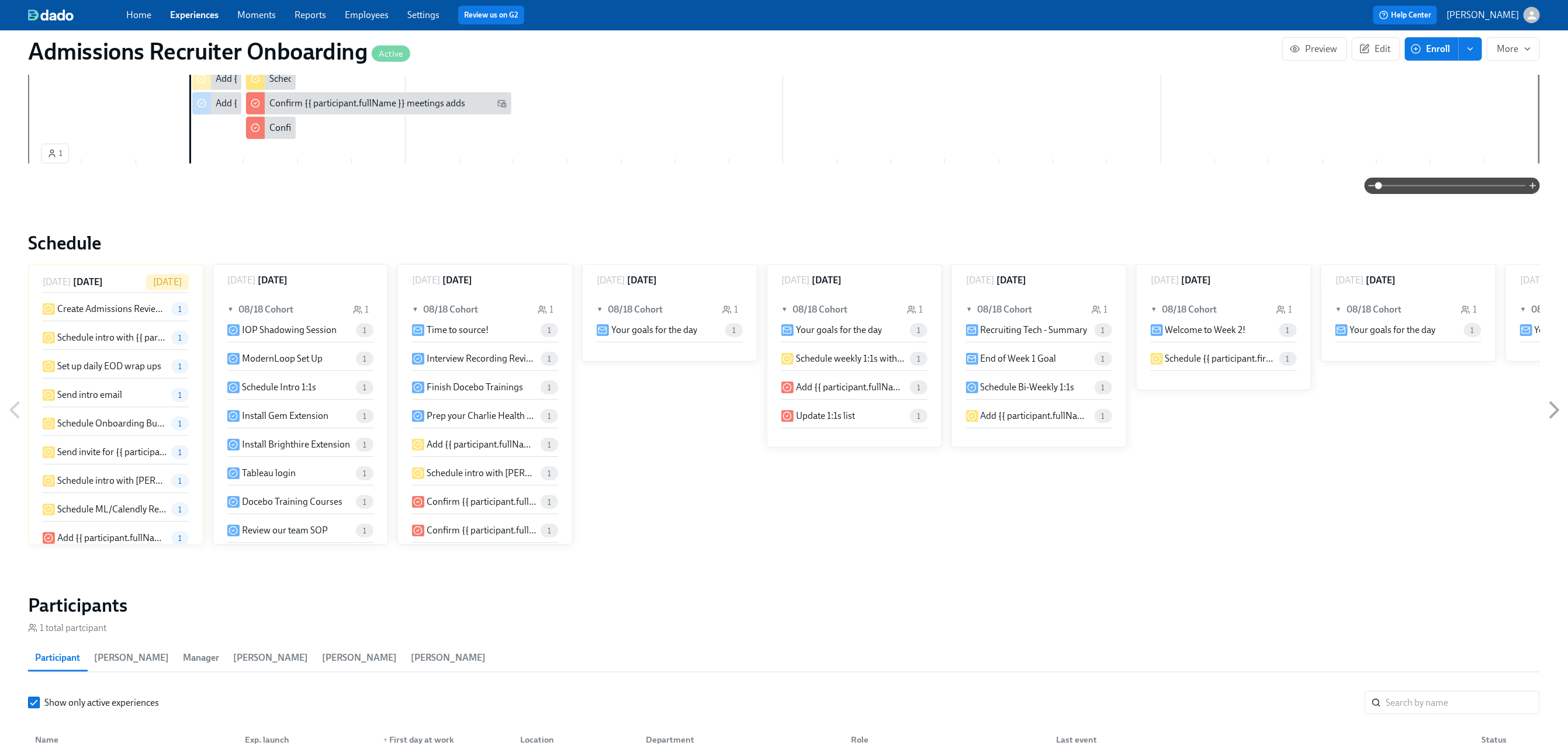
scroll to position [307, 0]
click at [191, 650] on span "Manager" at bounding box center [201, 658] width 36 height 17
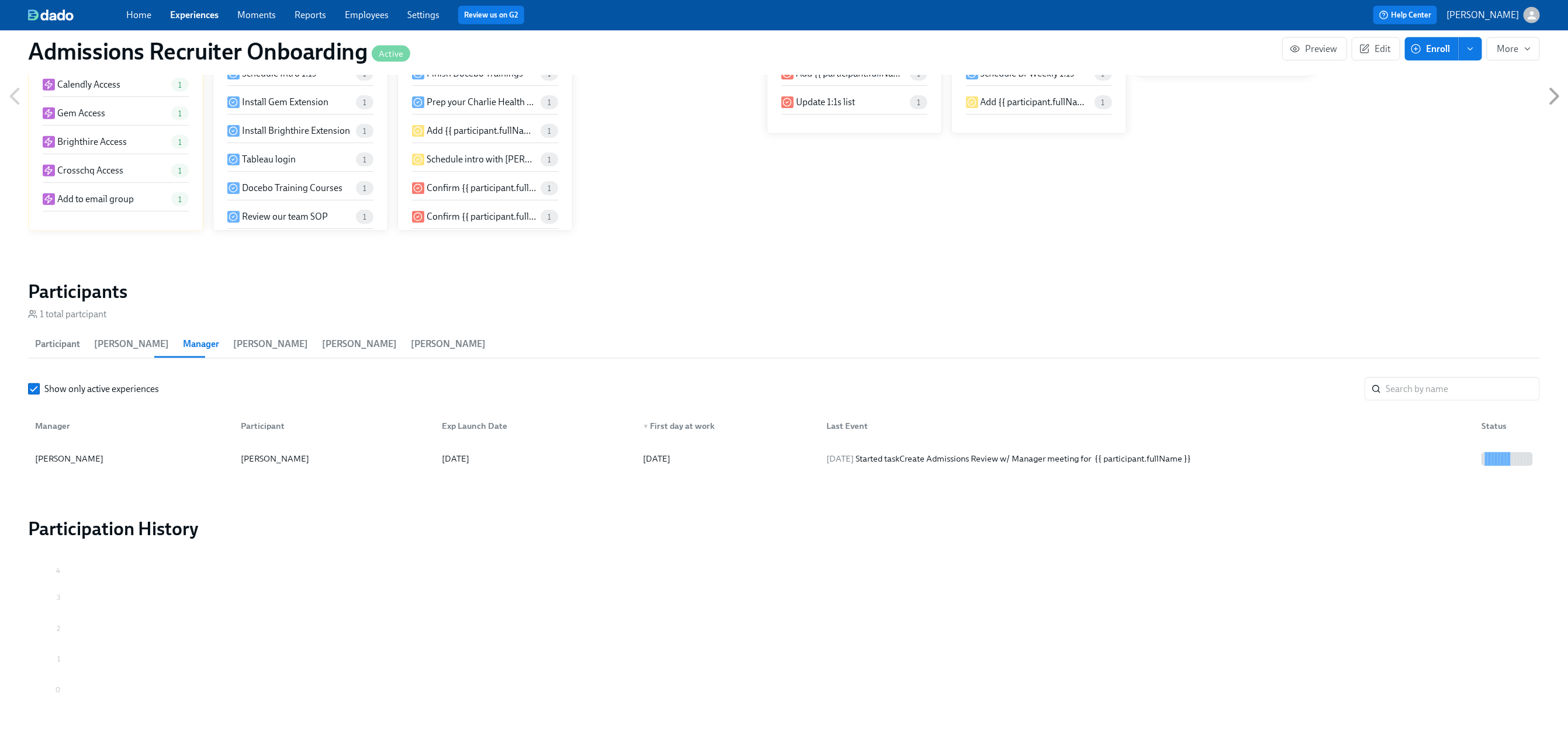
scroll to position [1182, 0]
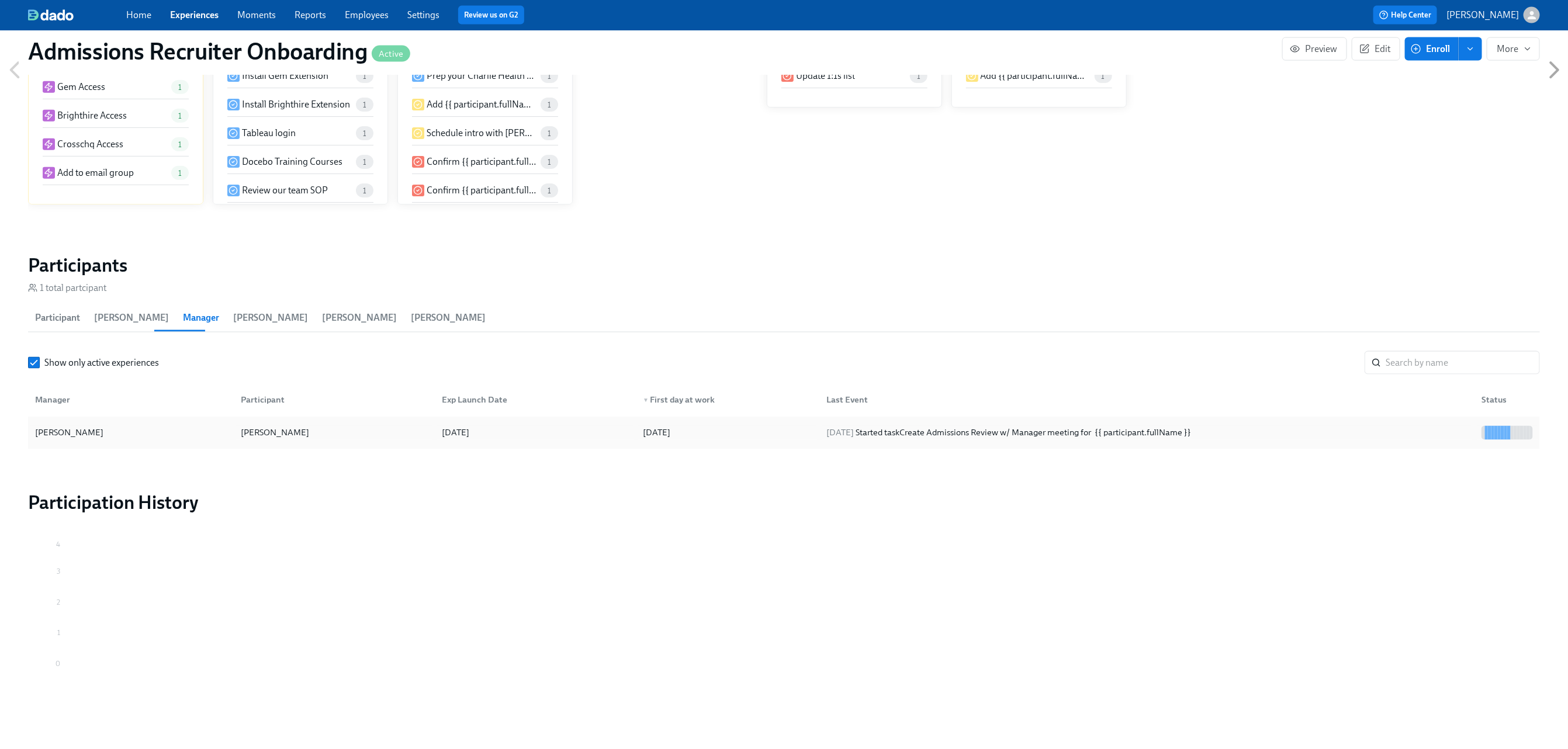
click at [93, 438] on div "[PERSON_NAME]" at bounding box center [69, 432] width 78 height 14
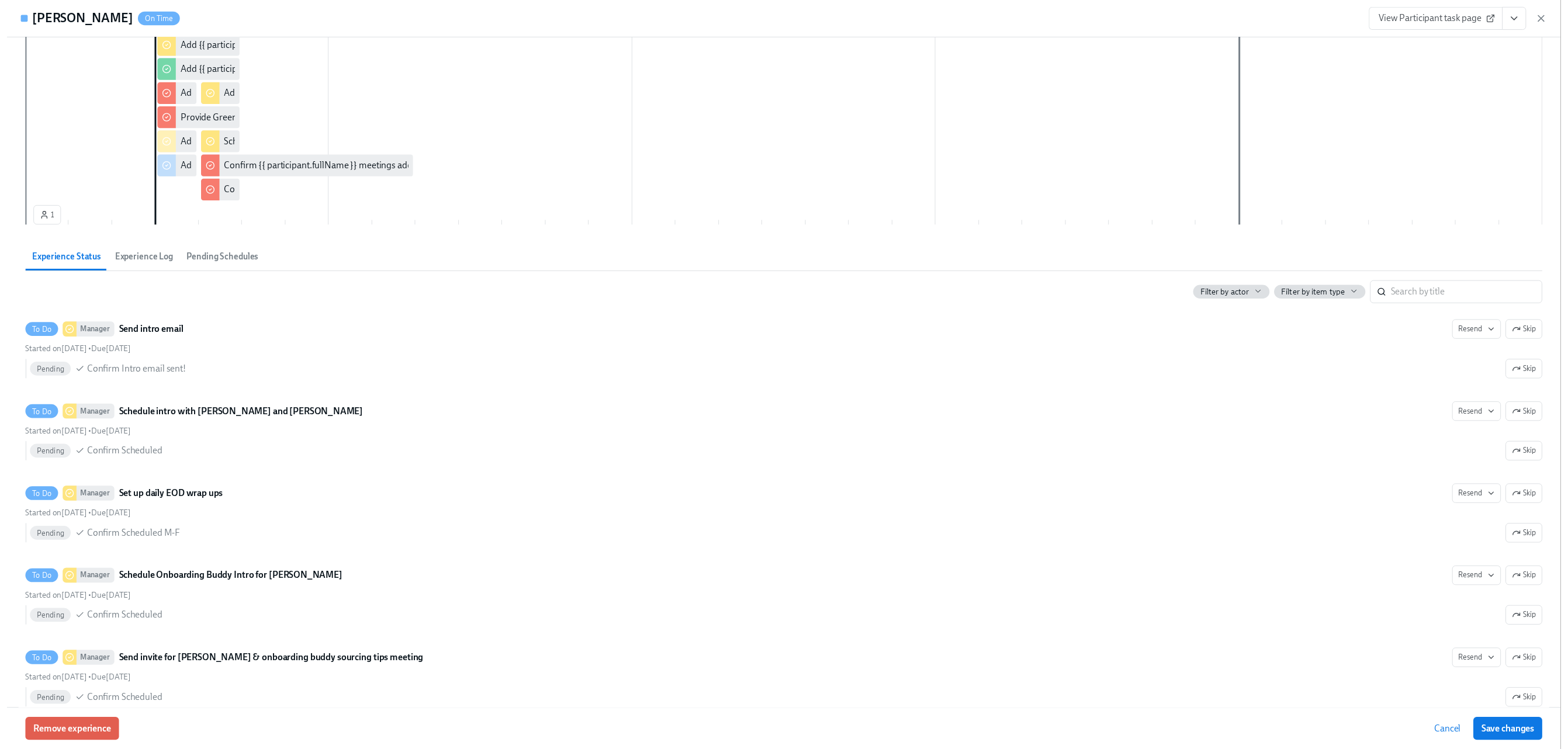
scroll to position [399, 0]
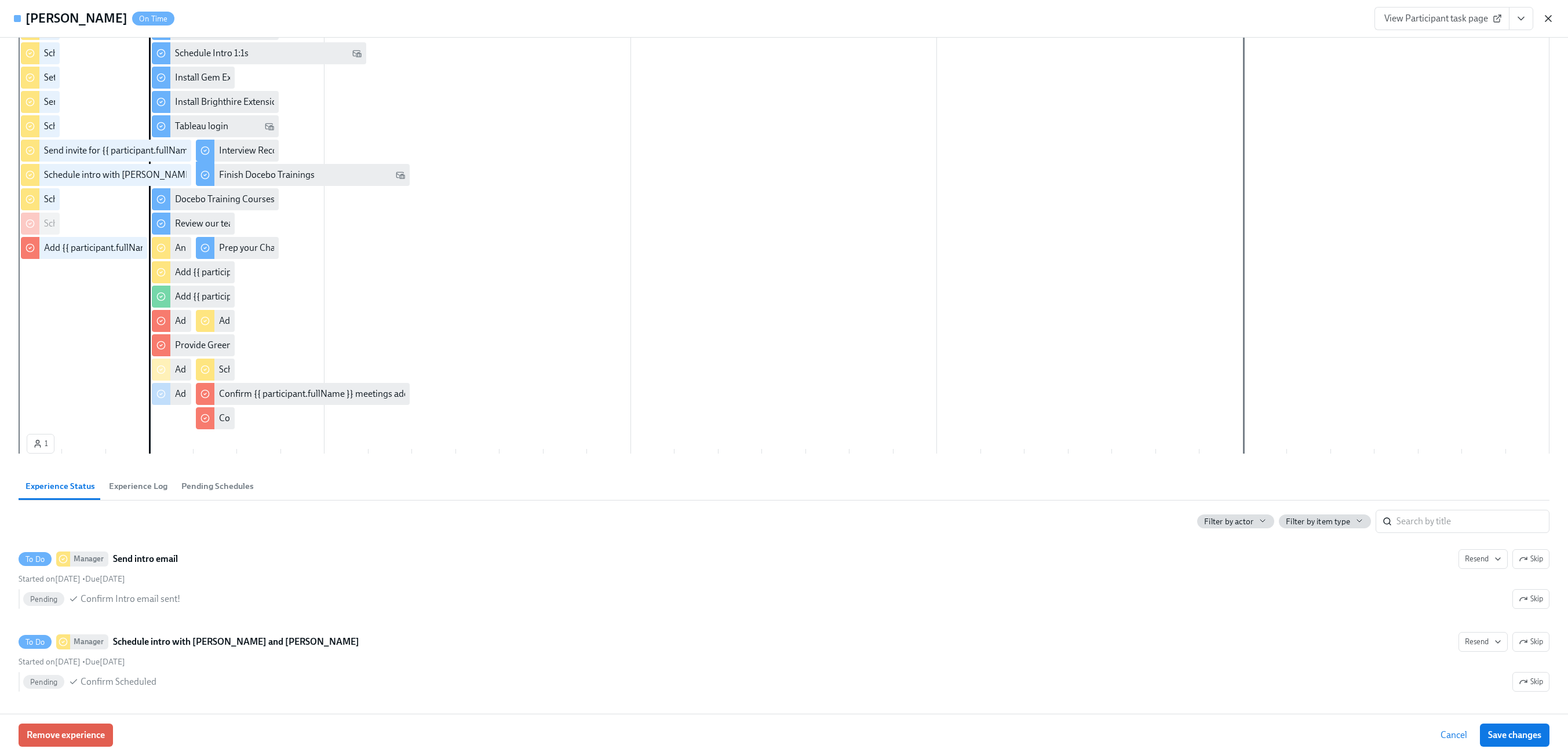
click at [1548, 19] on icon "button" at bounding box center [1548, 18] width 6 height 6
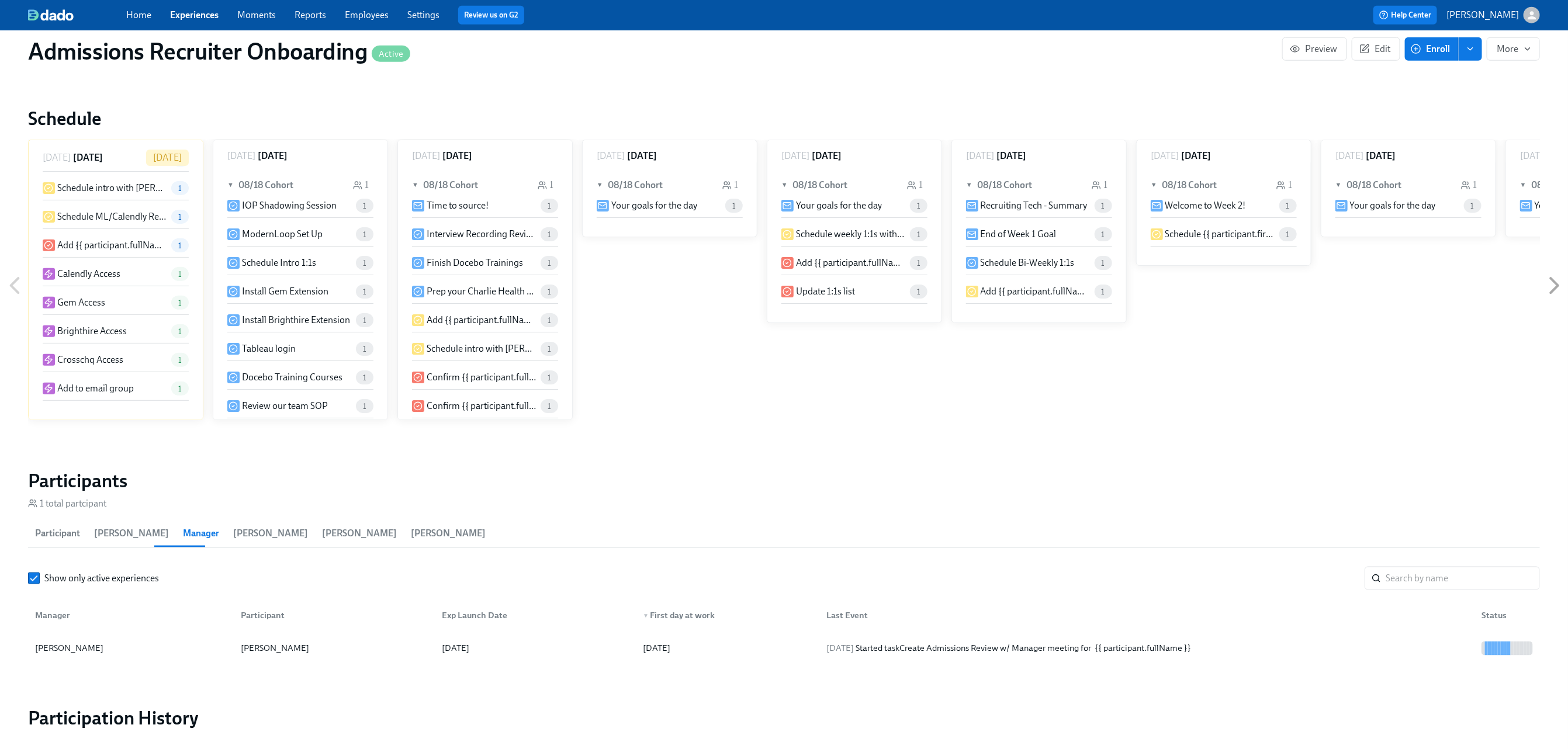
scroll to position [949, 0]
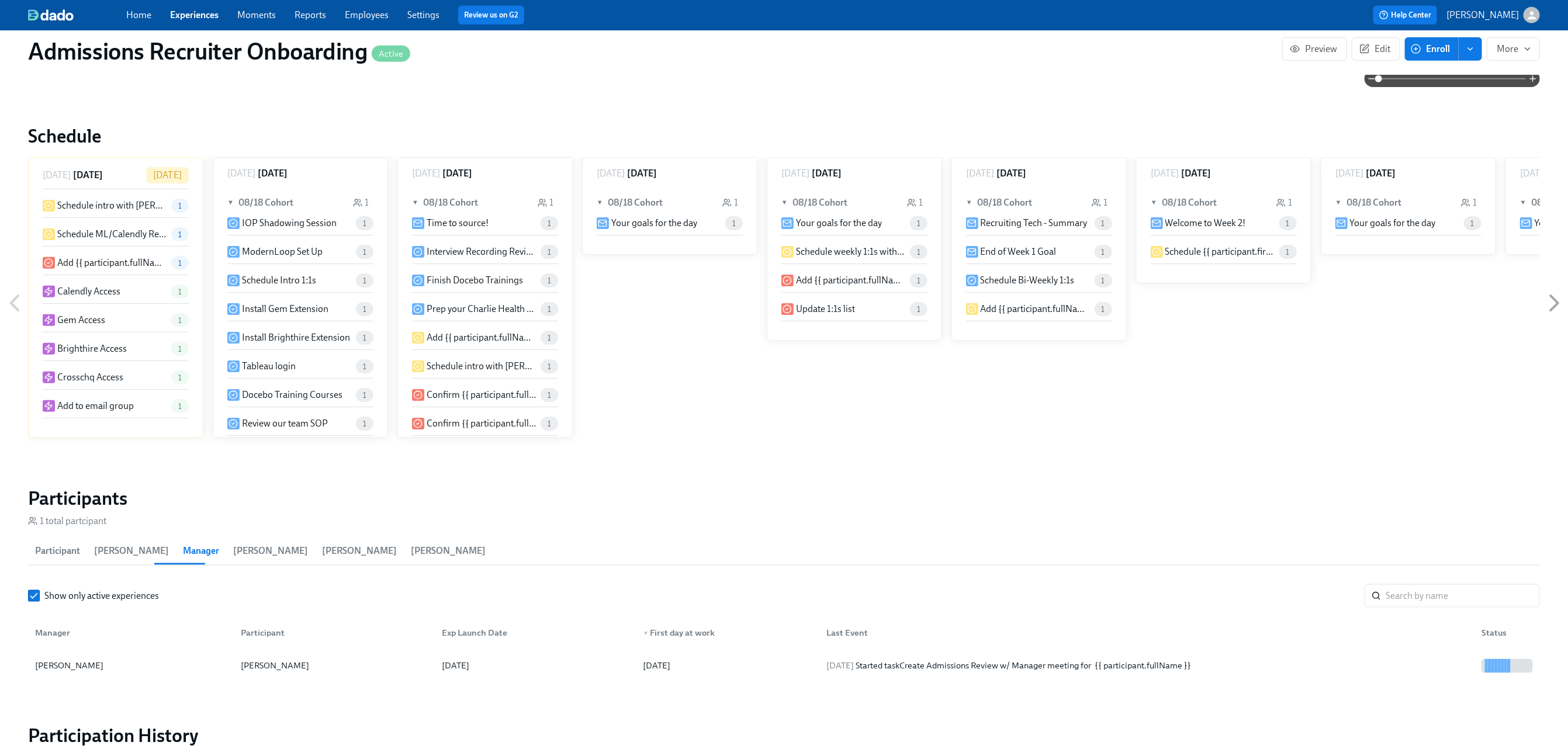
click at [43, 554] on span "Participant" at bounding box center [58, 551] width 45 height 17
